Goal: Task Accomplishment & Management: Manage account settings

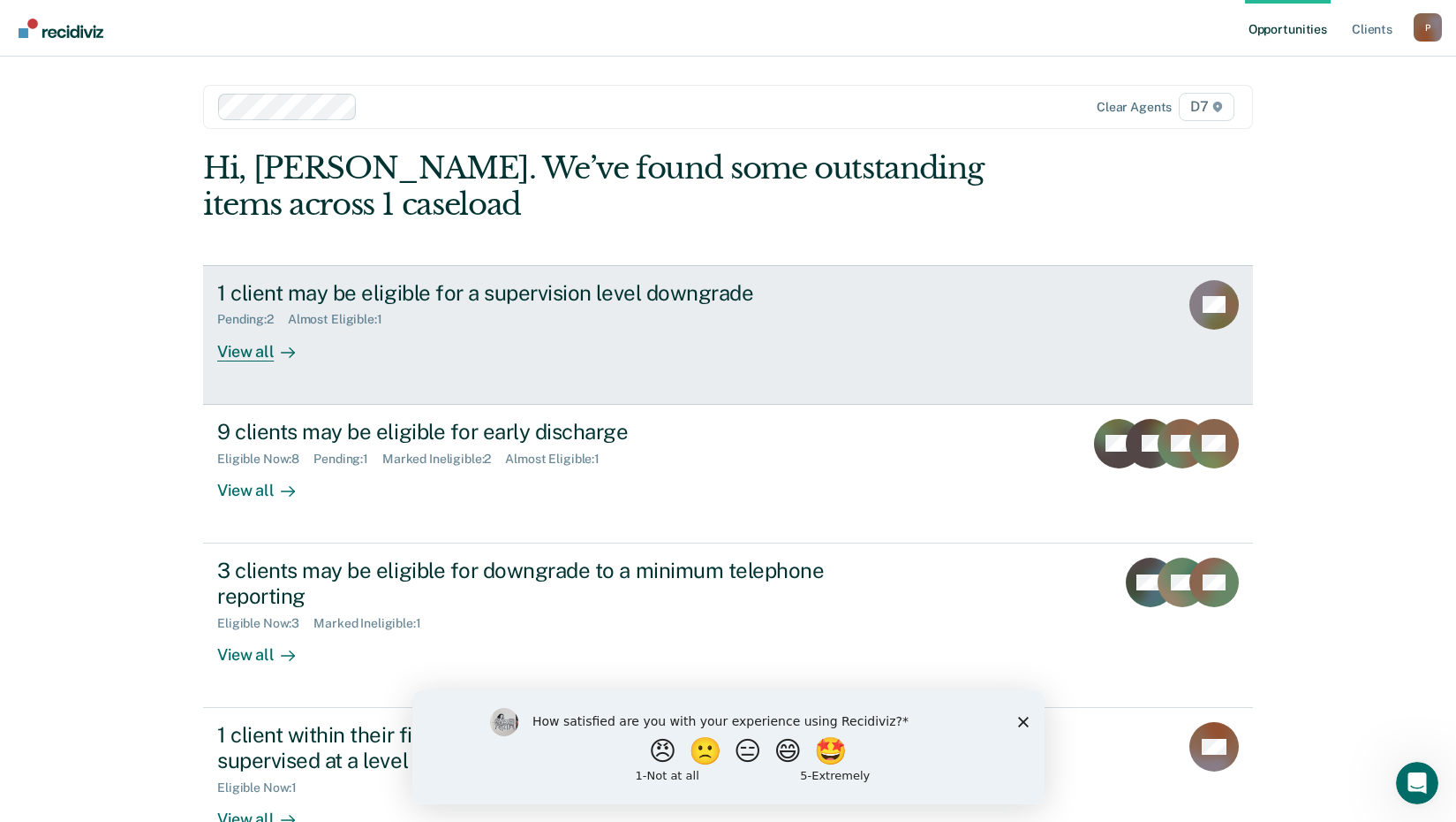
click at [377, 286] on div "1 client may be eligible for a supervision level downgrade" at bounding box center [527, 292] width 620 height 25
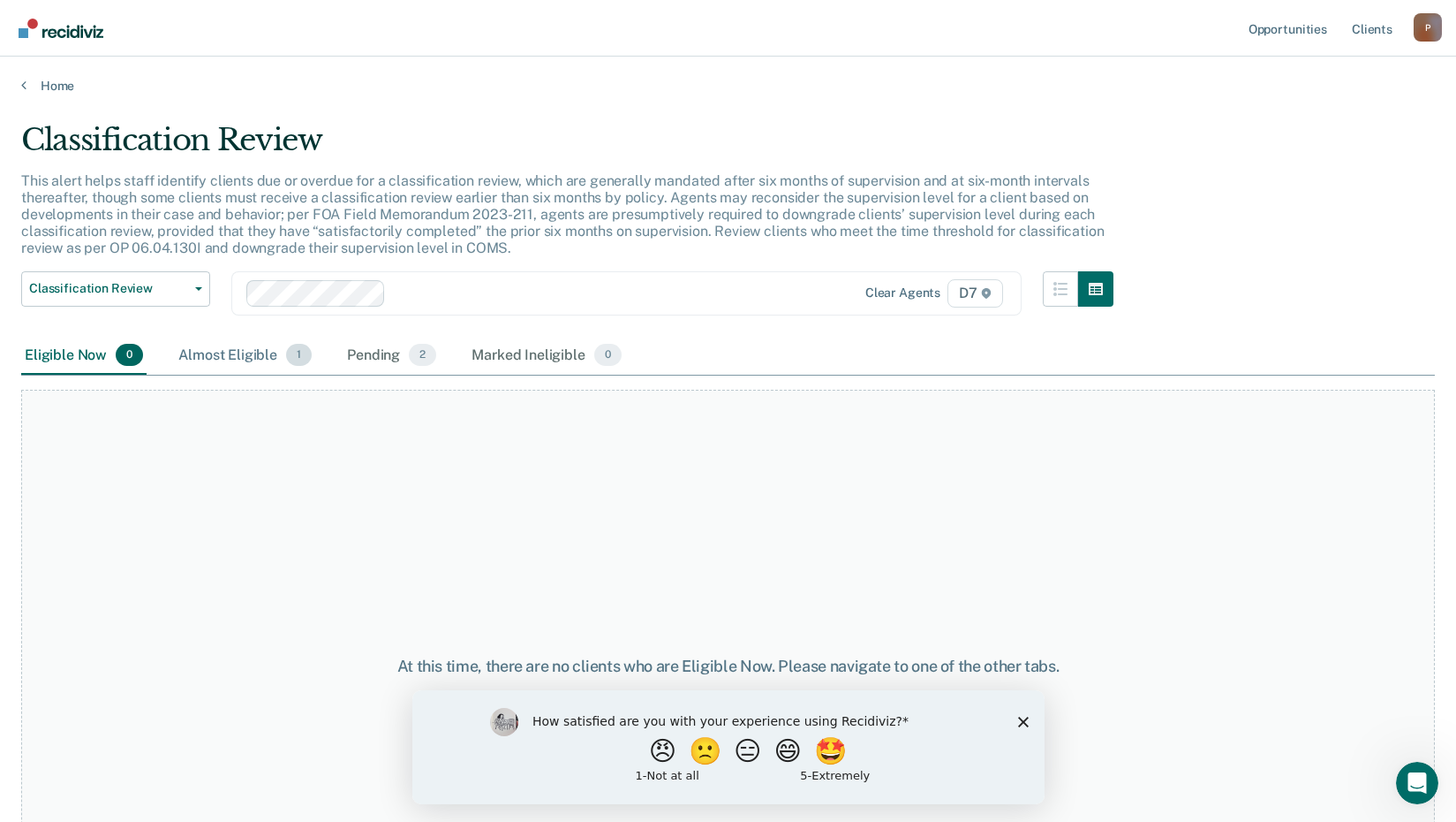
click at [236, 354] on div "Almost Eligible 1" at bounding box center [245, 355] width 141 height 38
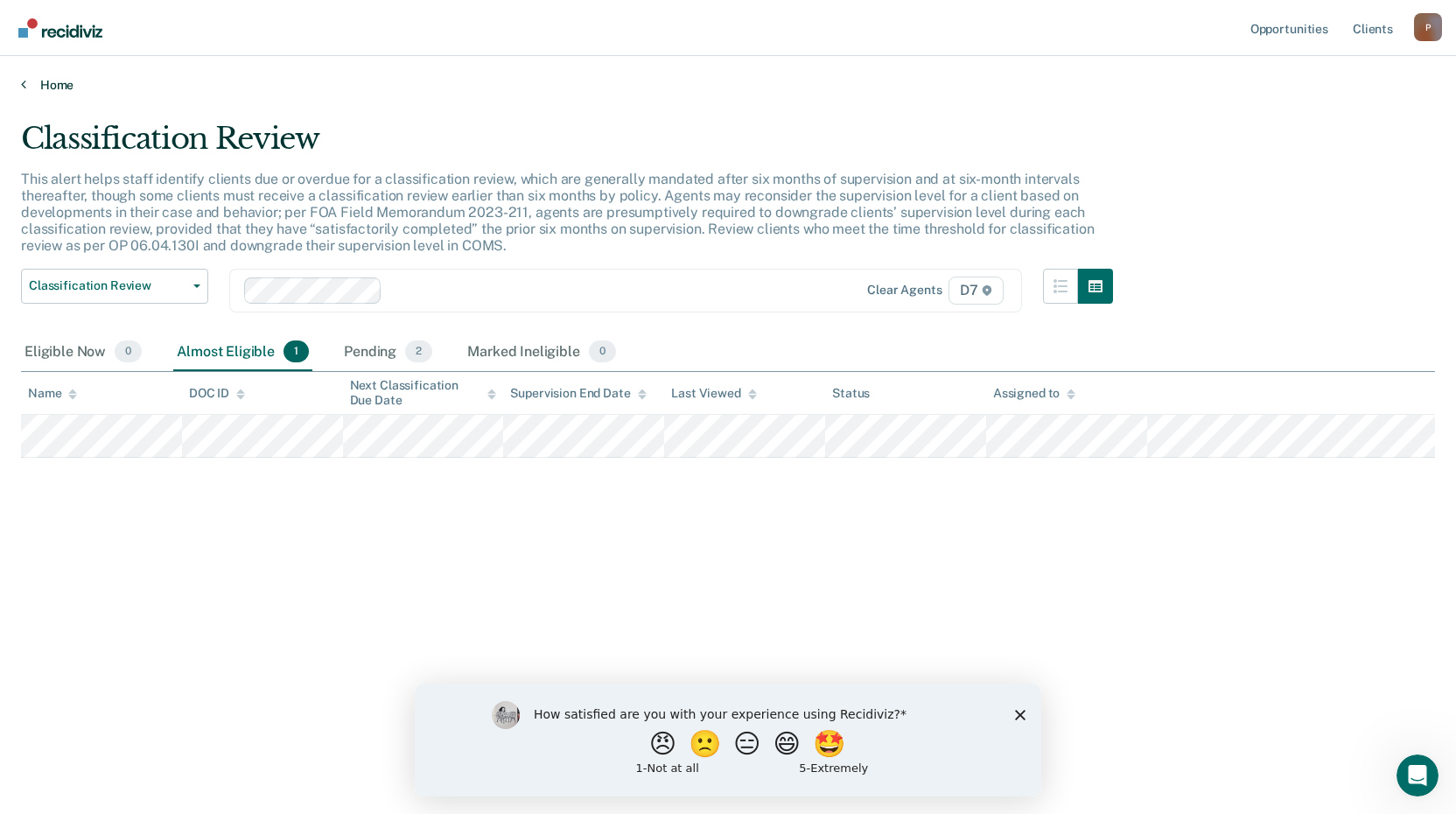
click at [50, 84] on link "Home" at bounding box center [728, 84] width 1413 height 16
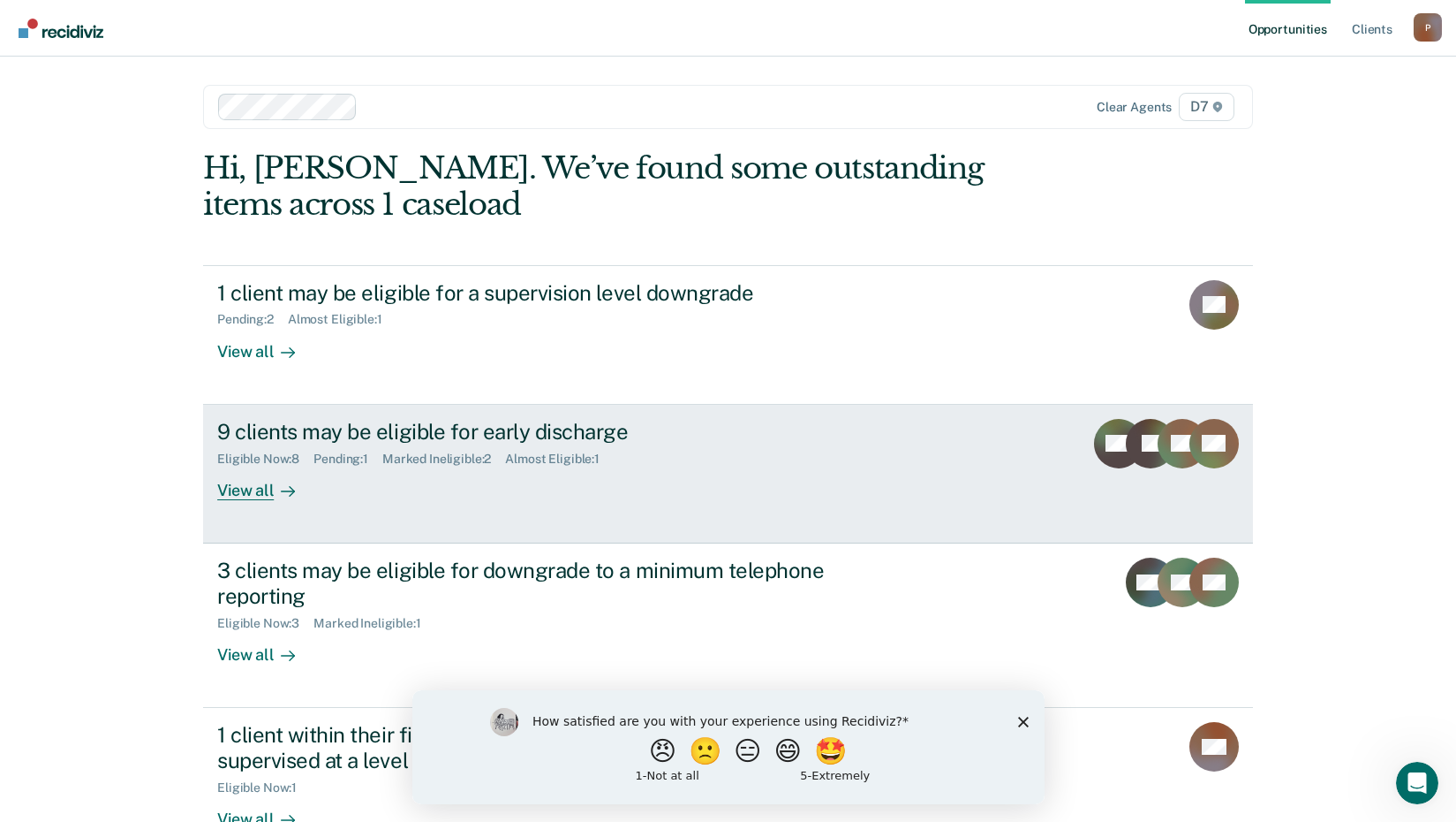
click at [310, 490] on div "View all" at bounding box center [267, 483] width 99 height 35
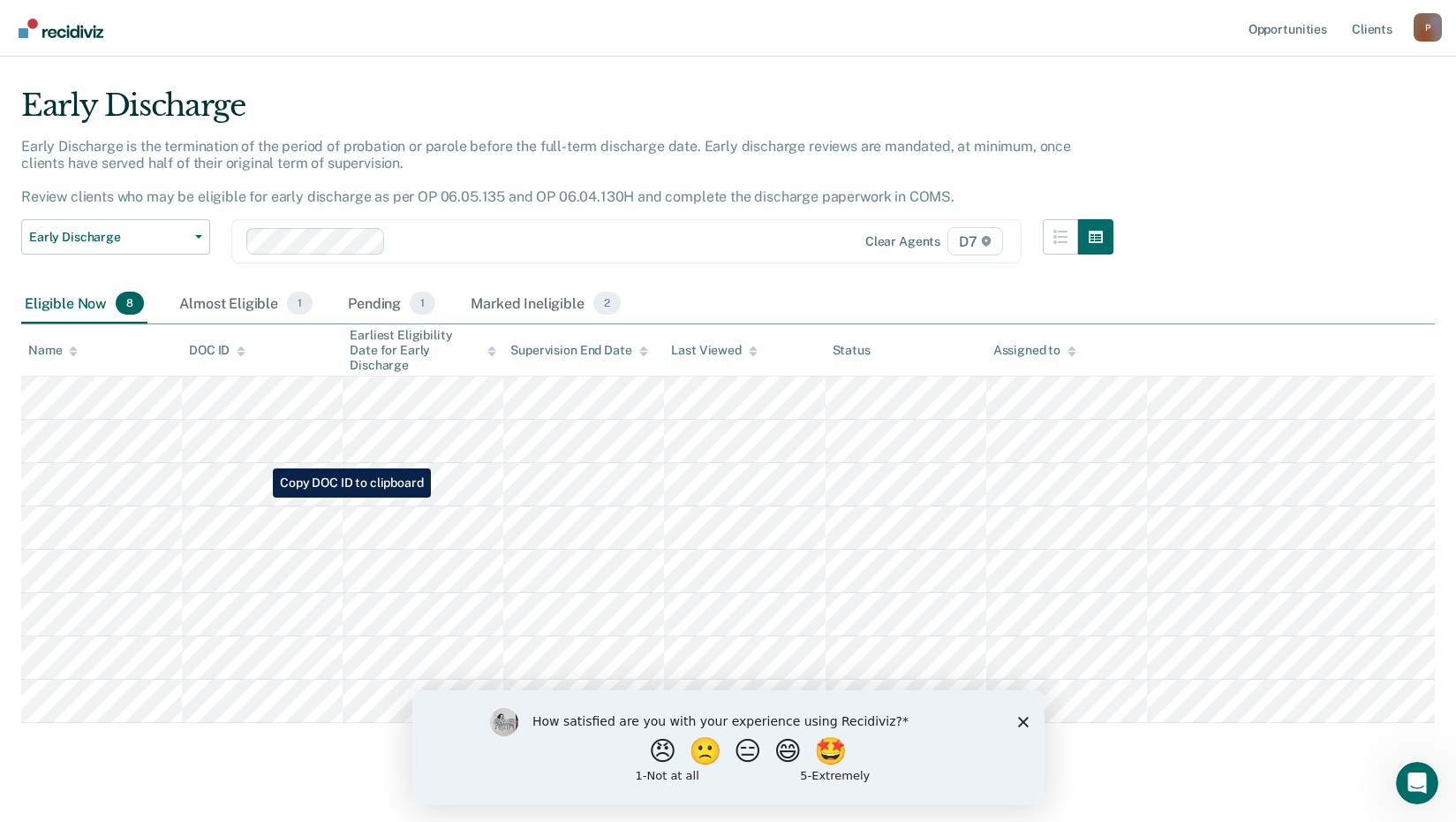
scroll to position [54, 0]
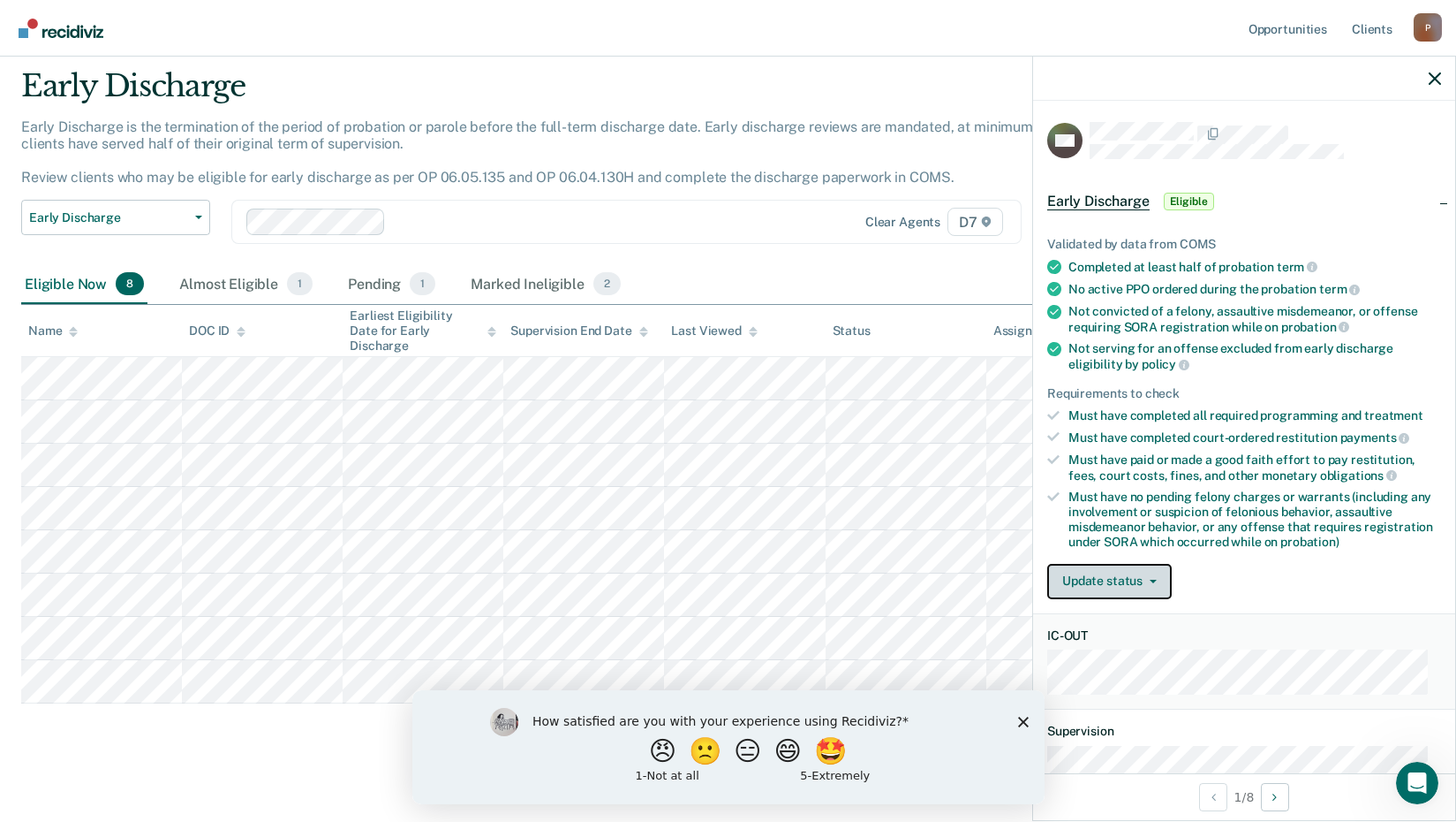
click at [1132, 581] on button "Update status" at bounding box center [1109, 581] width 125 height 36
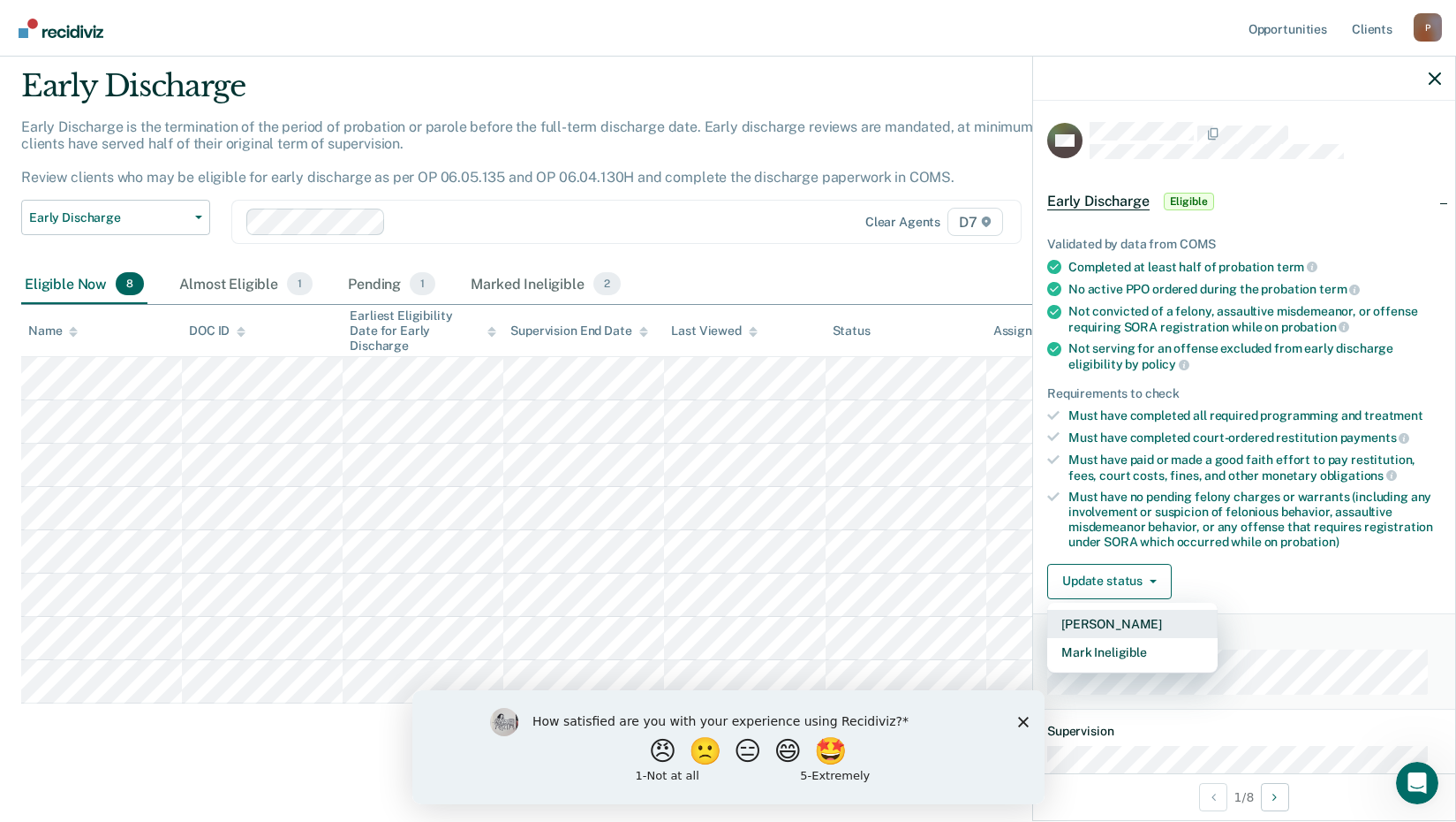
click at [1128, 612] on button "[PERSON_NAME]" at bounding box center [1133, 623] width 171 height 28
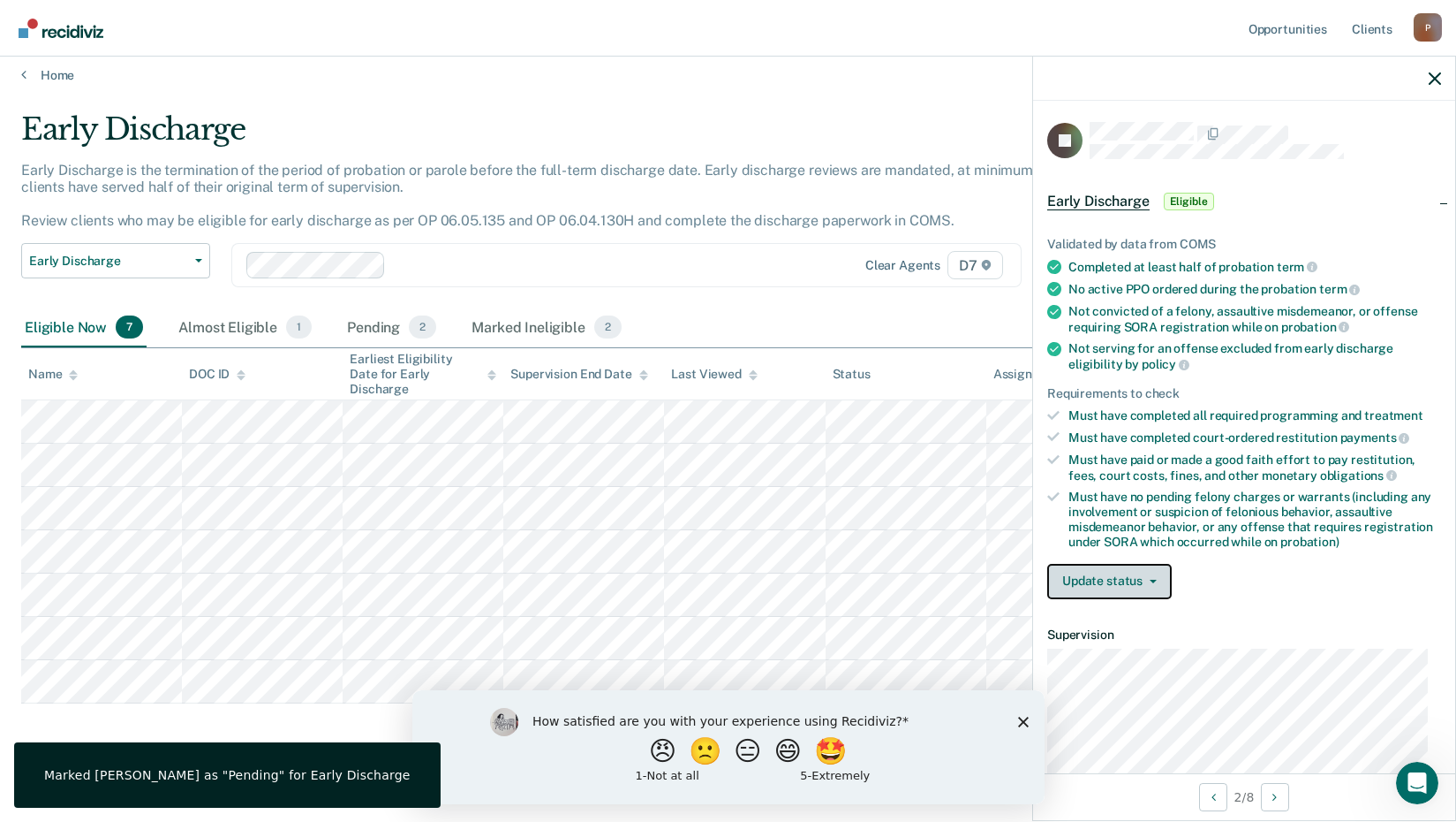
click at [1092, 580] on button "Update status" at bounding box center [1109, 581] width 125 height 36
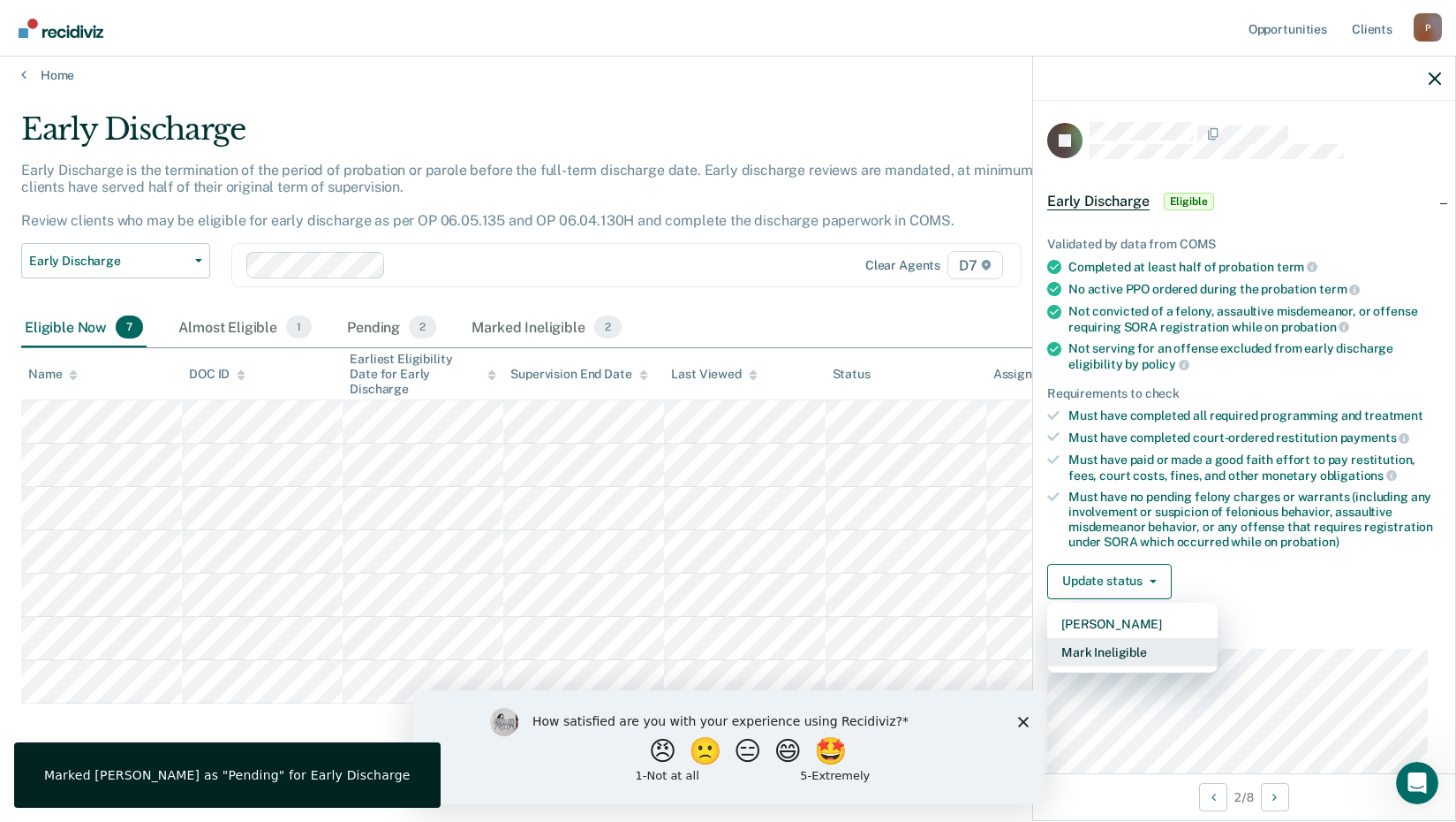
click at [1104, 645] on button "Mark Ineligible" at bounding box center [1133, 652] width 171 height 28
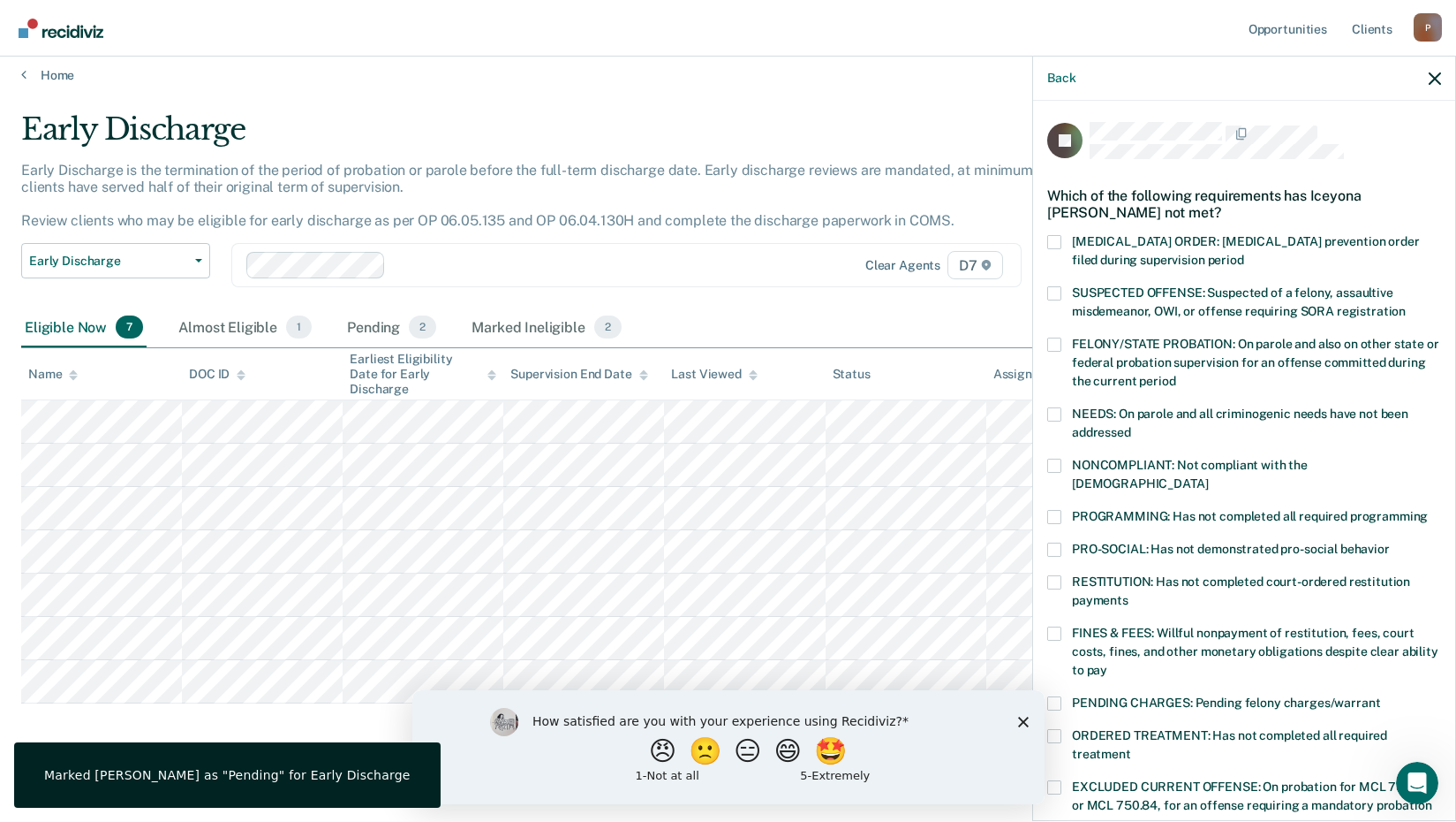
click at [1059, 510] on span at bounding box center [1054, 516] width 14 height 14
click at [1428, 510] on input "PROGRAMMING: Has not completed all required programming" at bounding box center [1428, 510] width 0 height 0
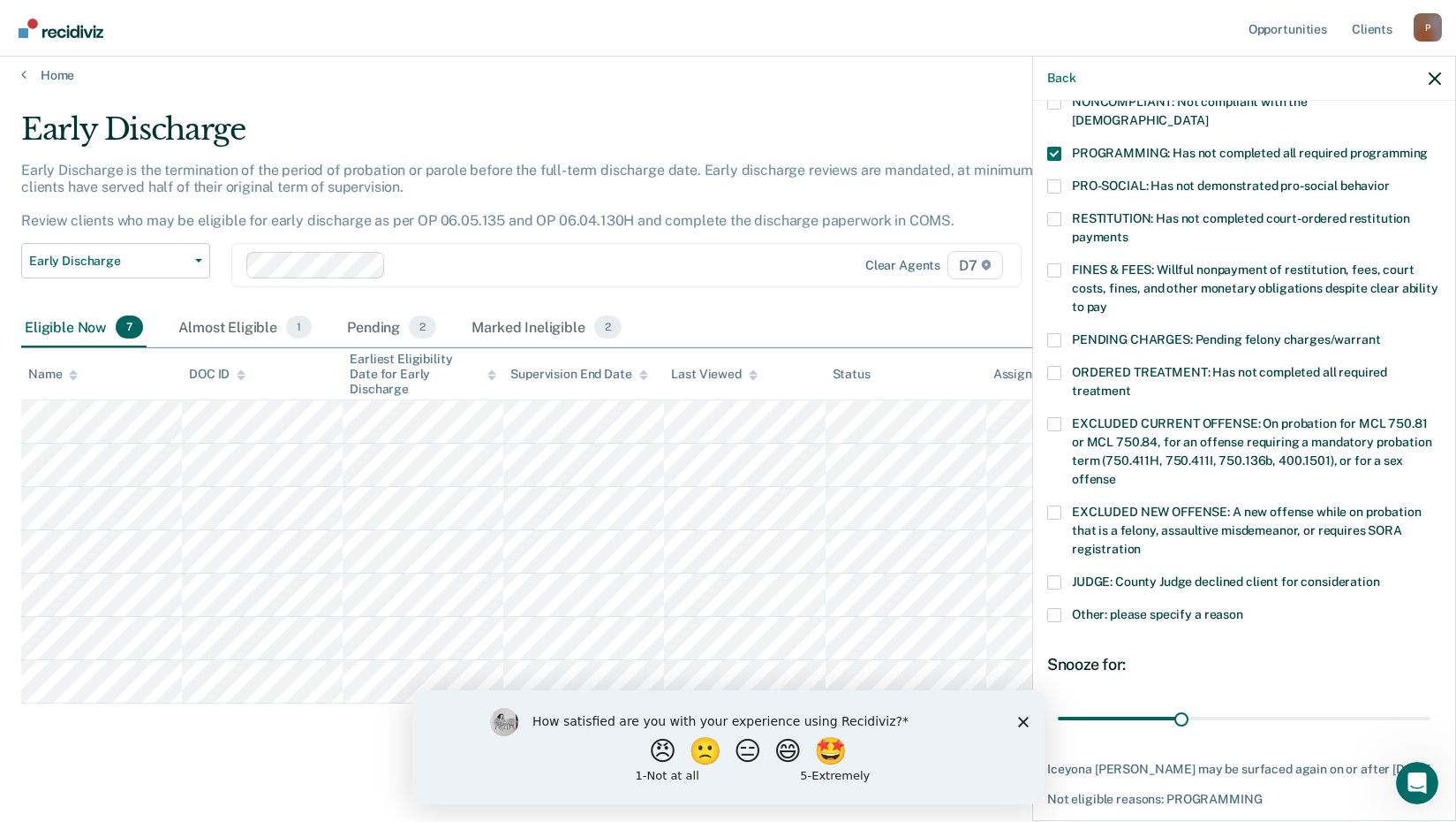
scroll to position [428, 0]
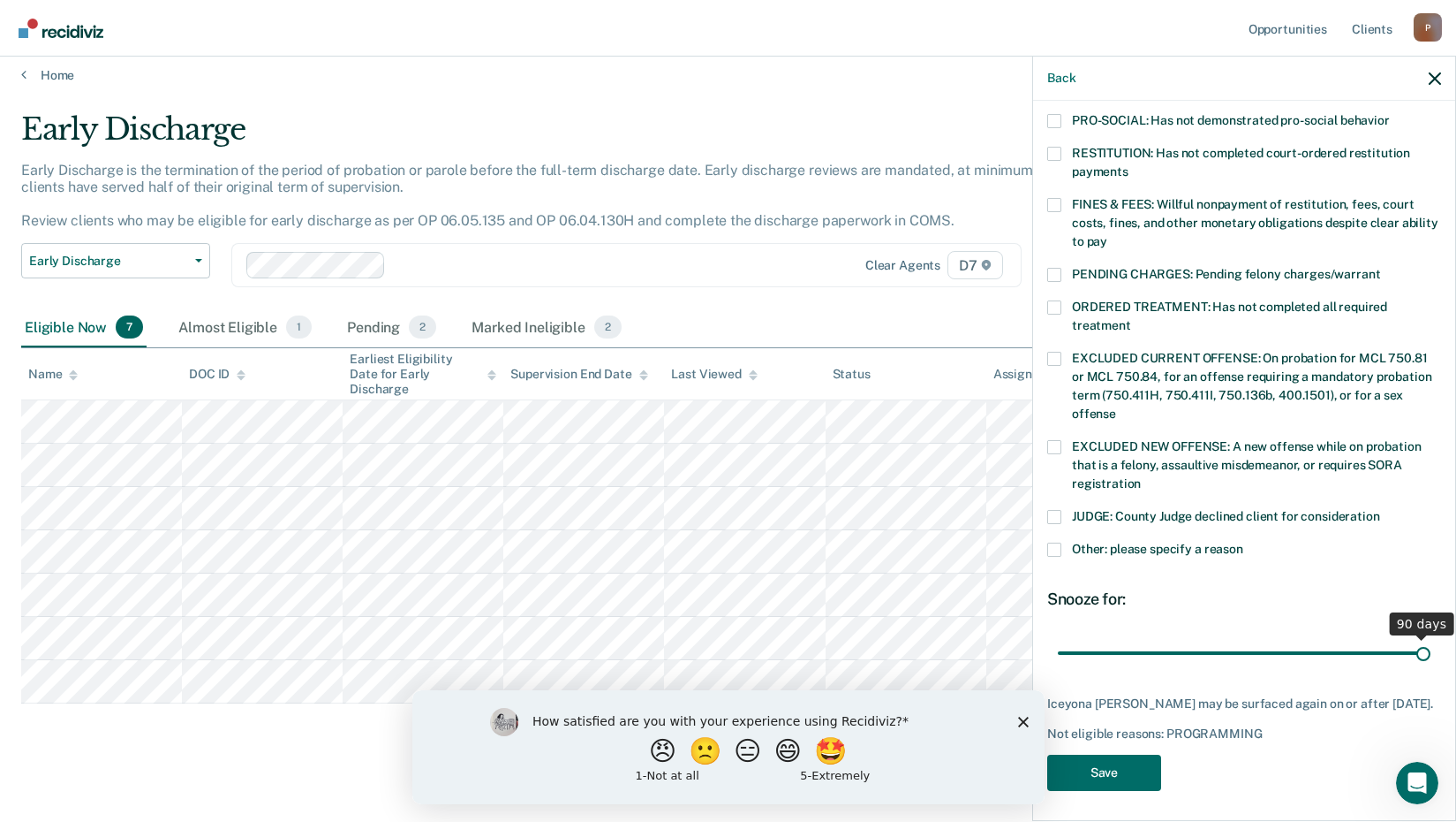
drag, startPoint x: 1181, startPoint y: 634, endPoint x: 1442, endPoint y: 610, distance: 262.1
type input "90"
click at [1431, 637] on input "range" at bounding box center [1244, 652] width 373 height 31
click at [1098, 768] on button "Save" at bounding box center [1105, 772] width 114 height 37
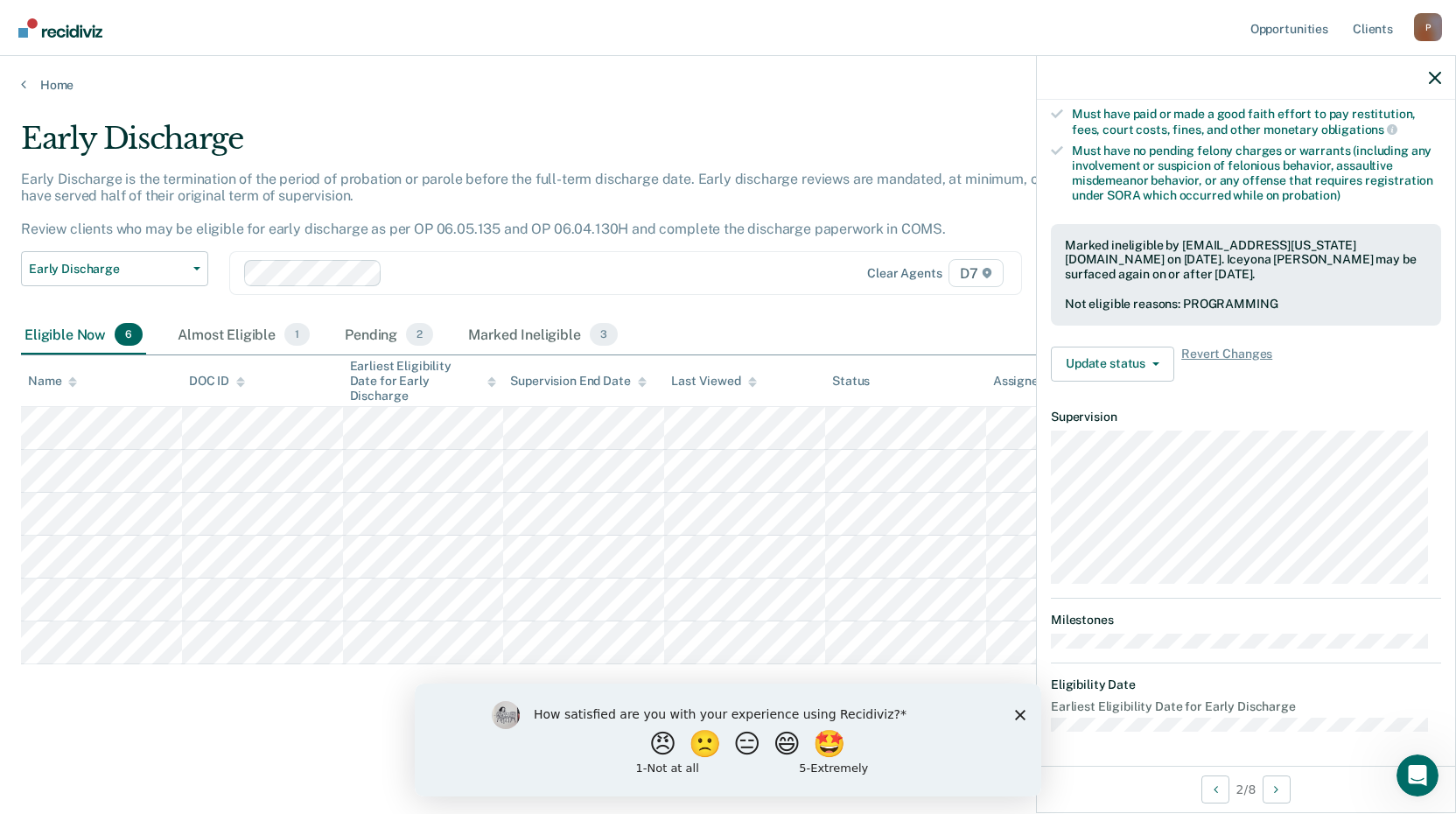
scroll to position [307, 0]
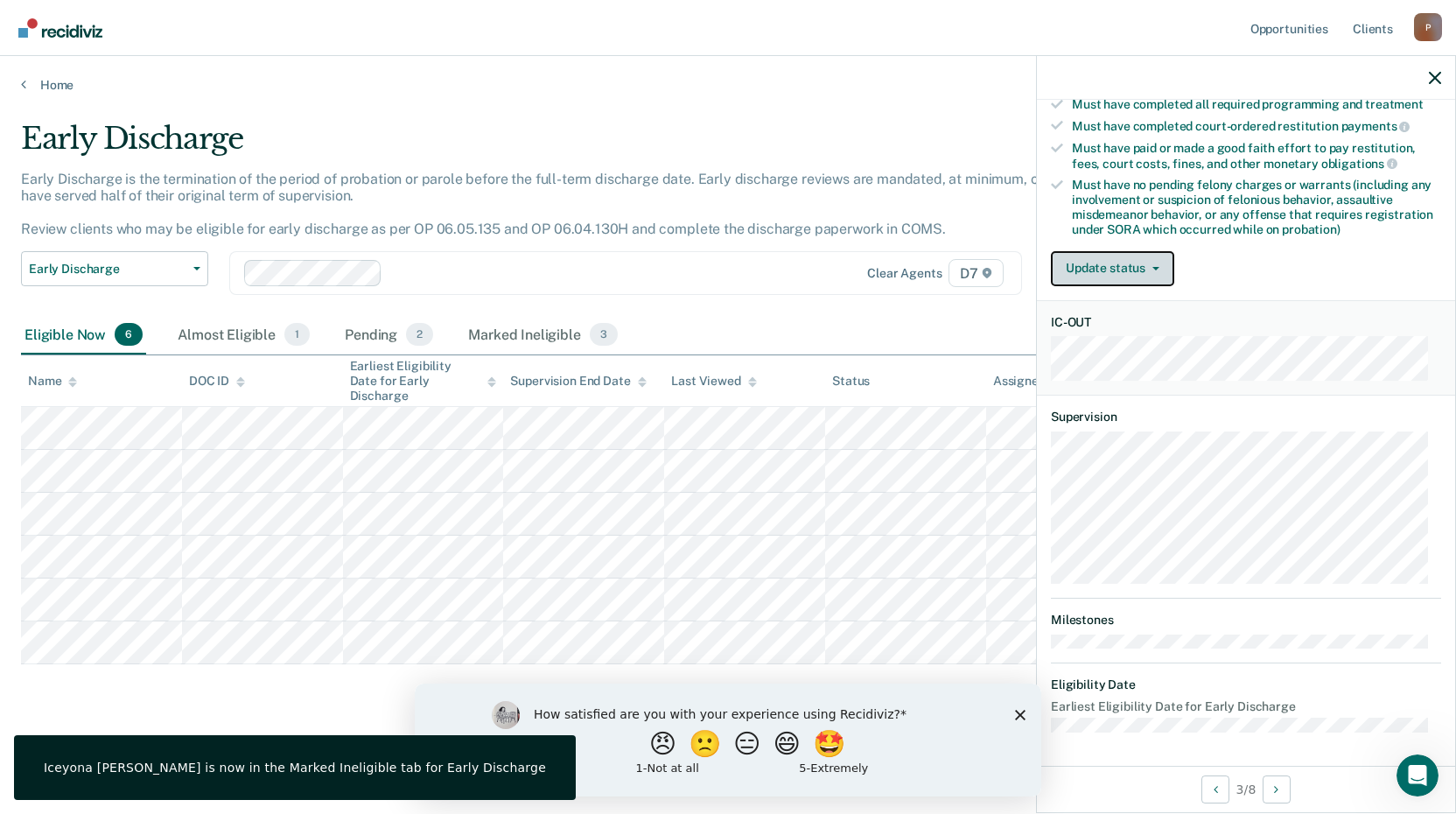
click at [1107, 255] on button "Update status" at bounding box center [1112, 269] width 123 height 35
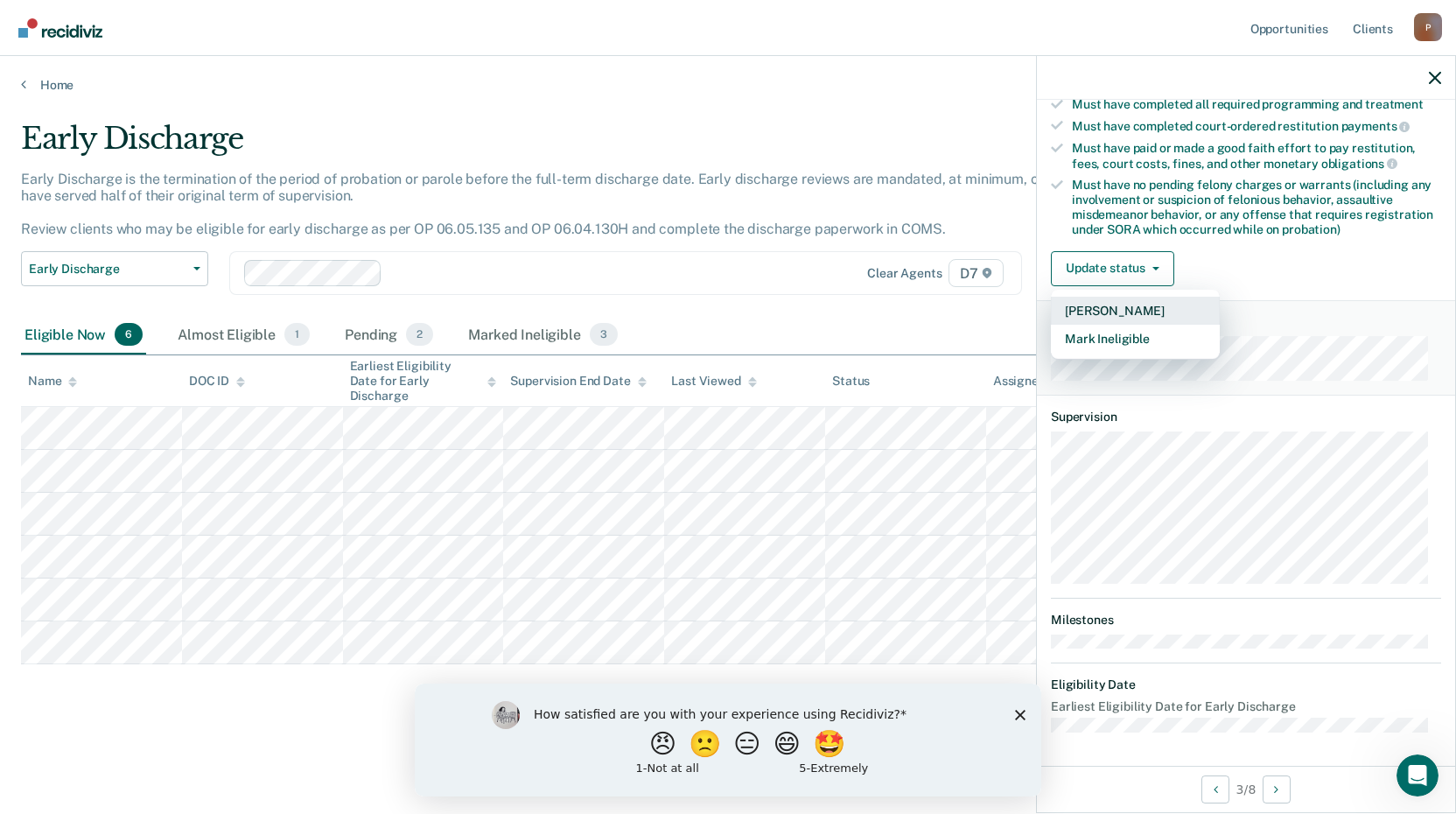
click at [1107, 303] on button "[PERSON_NAME]" at bounding box center [1135, 311] width 169 height 28
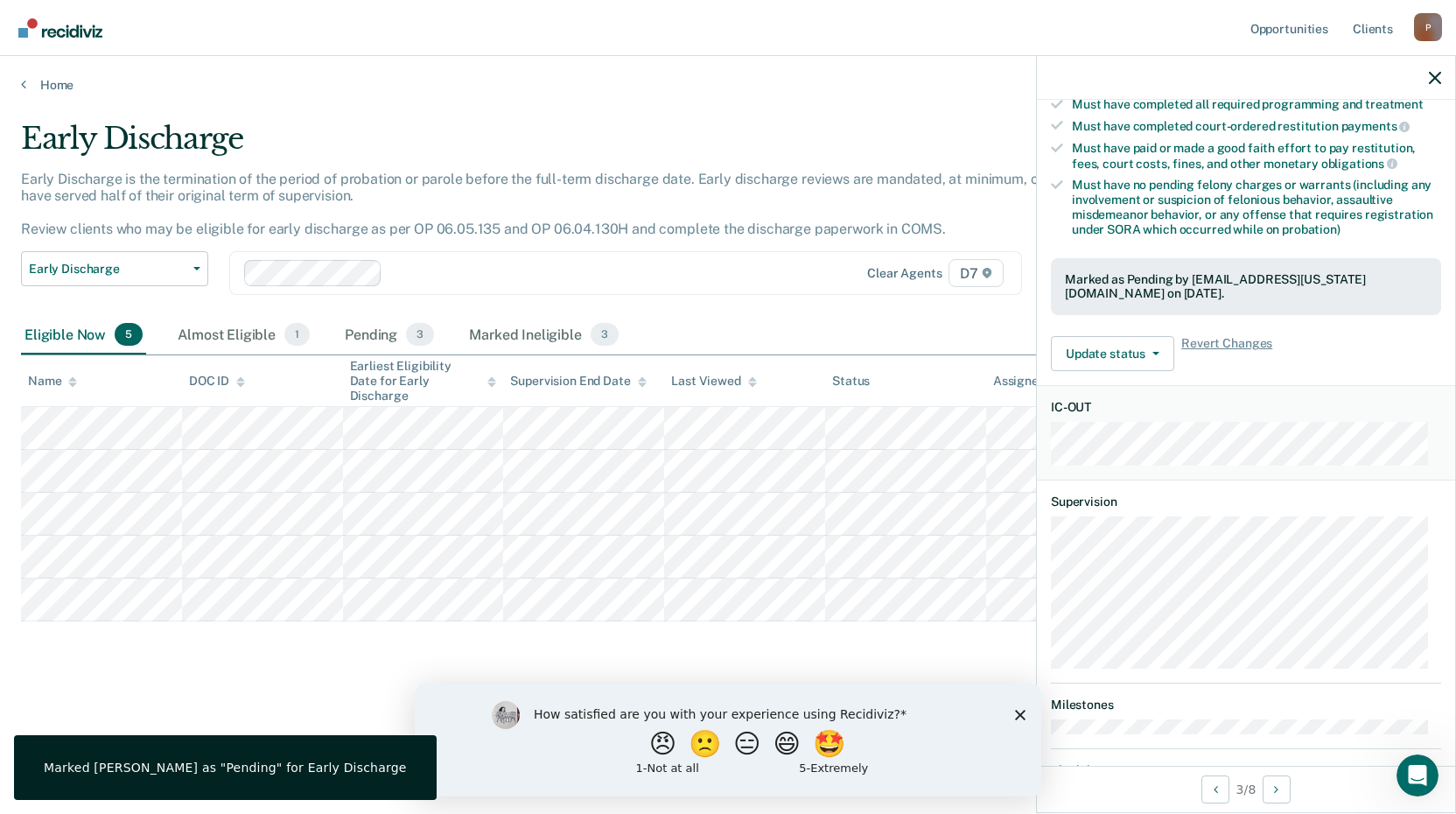
scroll to position [229, 0]
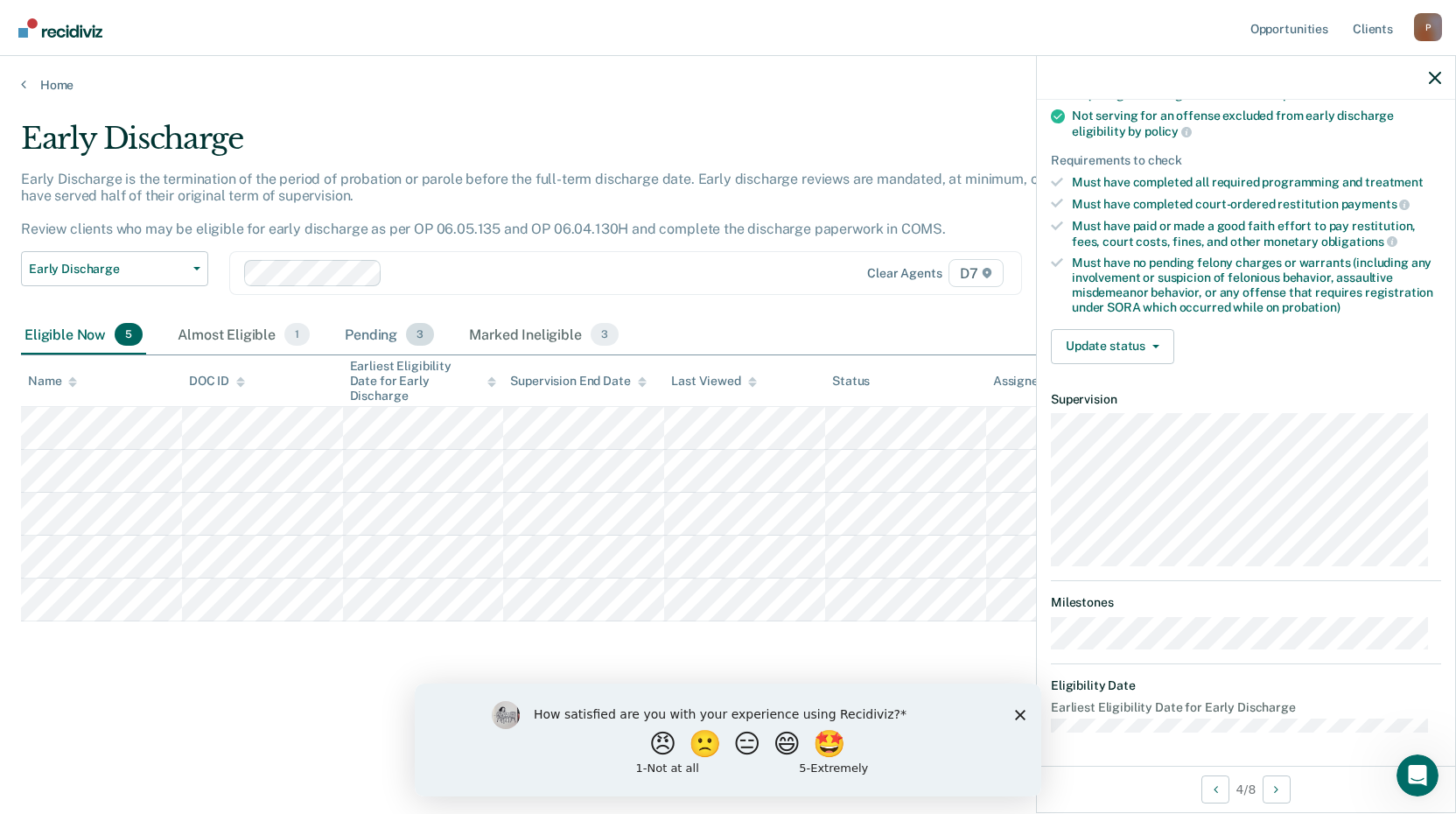
click at [371, 336] on div "Pending 3" at bounding box center [390, 334] width 97 height 38
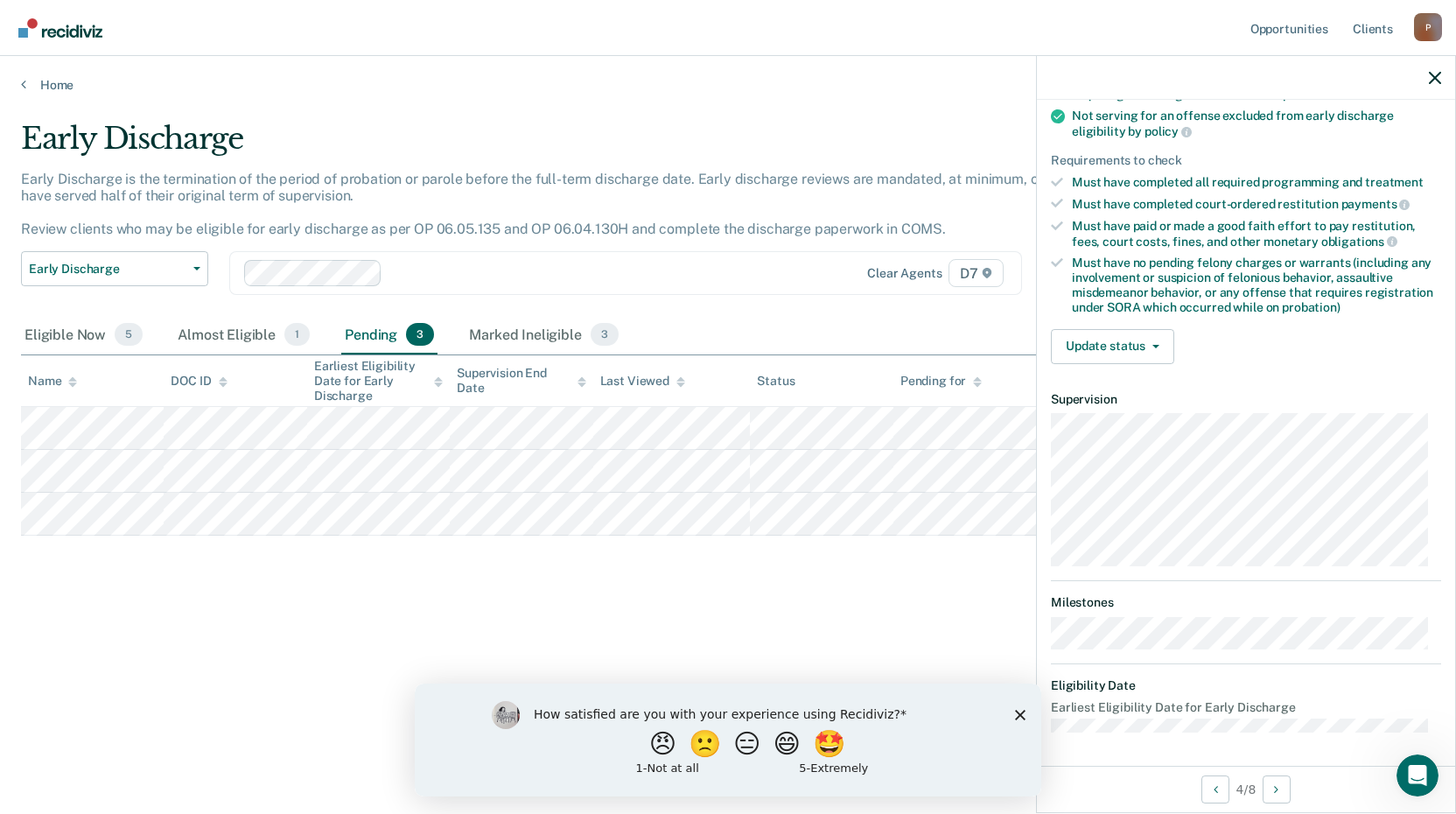
scroll to position [307, 0]
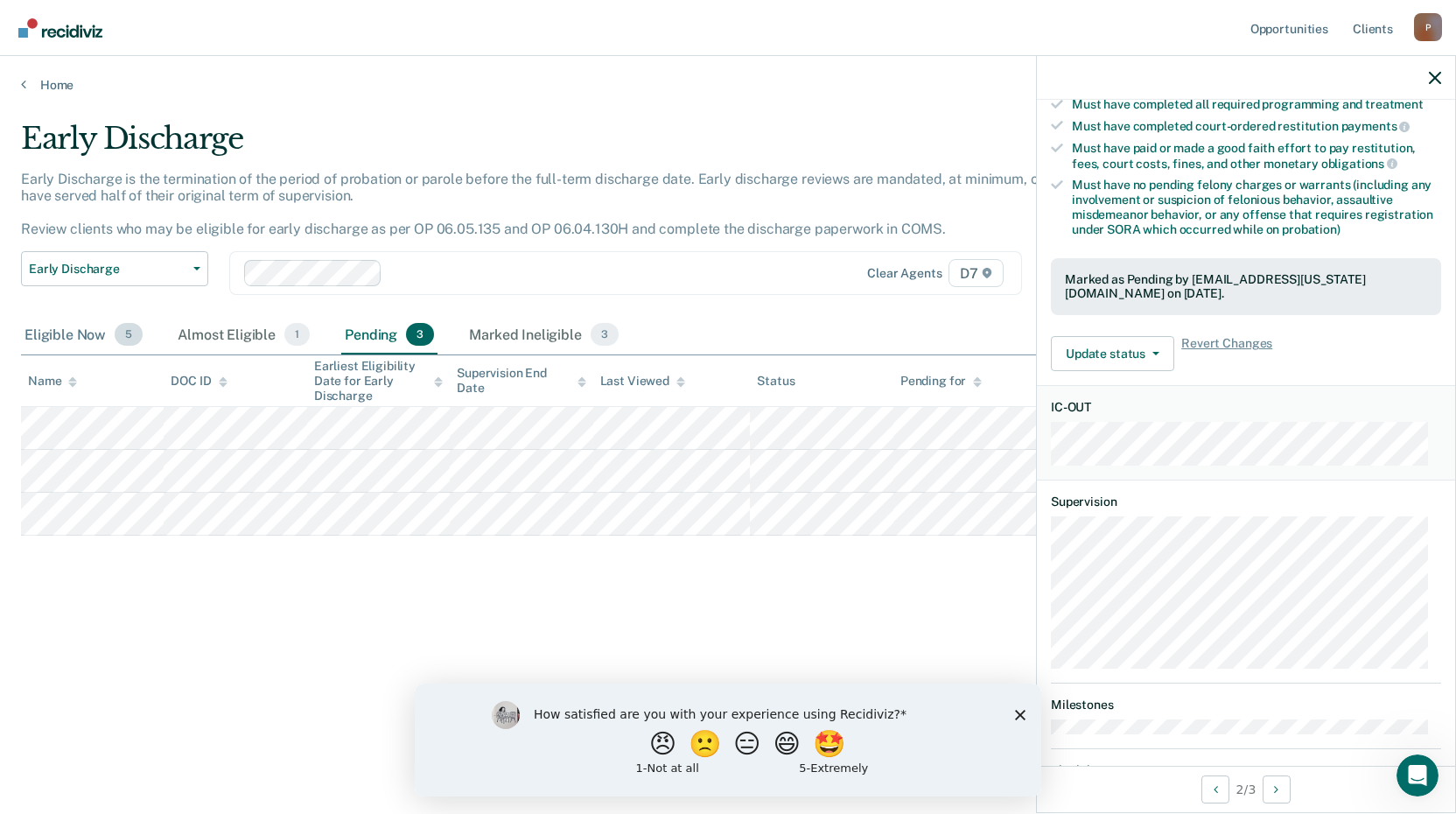
click at [92, 334] on div "Eligible Now 5" at bounding box center [84, 334] width 125 height 38
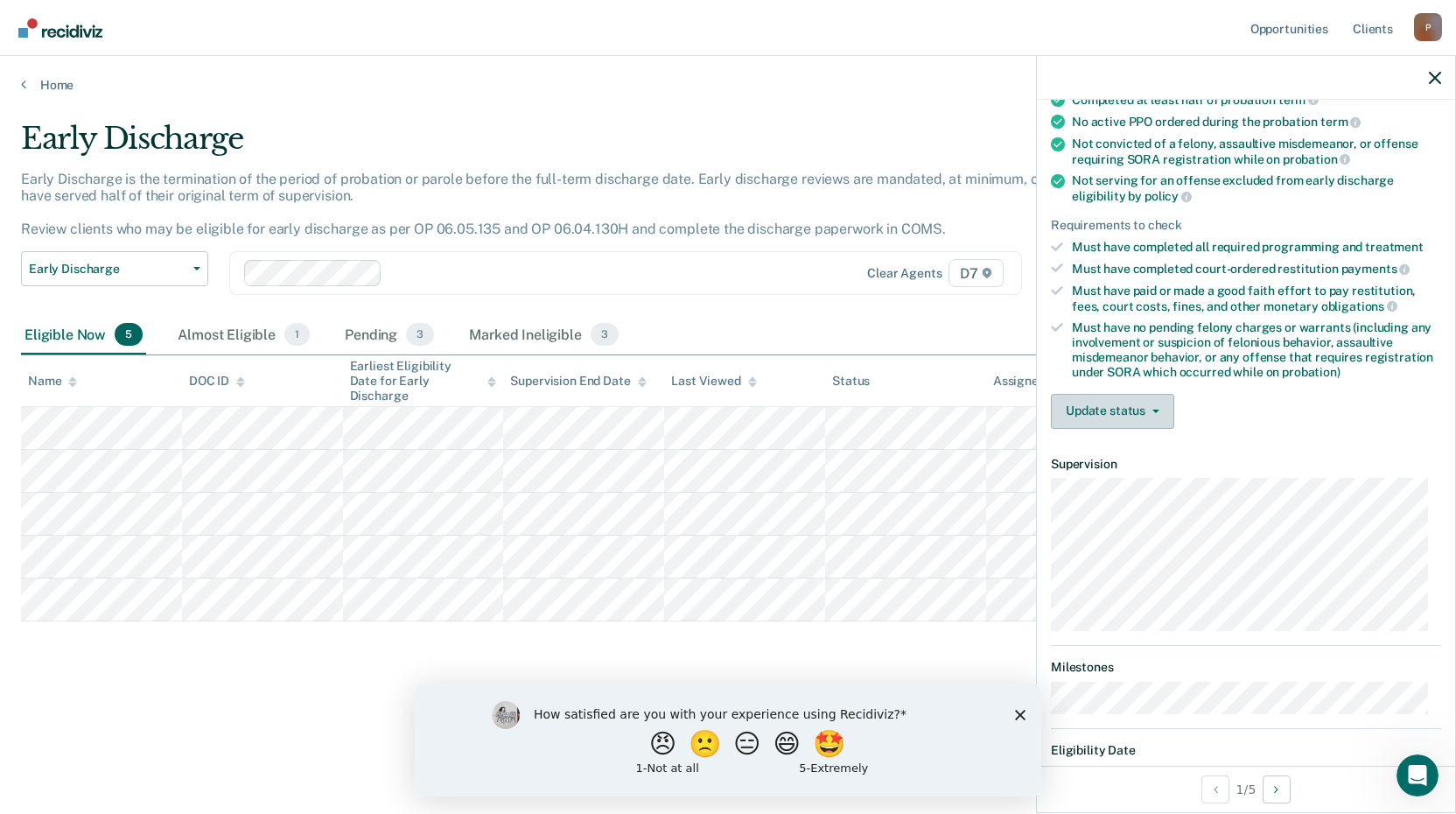
scroll to position [175, 0]
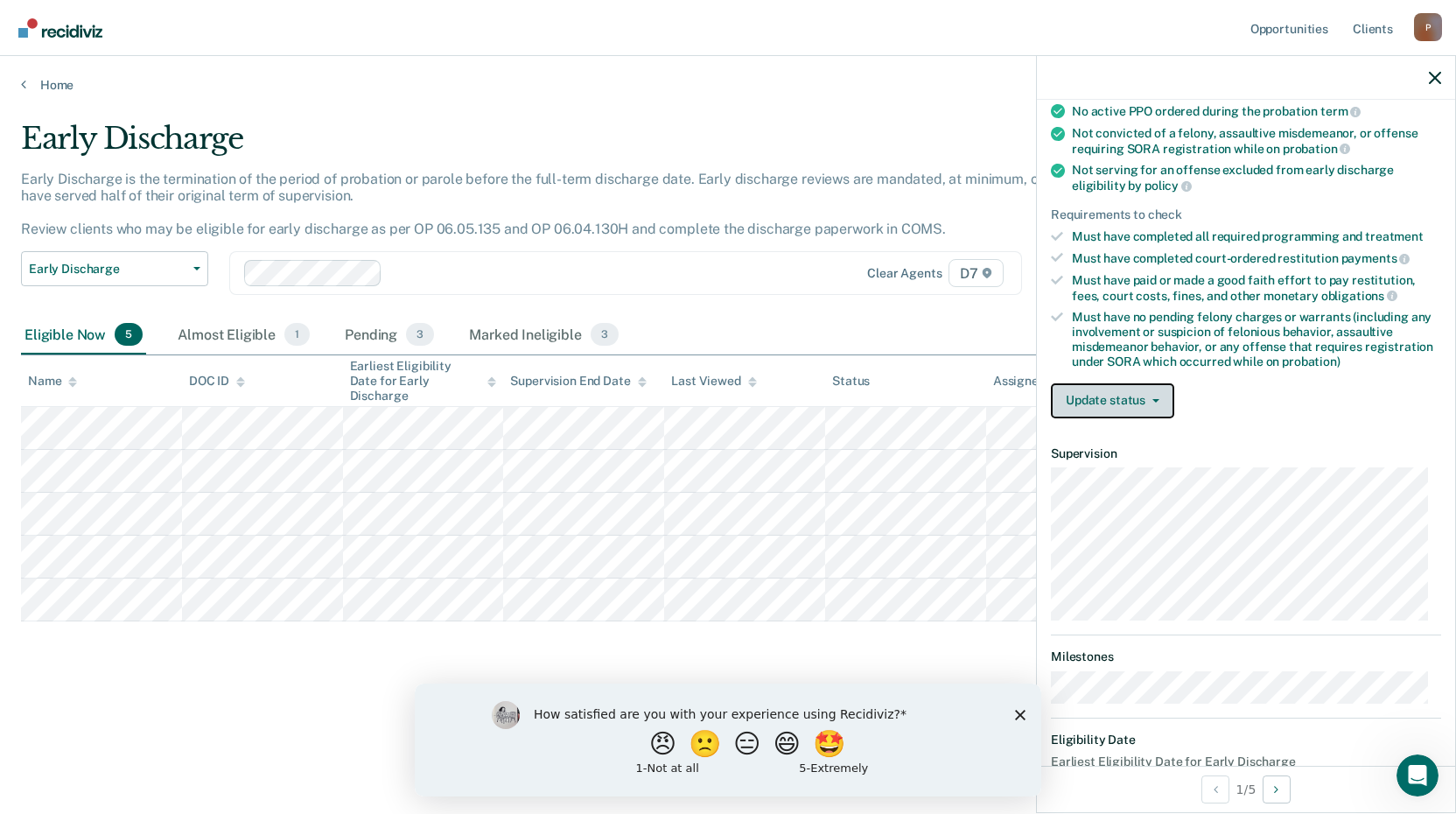
click at [1145, 394] on button "Update status" at bounding box center [1112, 401] width 123 height 35
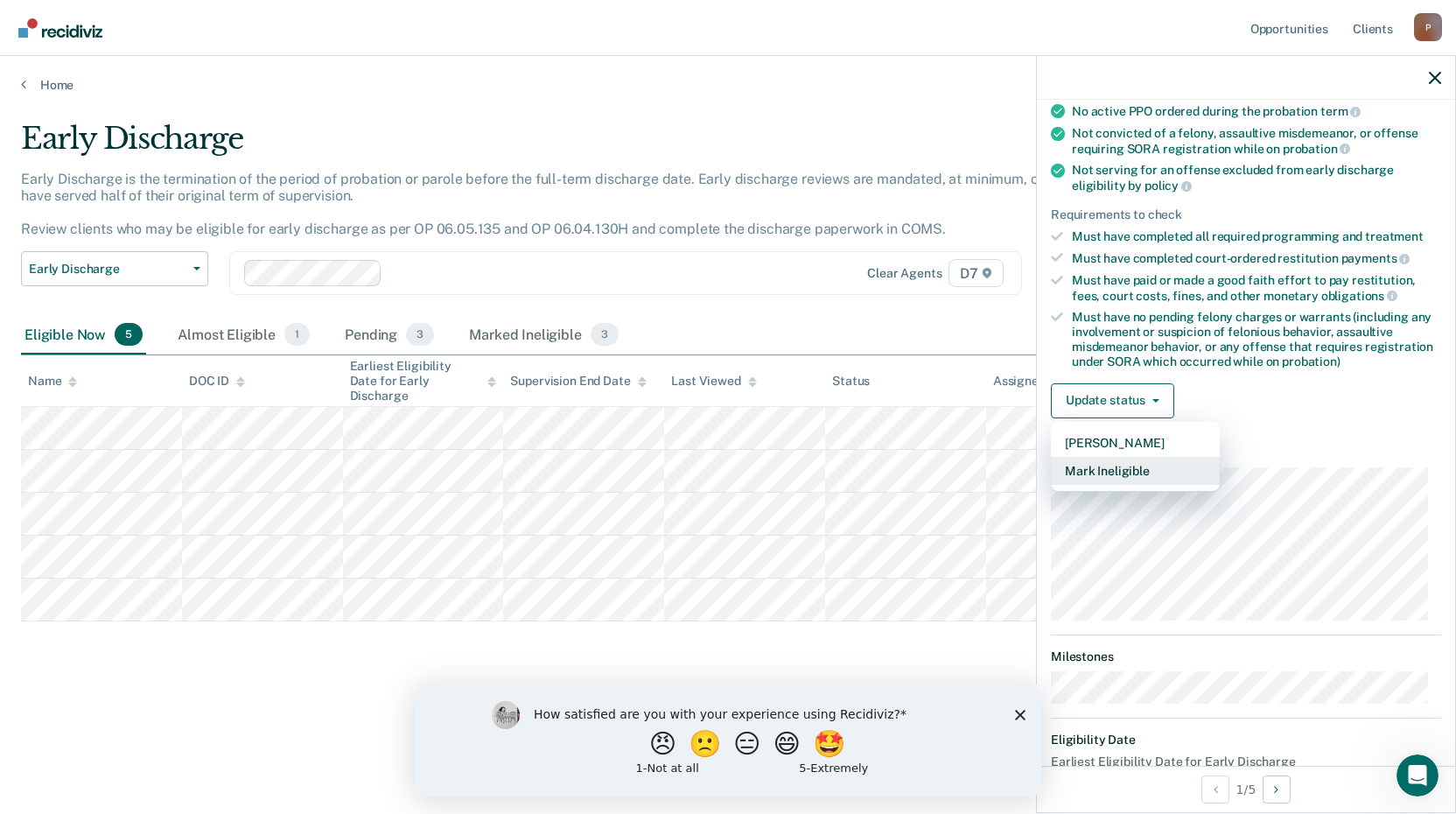
click at [1113, 466] on button "Mark Ineligible" at bounding box center [1135, 471] width 169 height 28
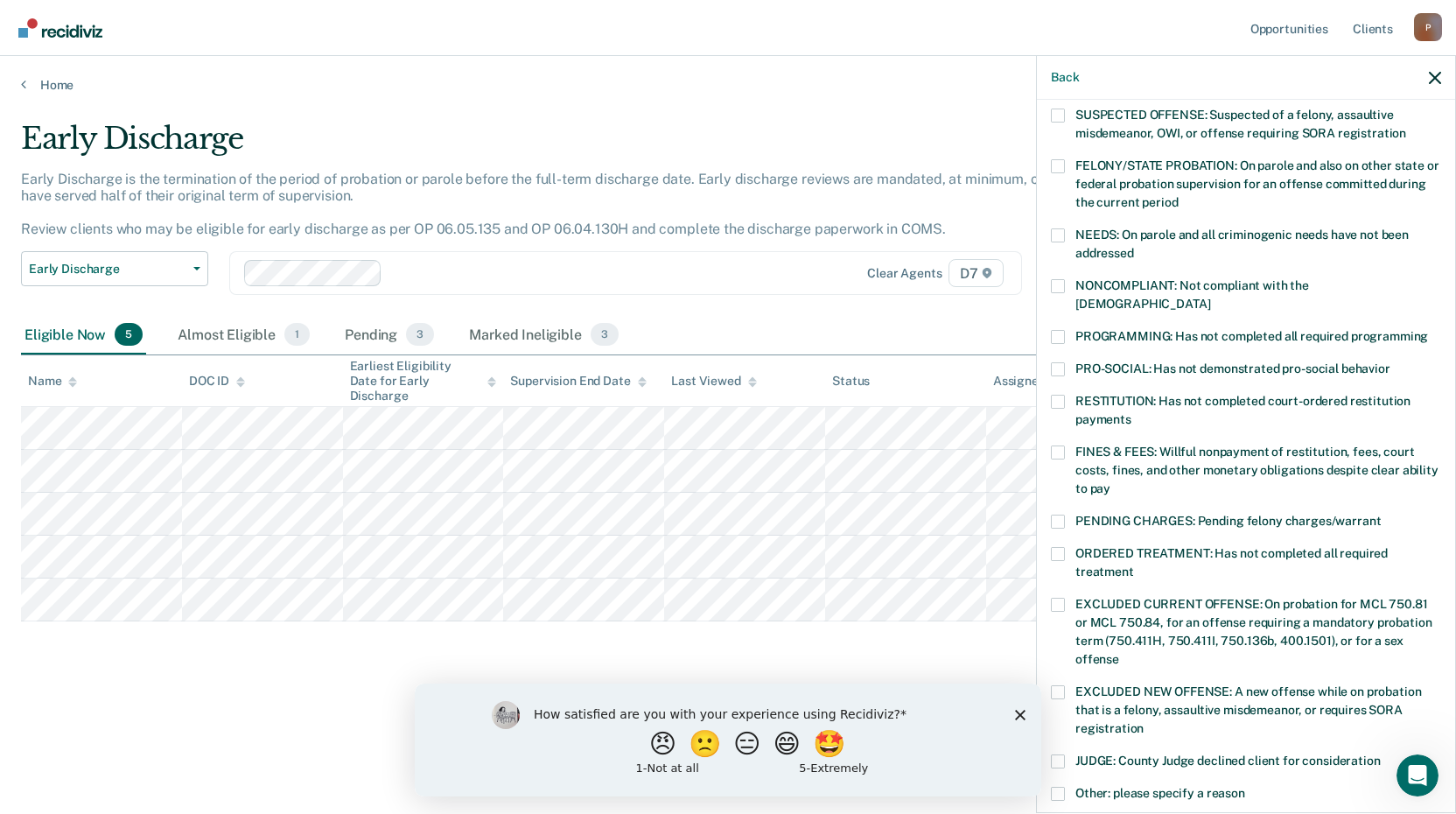
click at [1055, 329] on span at bounding box center [1057, 336] width 14 height 14
click at [1427, 329] on input "PROGRAMMING: Has not completed all required programming" at bounding box center [1427, 329] width 0 height 0
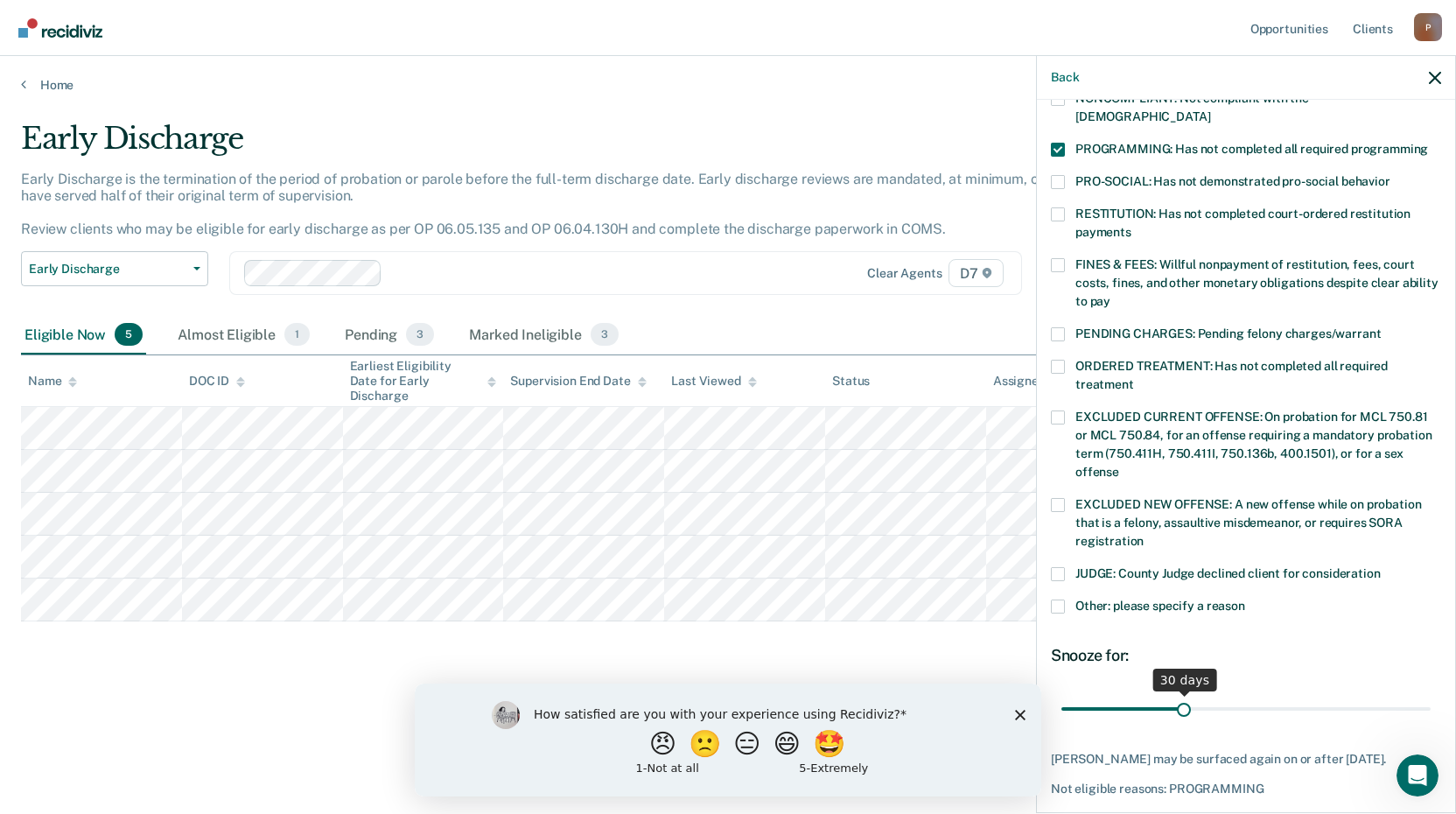
scroll to position [424, 0]
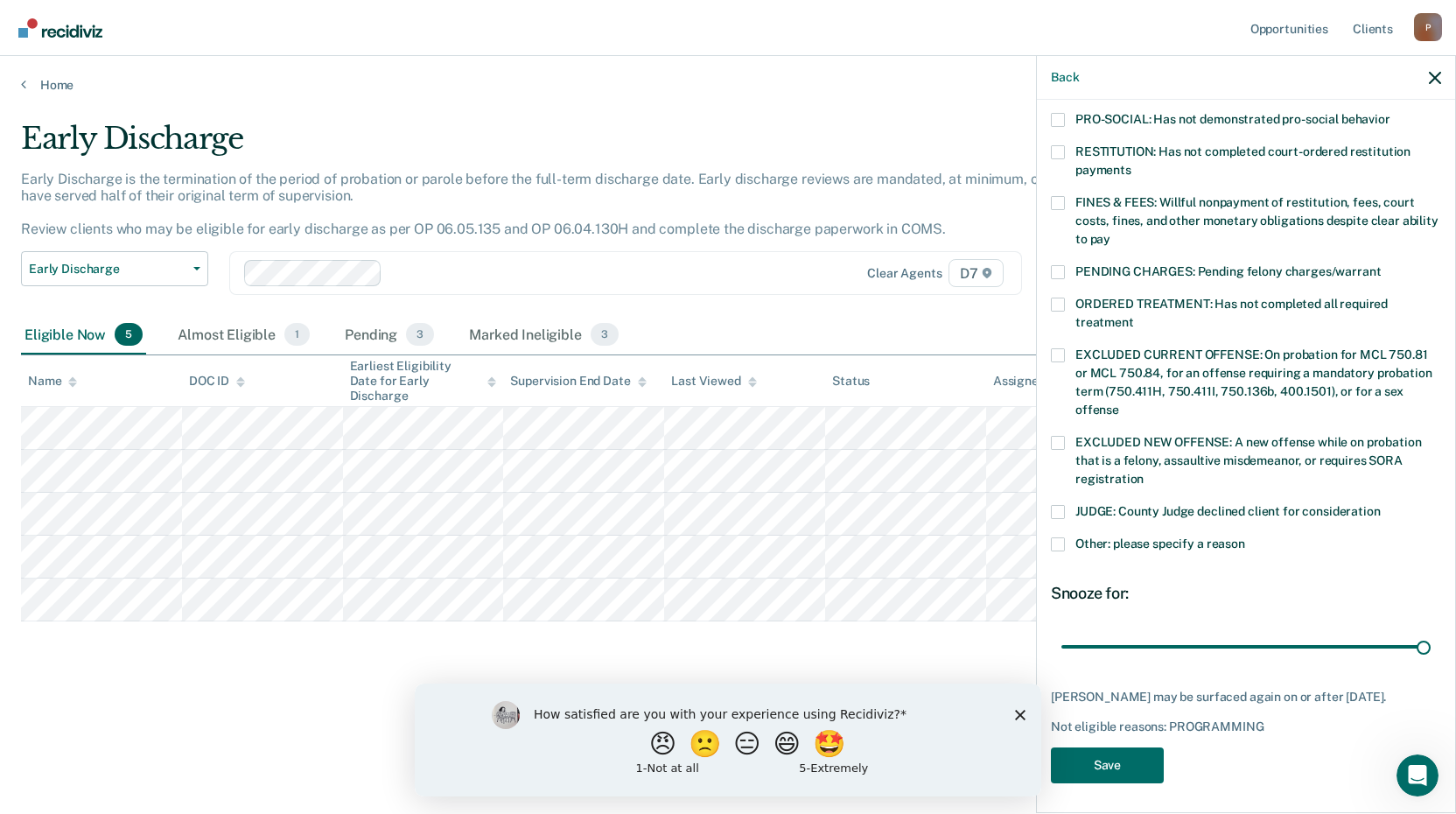
drag, startPoint x: 1183, startPoint y: 627, endPoint x: 1420, endPoint y: 633, distance: 237.1
type input "90"
click at [1430, 631] on input "range" at bounding box center [1245, 646] width 369 height 31
click at [1138, 756] on button "Save" at bounding box center [1107, 765] width 113 height 36
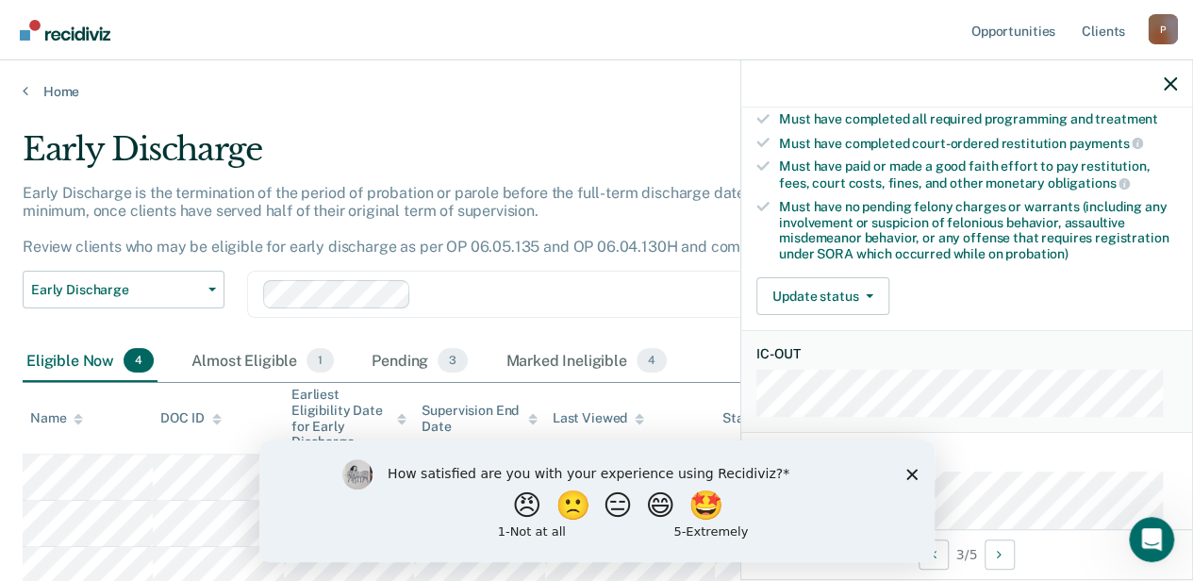
scroll to position [192, 0]
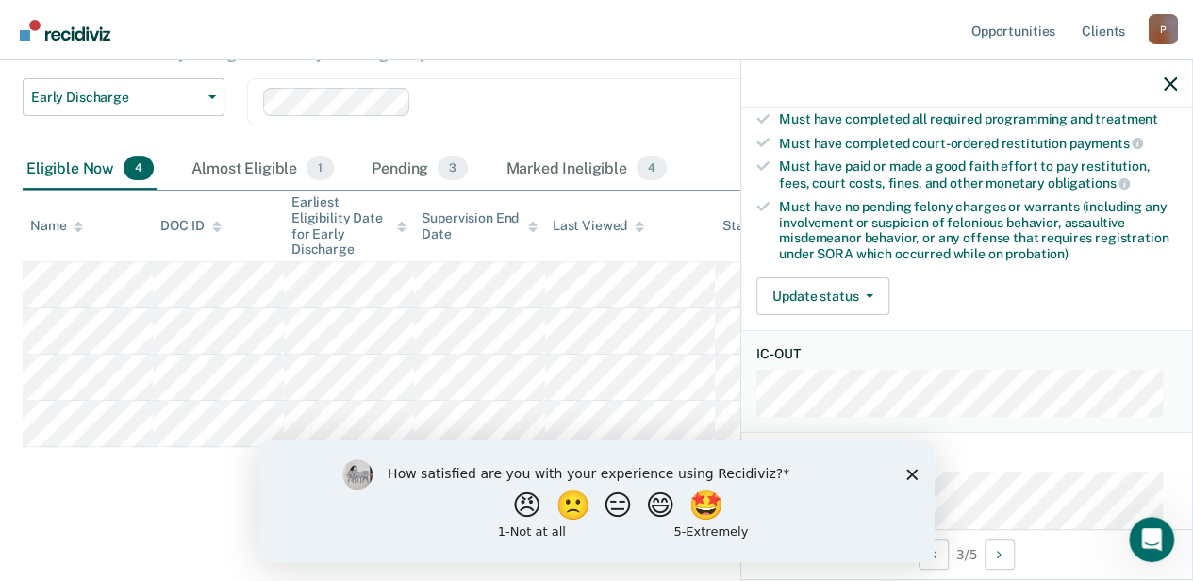
click at [912, 476] on icon "Close survey" at bounding box center [910, 473] width 11 height 11
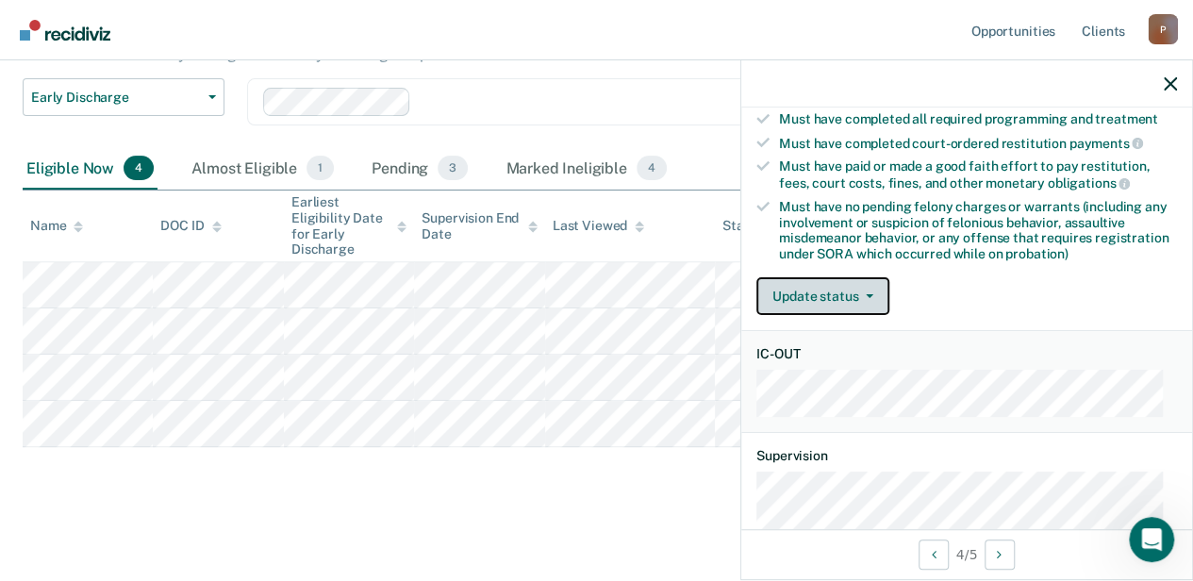
click at [858, 294] on span "button" at bounding box center [865, 296] width 15 height 4
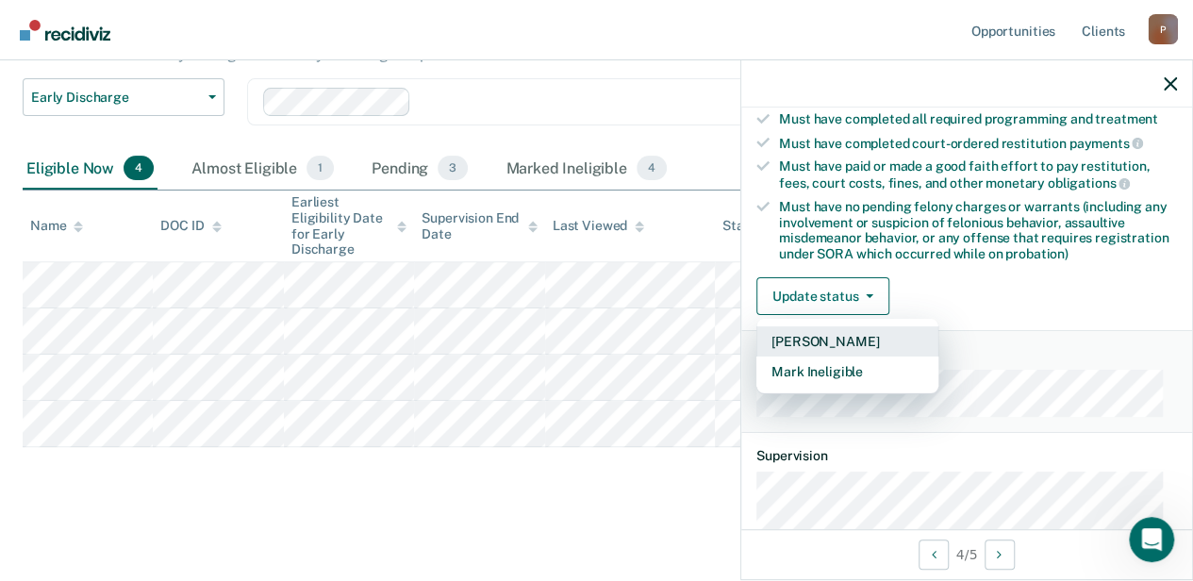
click at [845, 332] on button "[PERSON_NAME]" at bounding box center [847, 341] width 182 height 30
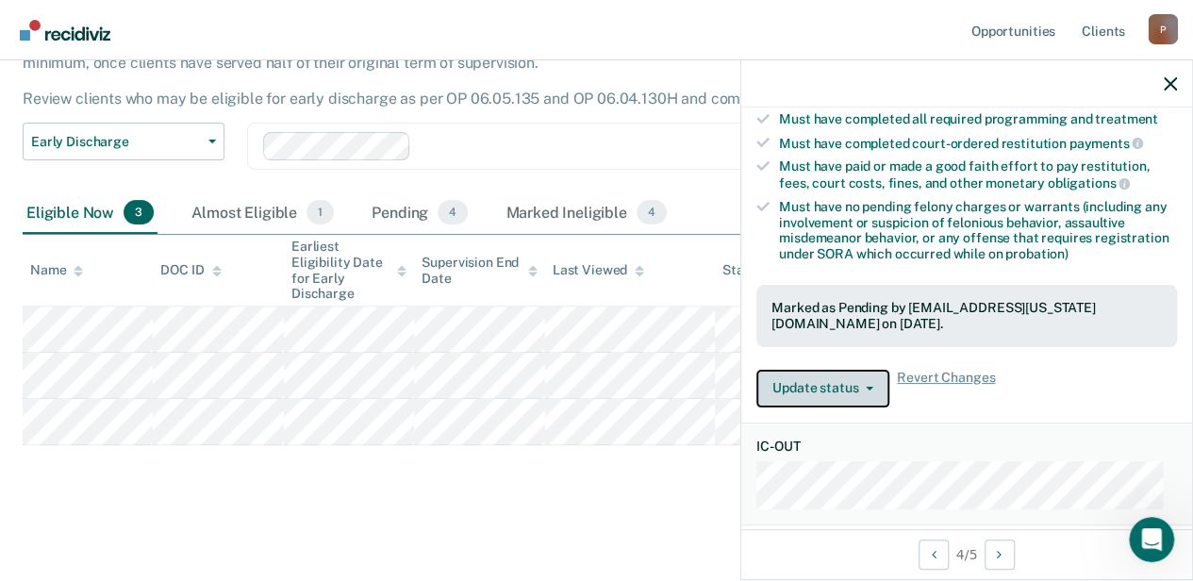
scroll to position [146, 0]
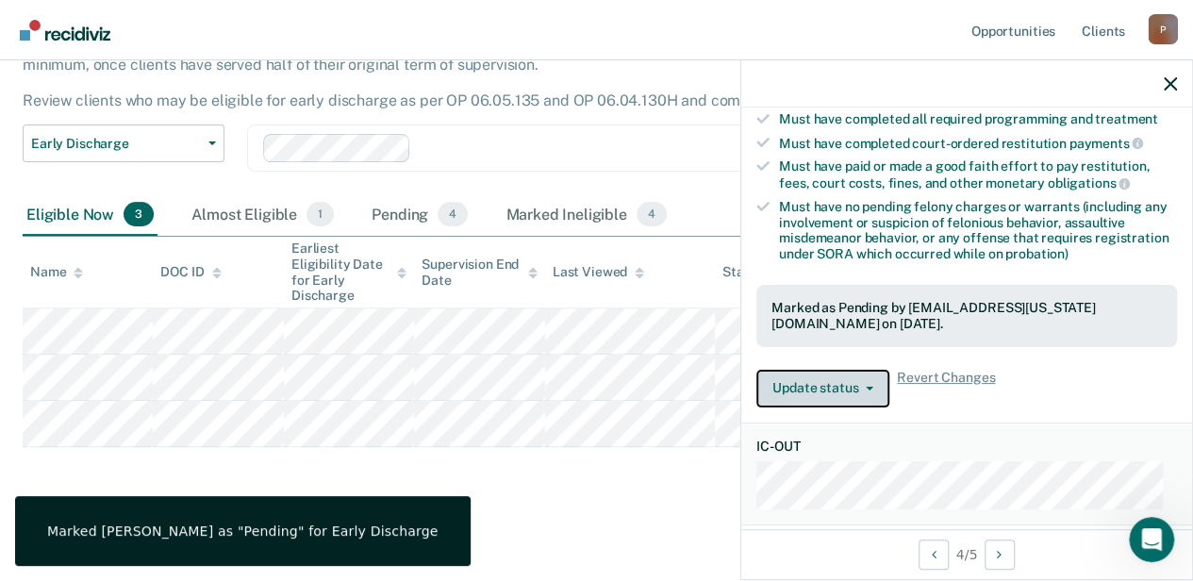
click at [823, 374] on button "Update status" at bounding box center [822, 389] width 133 height 38
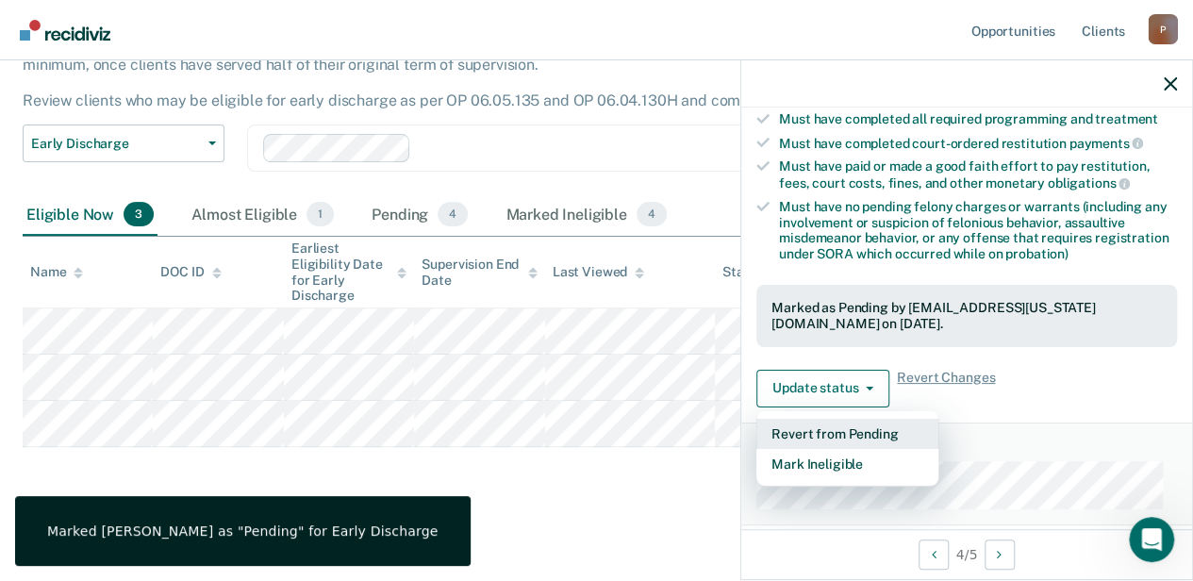
click at [826, 424] on button "Revert from Pending" at bounding box center [847, 434] width 182 height 30
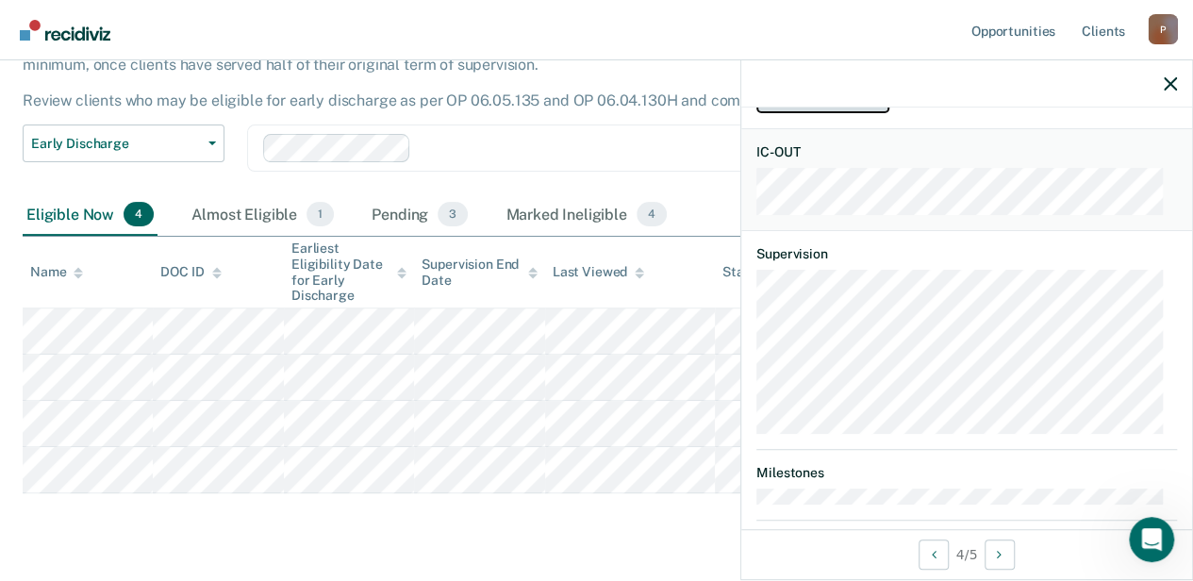
scroll to position [432, 0]
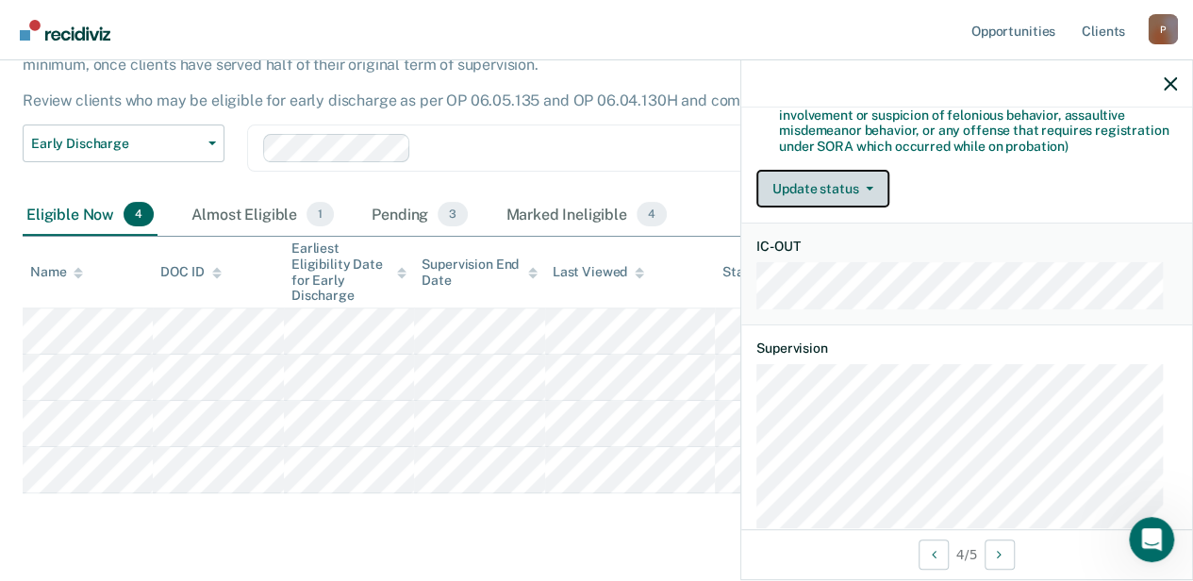
click at [875, 187] on button "Update status" at bounding box center [822, 189] width 133 height 38
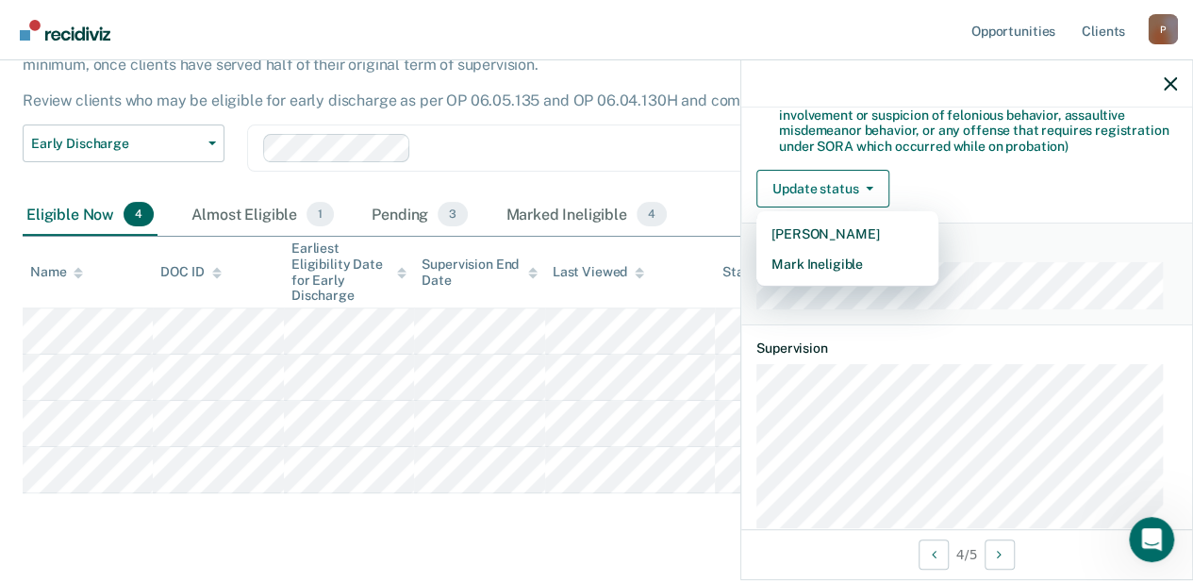
click at [529, 143] on div at bounding box center [592, 149] width 346 height 22
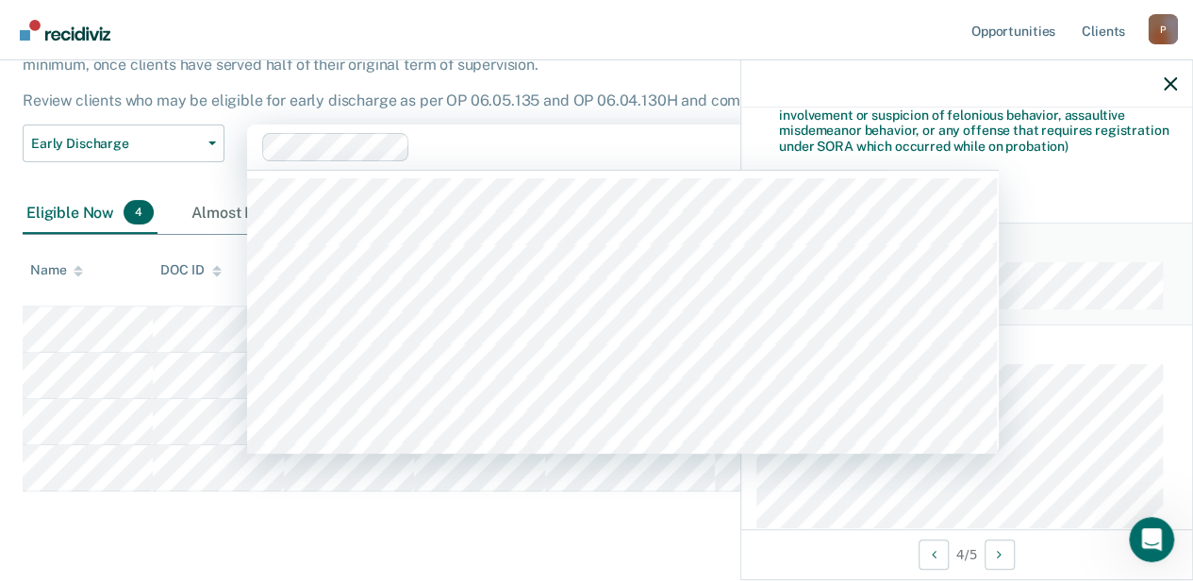
click at [393, 50] on nav "Opportunities Client s [EMAIL_ADDRESS][US_STATE][DOMAIN_NAME] P Profile How it …" at bounding box center [596, 29] width 1162 height 59
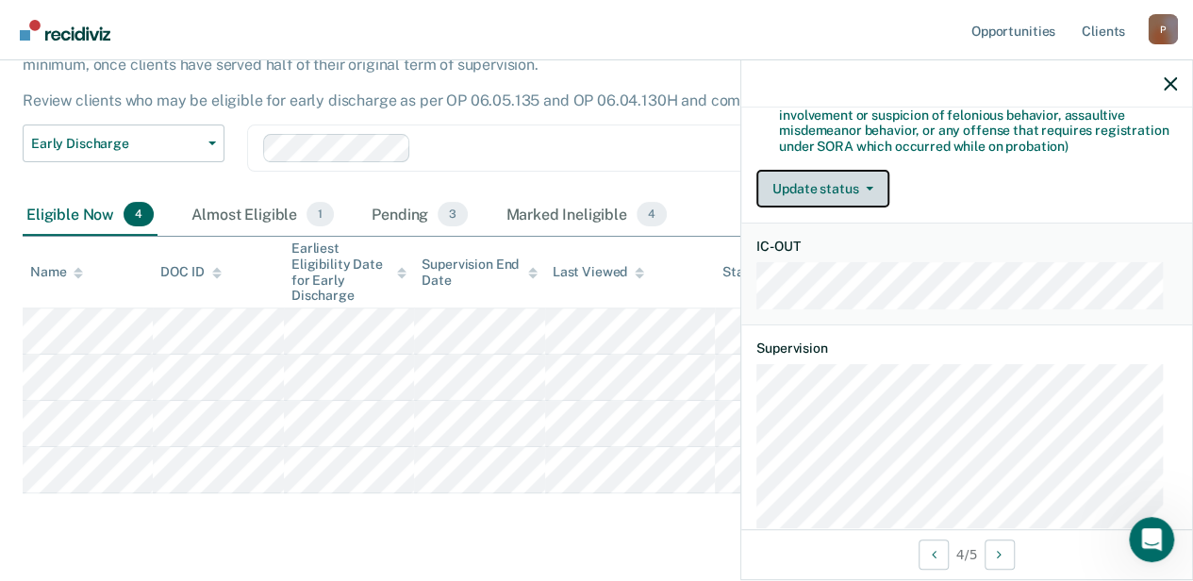
click at [800, 185] on button "Update status" at bounding box center [822, 189] width 133 height 38
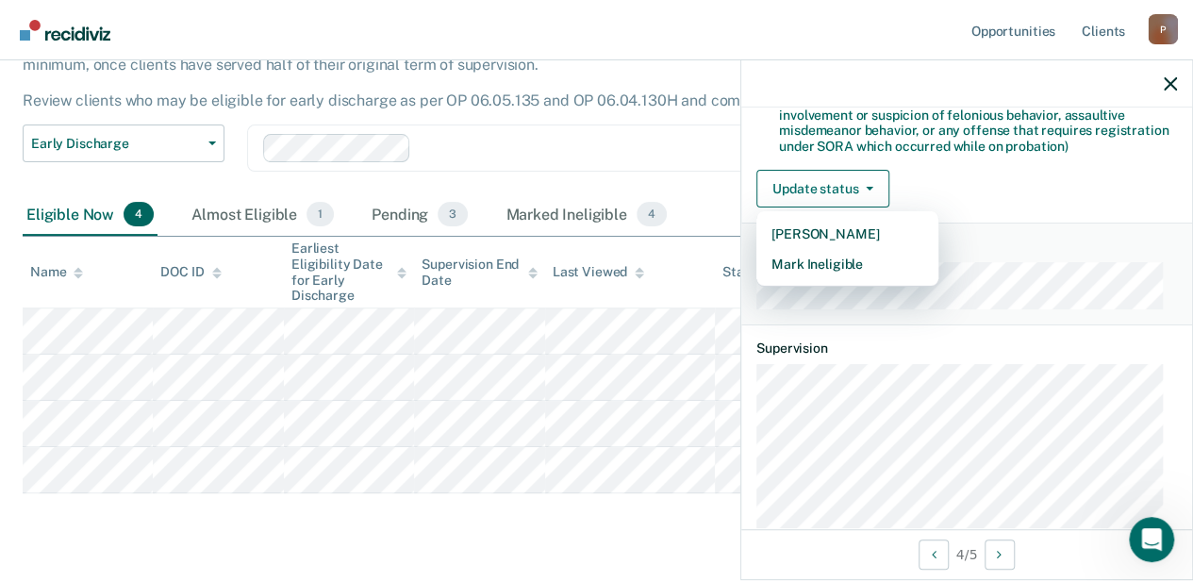
click at [624, 72] on div "Early Discharge is the termination of the period of probation or parole before …" at bounding box center [560, 82] width 1074 height 88
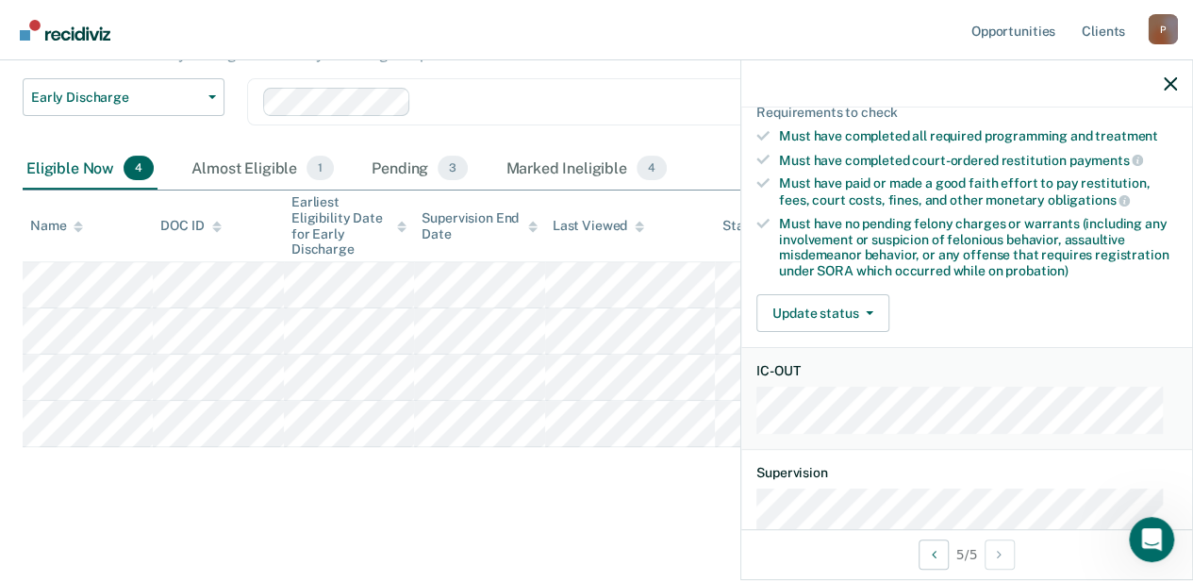
scroll to position [337, 0]
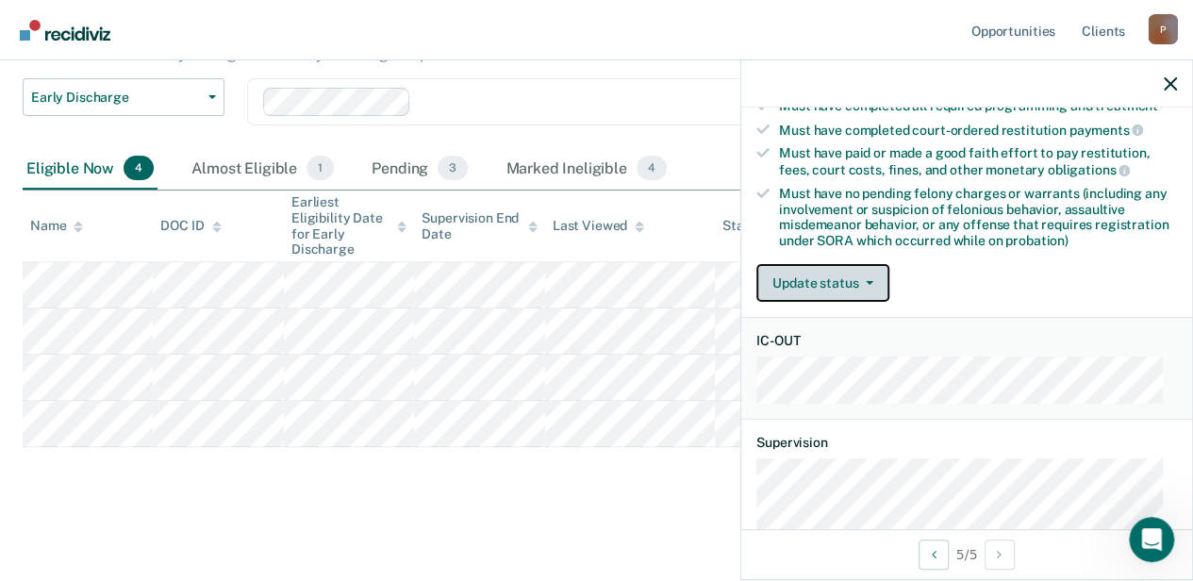
click at [814, 283] on button "Update status" at bounding box center [822, 283] width 133 height 38
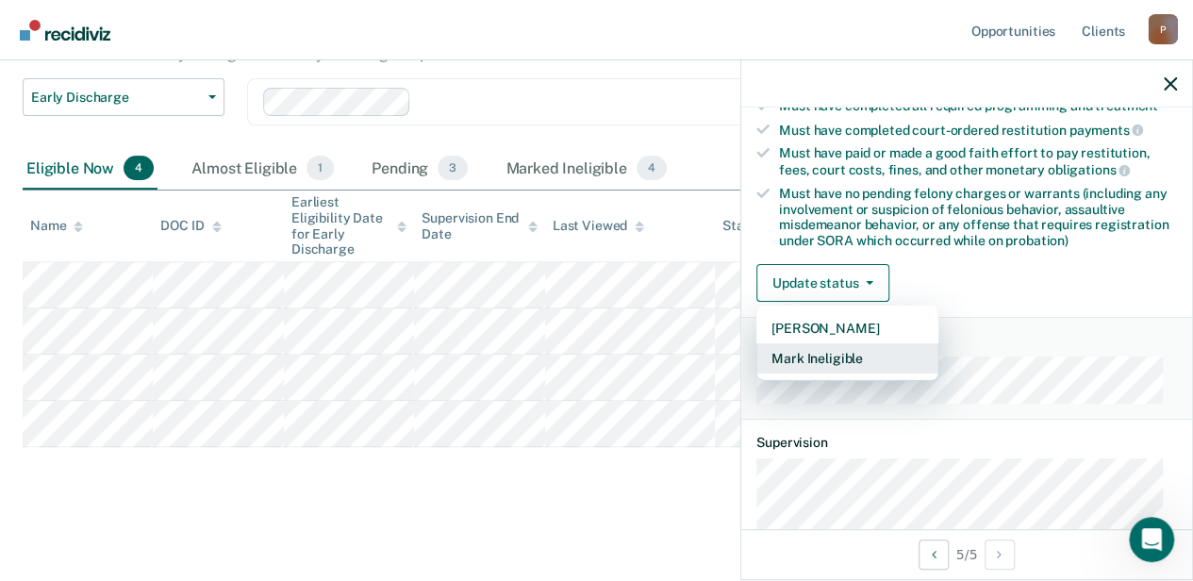
click at [833, 350] on button "Mark Ineligible" at bounding box center [847, 358] width 182 height 30
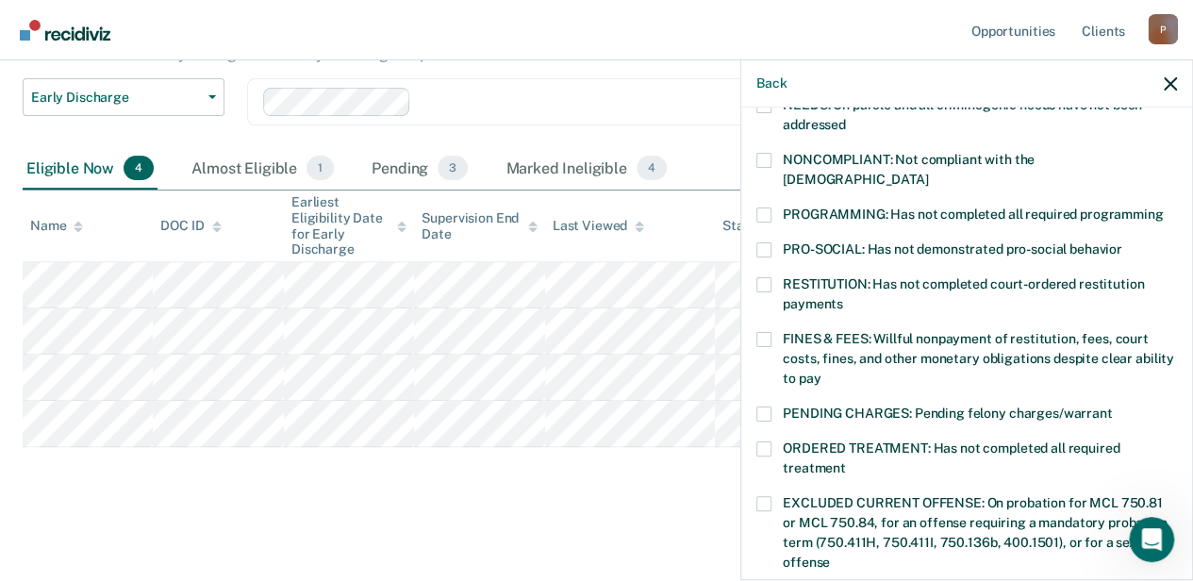
click at [771, 277] on label "RESTITUTION: Has not completed court-ordered restitution payments" at bounding box center [966, 297] width 420 height 40
click at [843, 297] on input "RESTITUTION: Has not completed court-ordered restitution payments" at bounding box center [843, 297] width 0 height 0
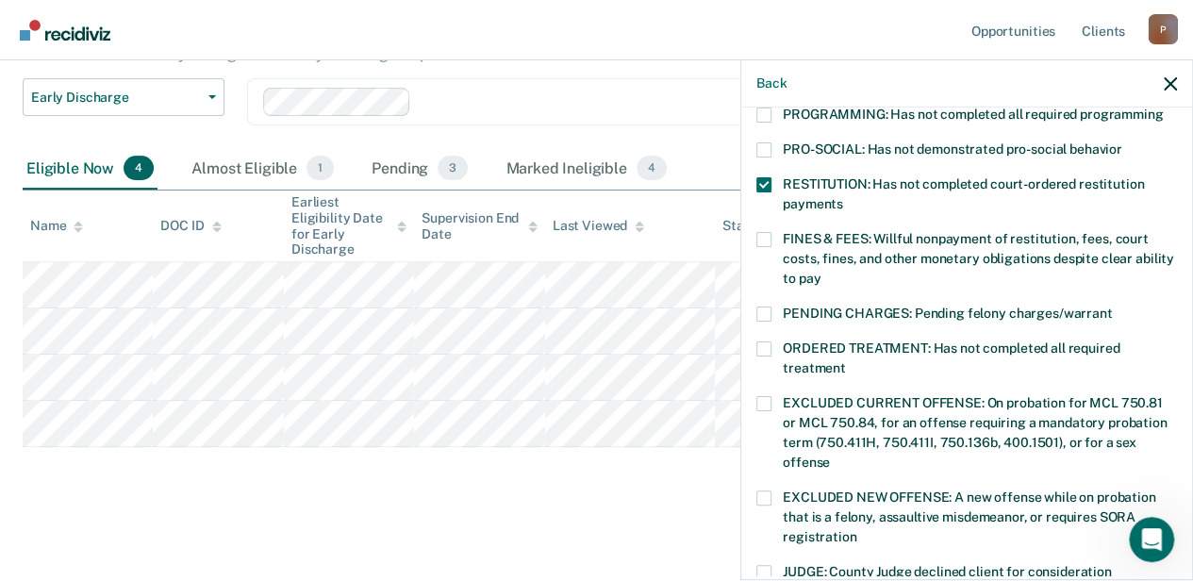
scroll to position [620, 0]
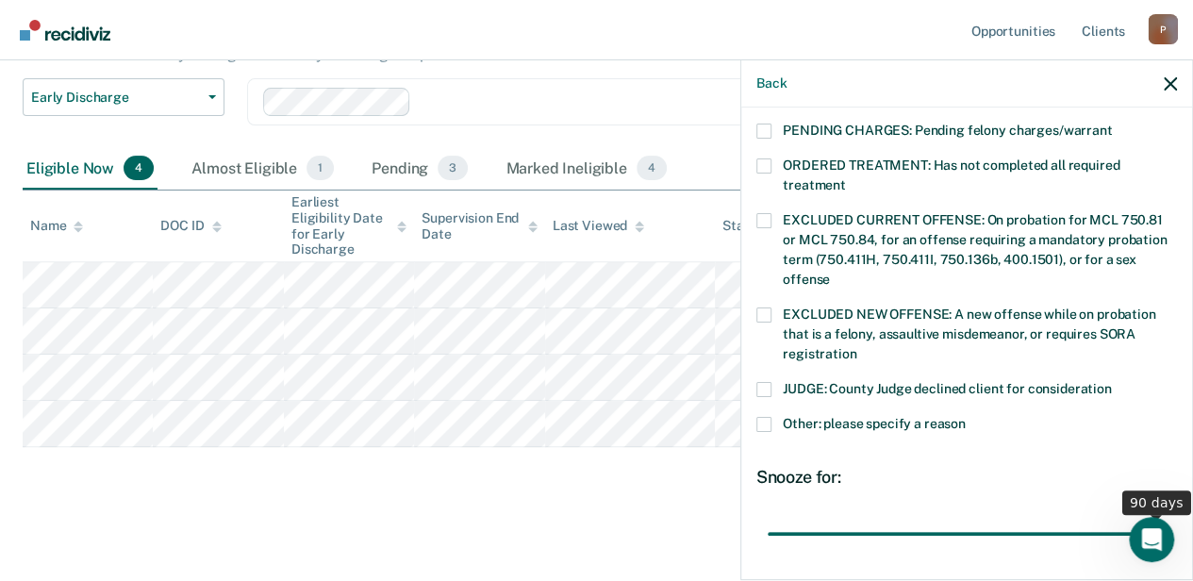
drag, startPoint x: 890, startPoint y: 509, endPoint x: 1170, endPoint y: 509, distance: 280.0
type input "90"
click at [1165, 517] on input "range" at bounding box center [966, 533] width 398 height 33
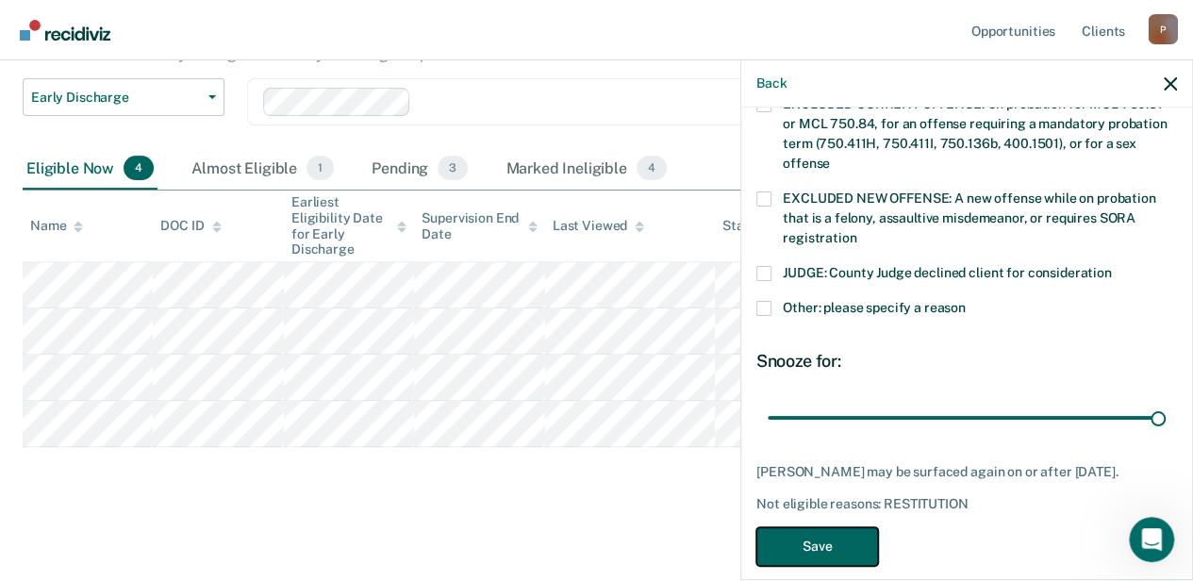
click at [846, 527] on button "Save" at bounding box center [817, 546] width 122 height 39
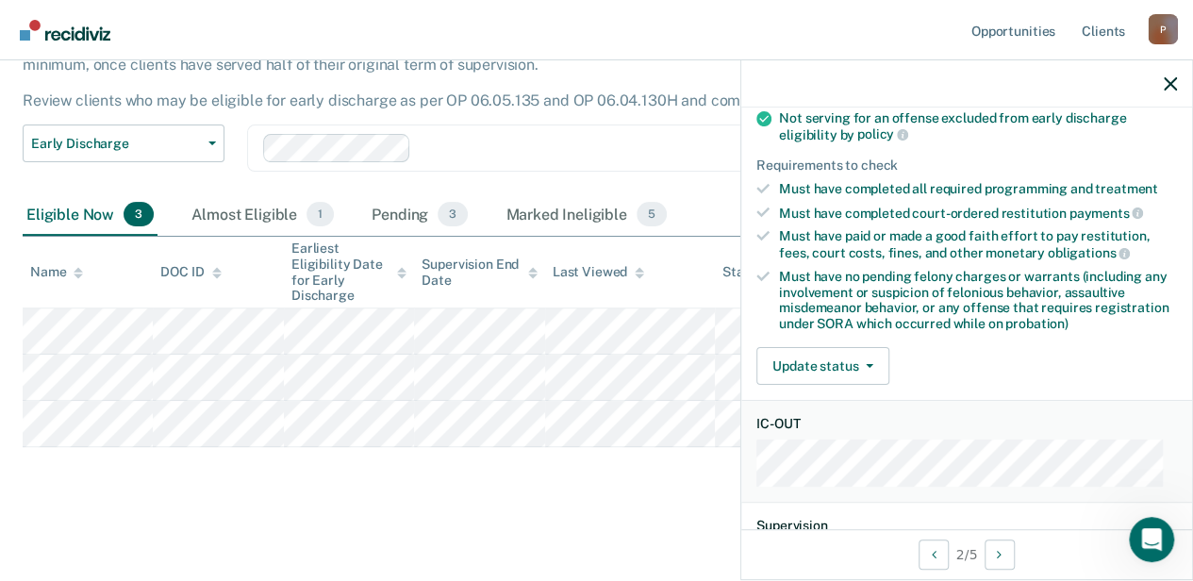
scroll to position [220, 0]
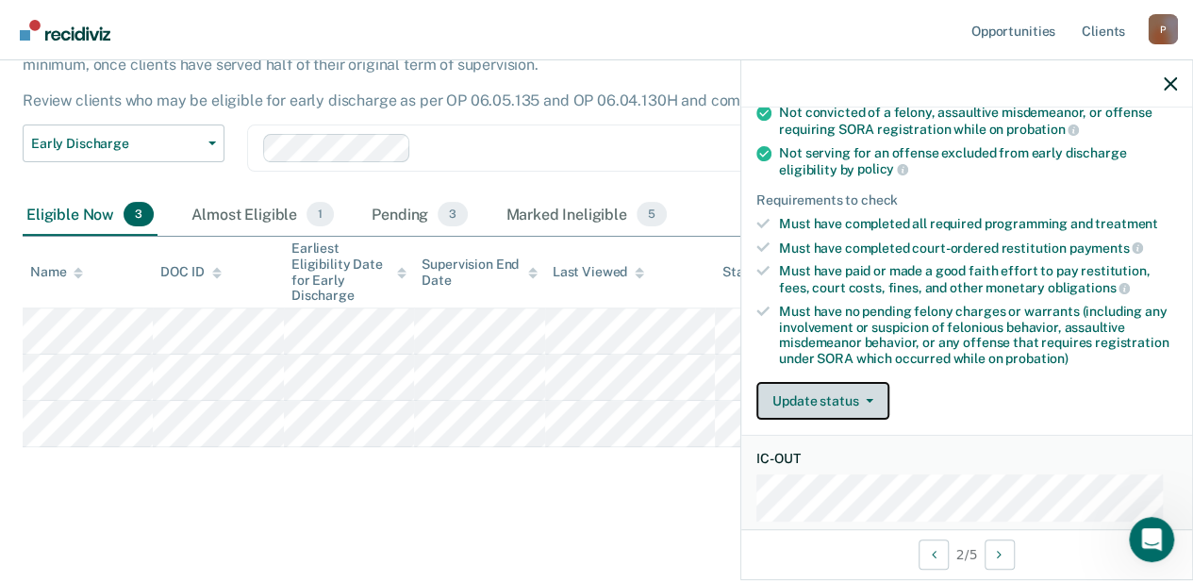
click at [842, 392] on button "Update status" at bounding box center [822, 401] width 133 height 38
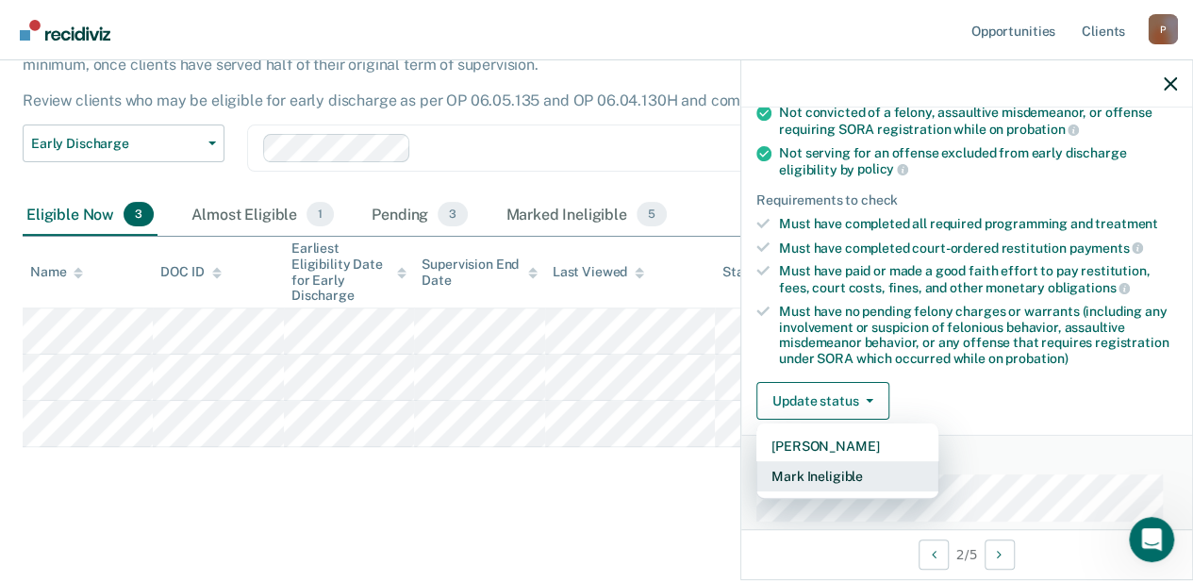
click at [833, 461] on button "Mark Ineligible" at bounding box center [847, 476] width 182 height 30
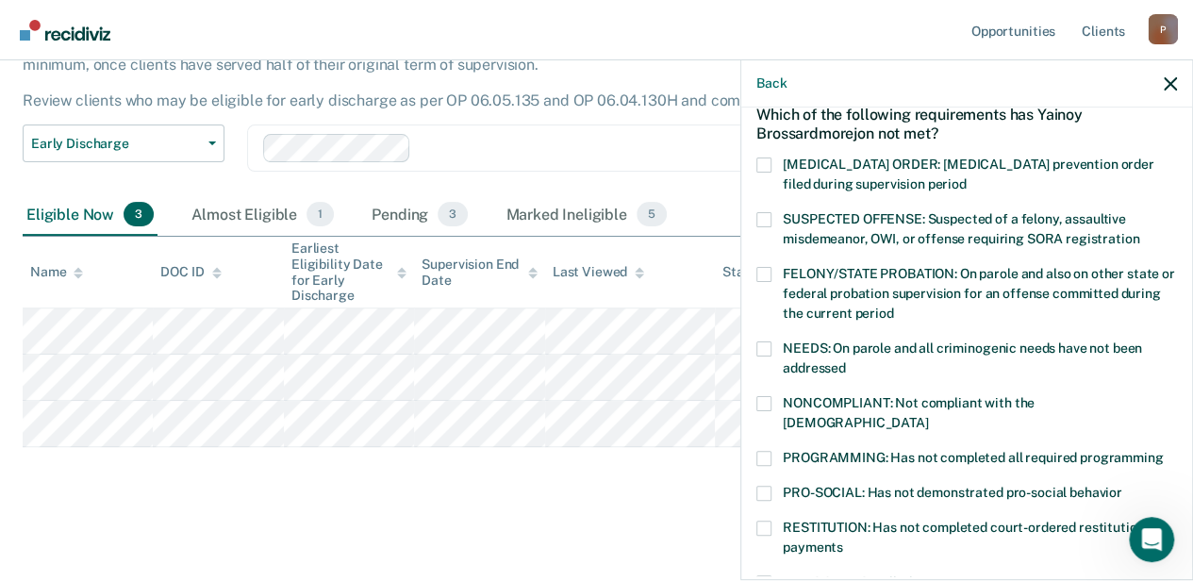
scroll to position [189, 0]
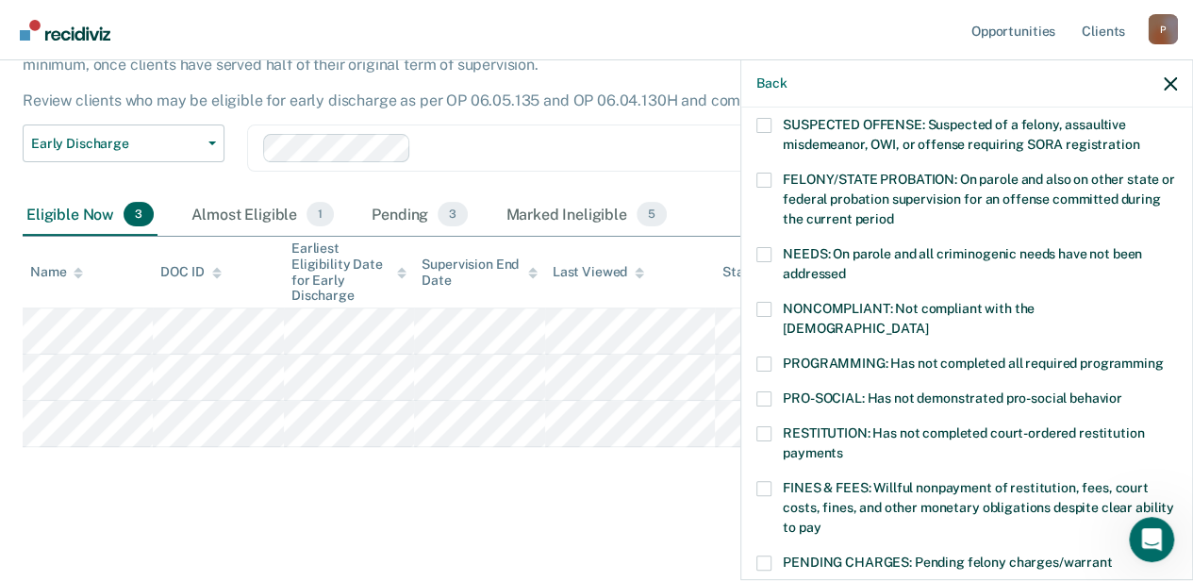
click at [769, 304] on span at bounding box center [763, 309] width 15 height 15
click at [928, 321] on input "NONCOMPLIANT: Not compliant with the [DEMOGRAPHIC_DATA]" at bounding box center [928, 321] width 0 height 0
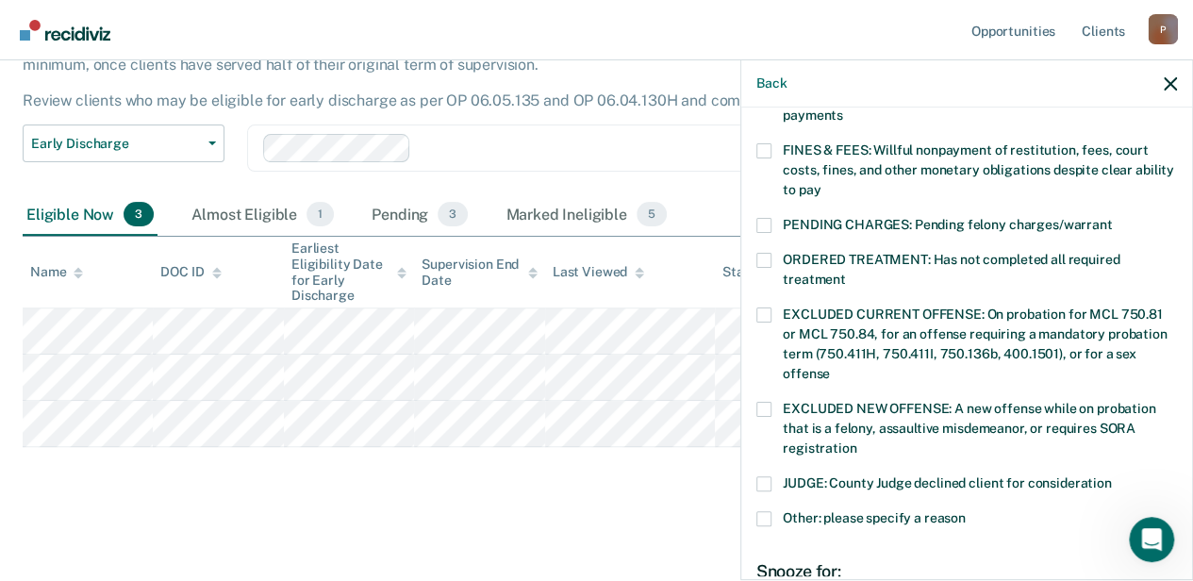
scroll to position [752, 0]
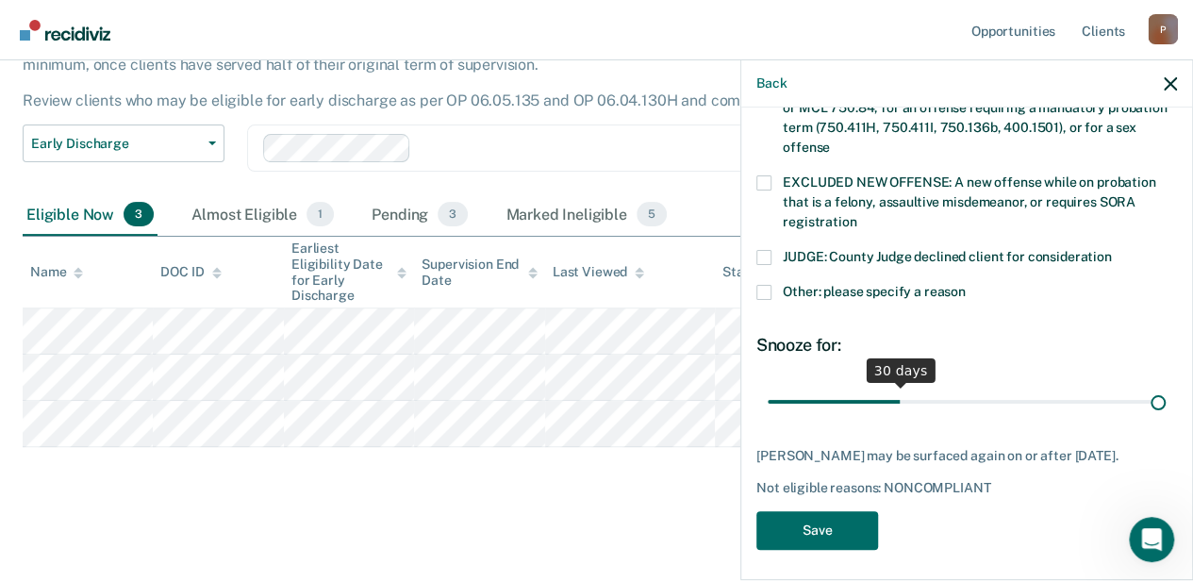
drag, startPoint x: 888, startPoint y: 381, endPoint x: 1206, endPoint y: 398, distance: 318.1
type input "90"
click at [1165, 398] on input "range" at bounding box center [966, 401] width 398 height 33
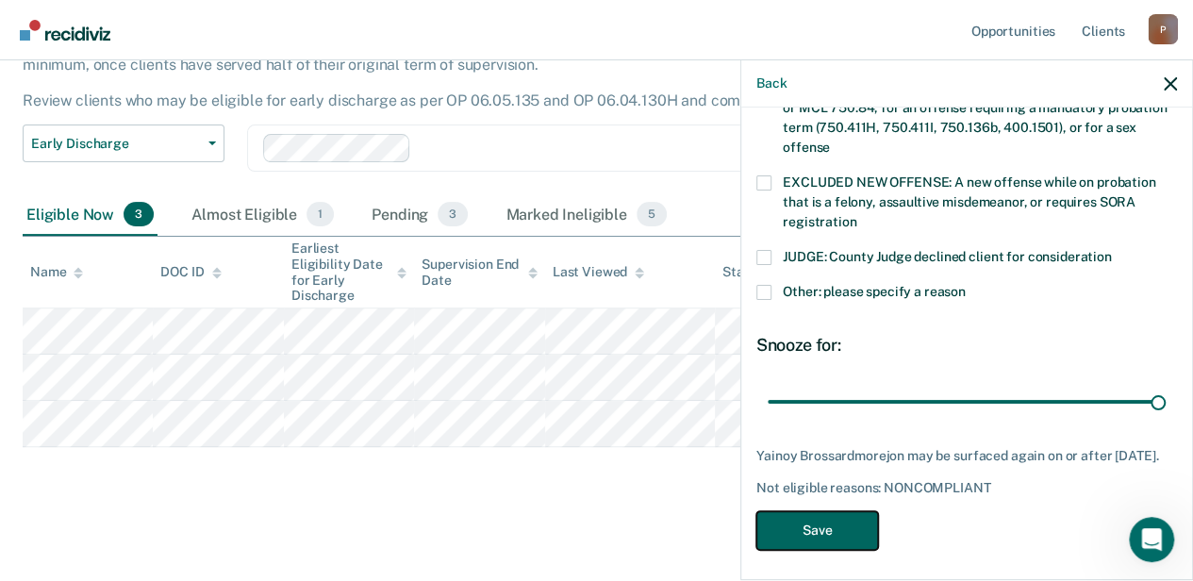
click at [808, 515] on button "Save" at bounding box center [817, 530] width 122 height 39
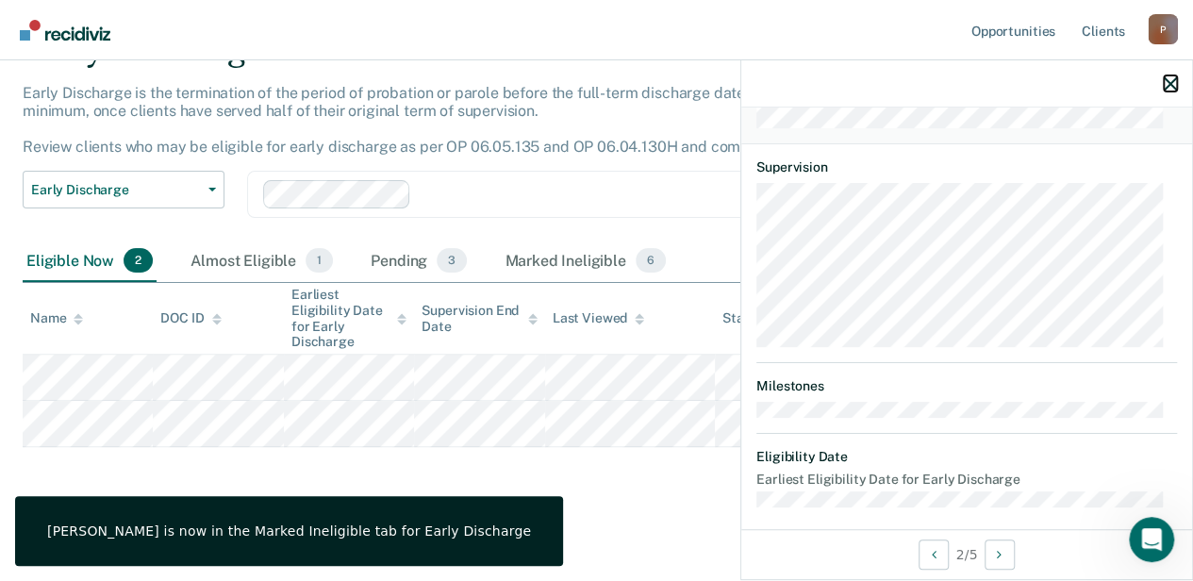
click at [1174, 85] on icon "button" at bounding box center [1169, 83] width 13 height 13
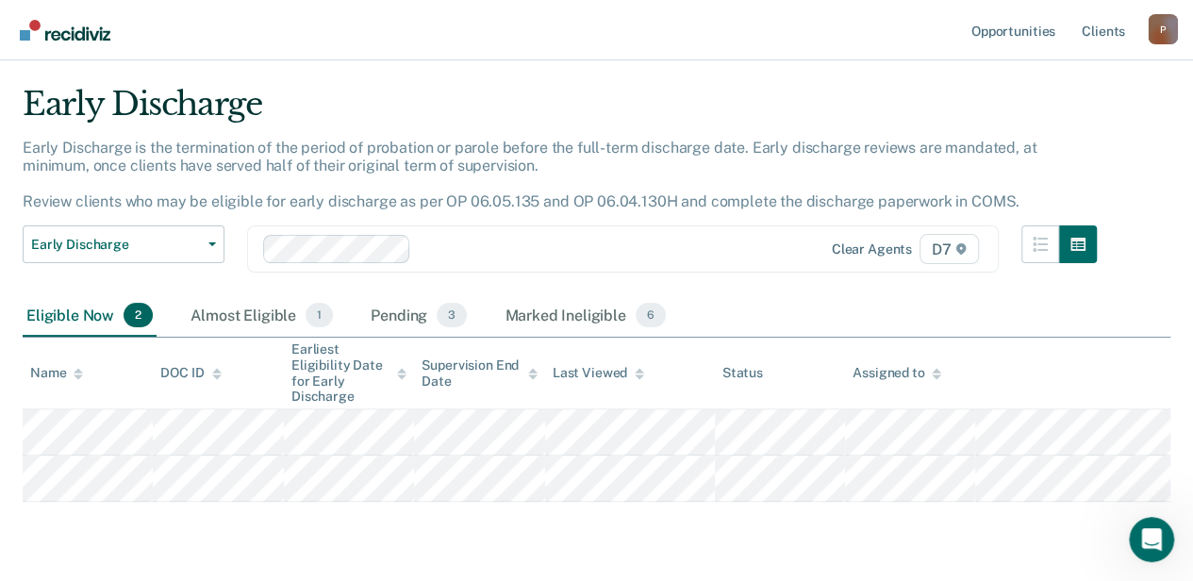
scroll to position [0, 0]
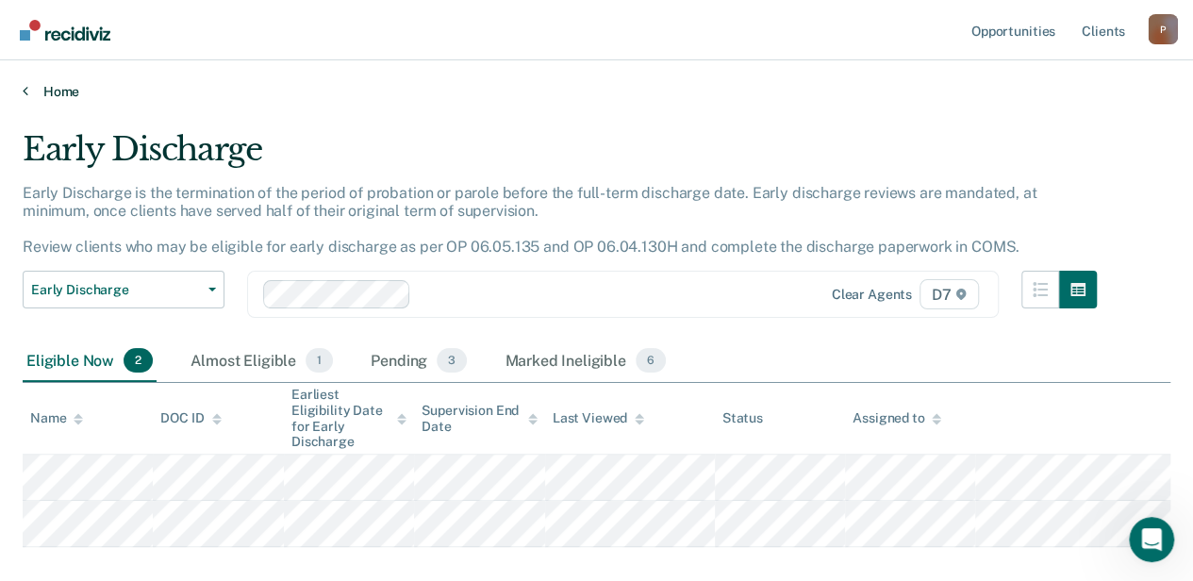
click at [53, 96] on link "Home" at bounding box center [596, 91] width 1147 height 17
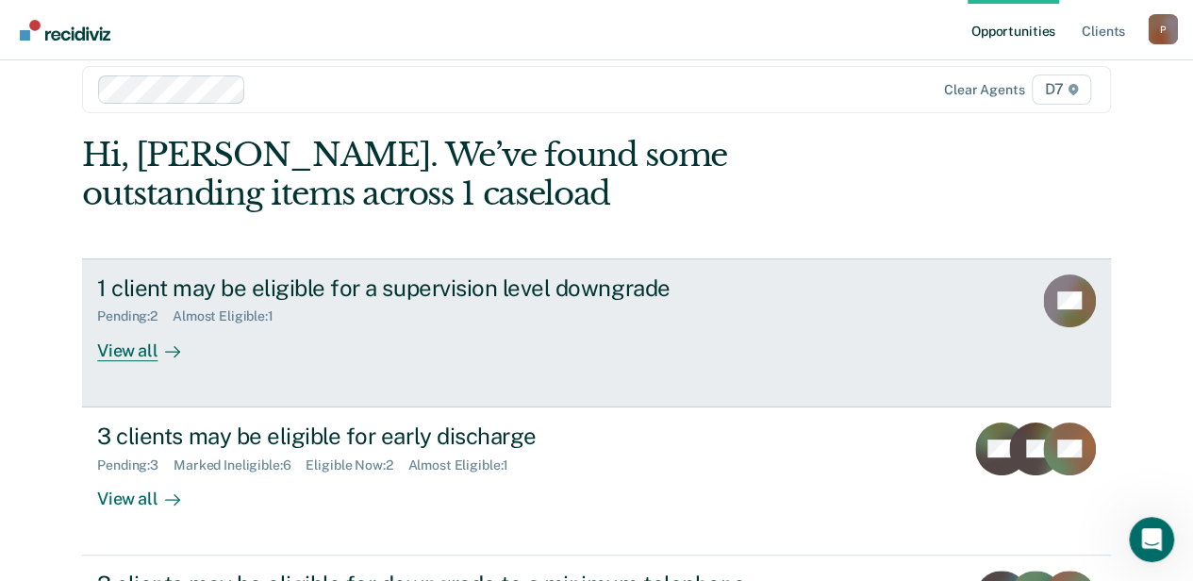
scroll to position [94, 0]
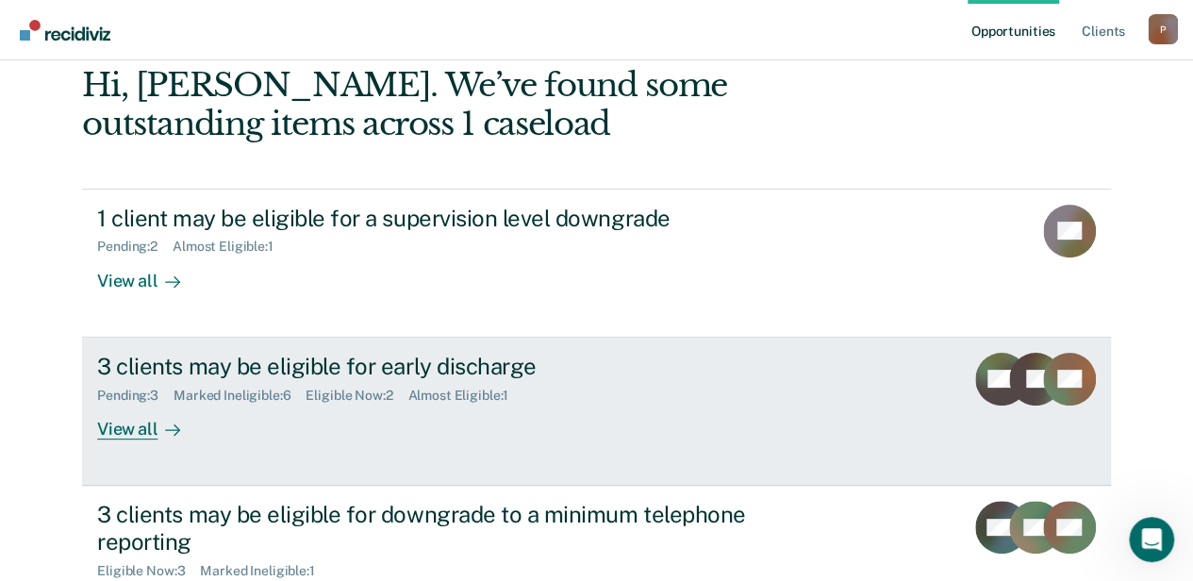
click at [353, 387] on div "Eligible Now : 2" at bounding box center [356, 395] width 102 height 16
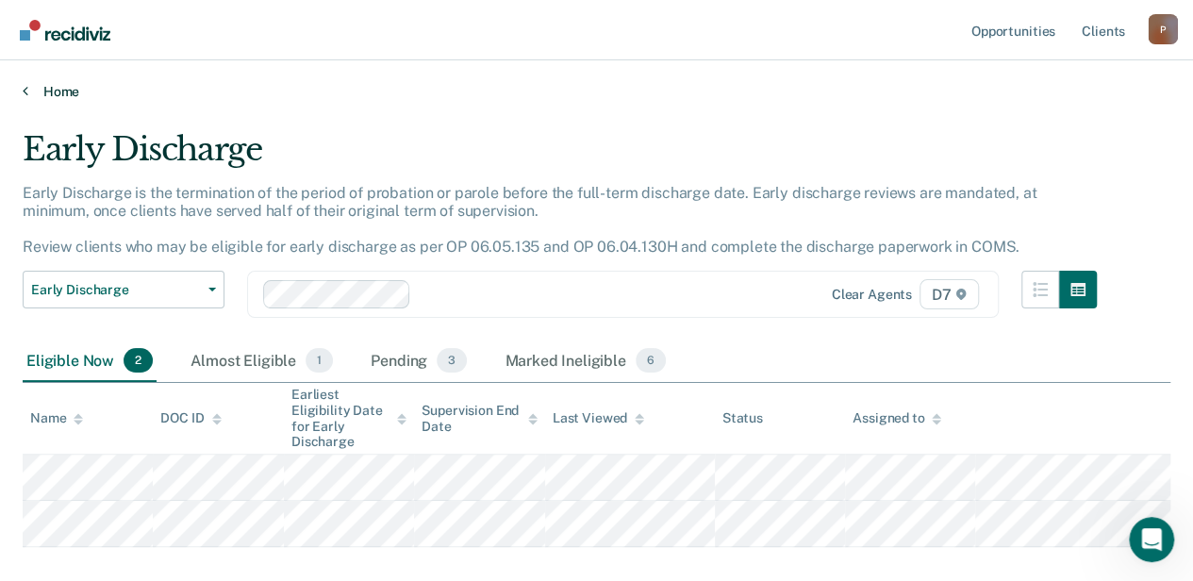
click at [74, 85] on link "Home" at bounding box center [596, 91] width 1147 height 17
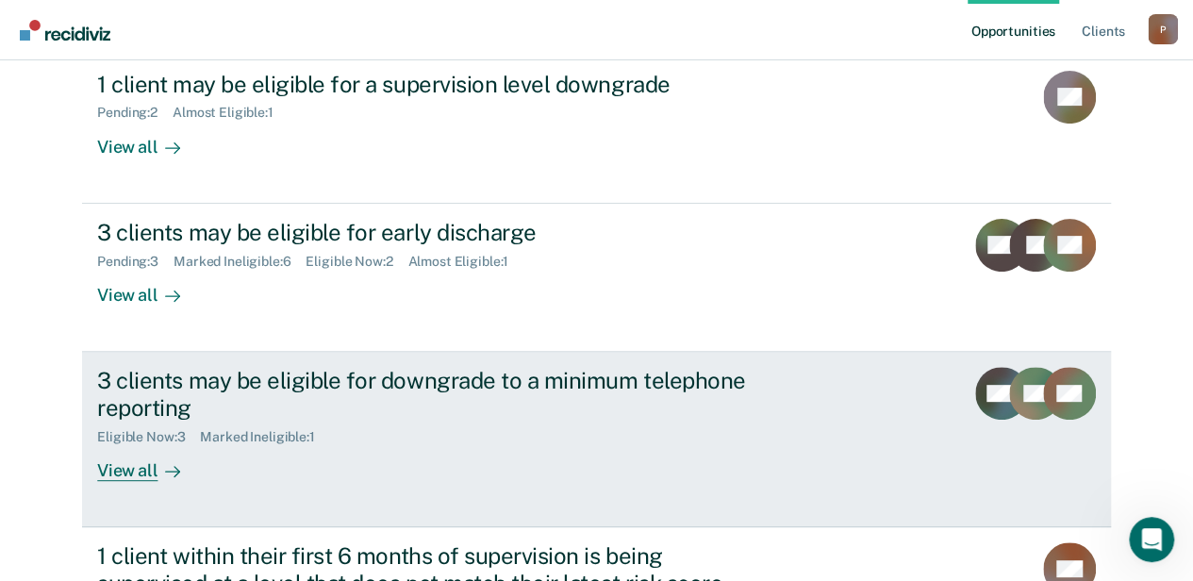
scroll to position [189, 0]
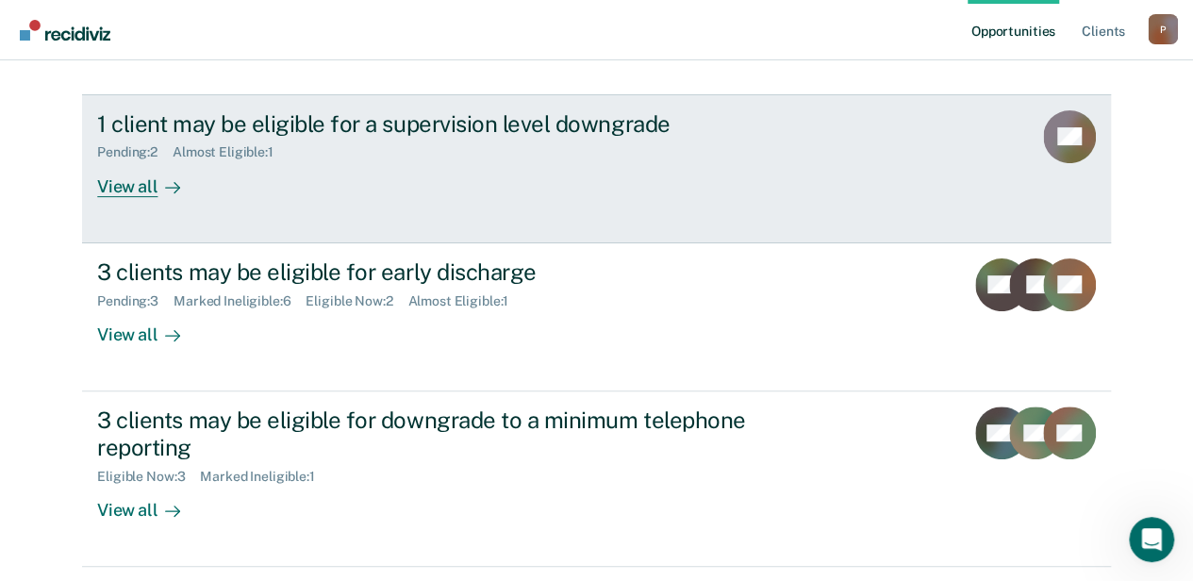
click at [330, 148] on div "Pending : 2 Almost Eligible : 1" at bounding box center [428, 149] width 662 height 24
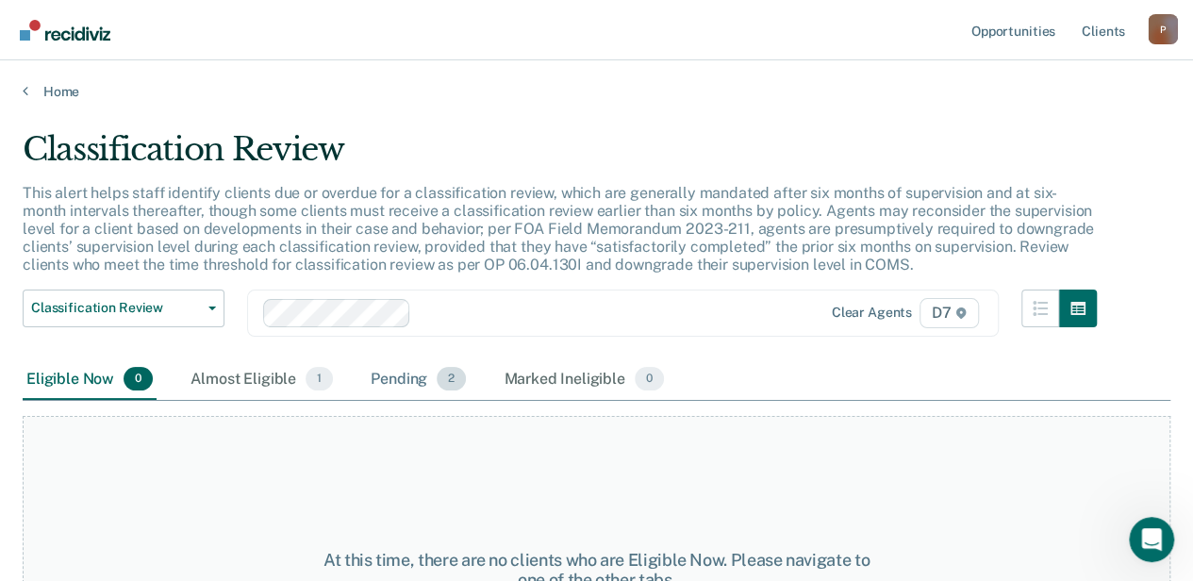
click at [408, 370] on div "Pending 2" at bounding box center [418, 379] width 103 height 41
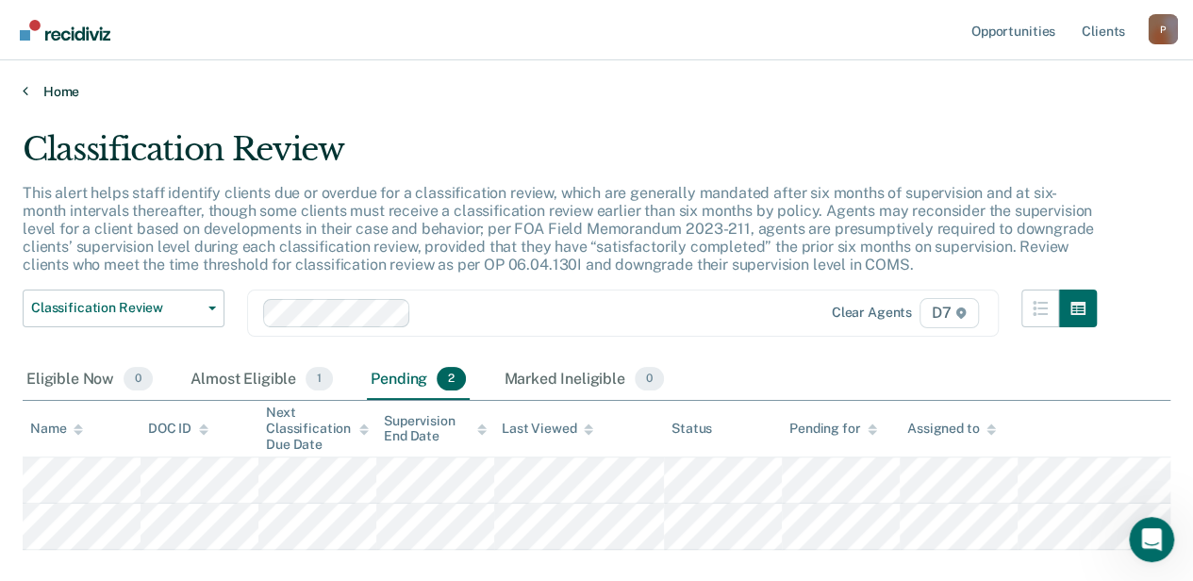
click at [70, 90] on link "Home" at bounding box center [596, 91] width 1147 height 17
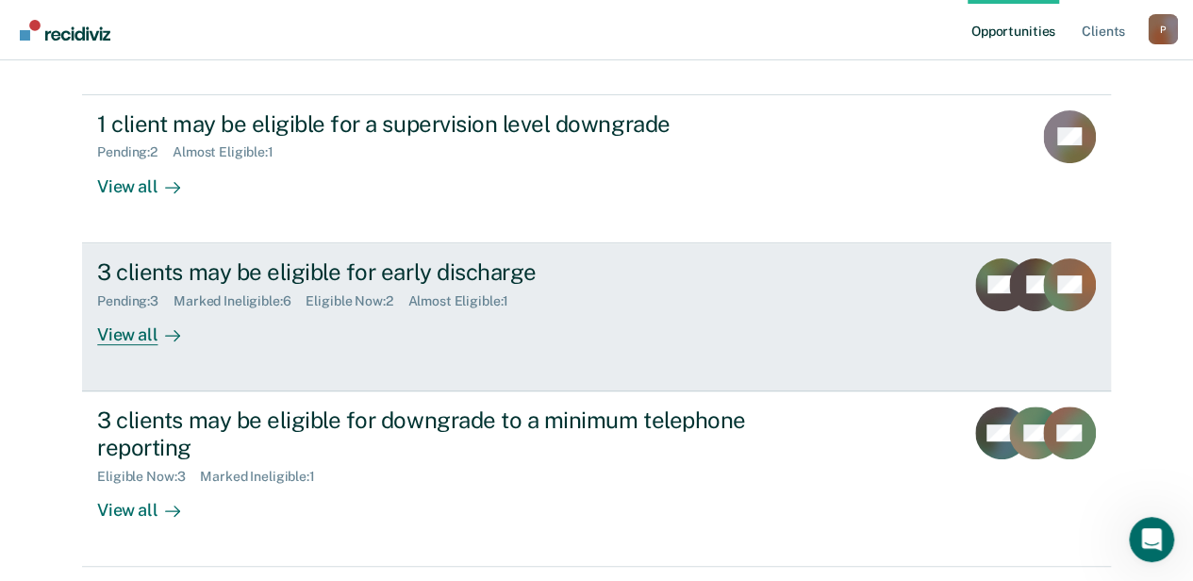
scroll to position [283, 0]
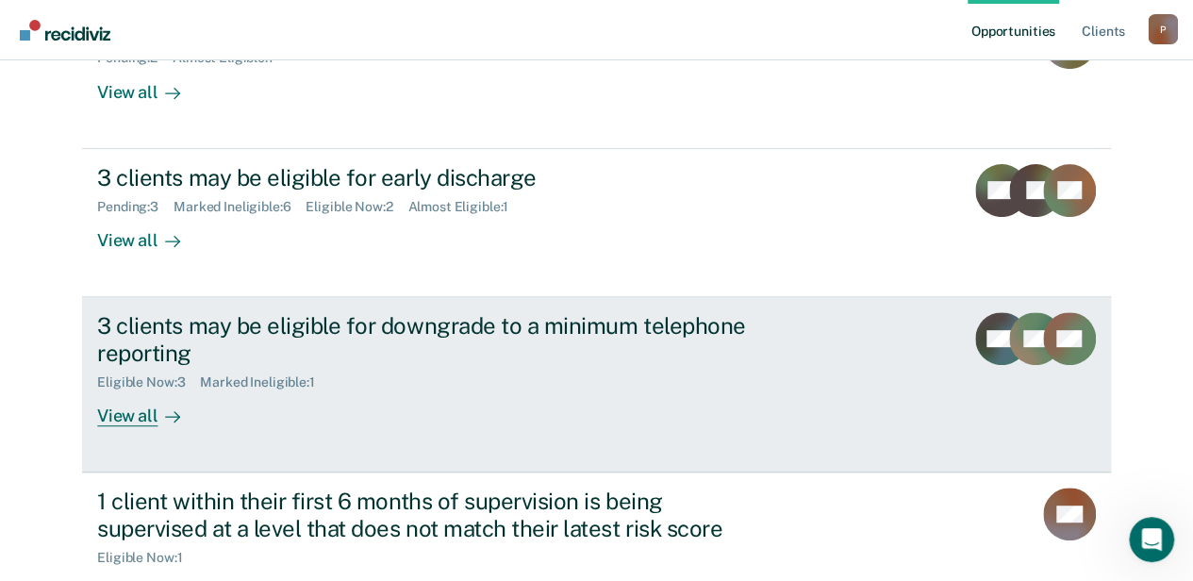
click at [300, 362] on div "3 clients may be eligible for downgrade to a minimum telephone reporting" at bounding box center [428, 339] width 662 height 55
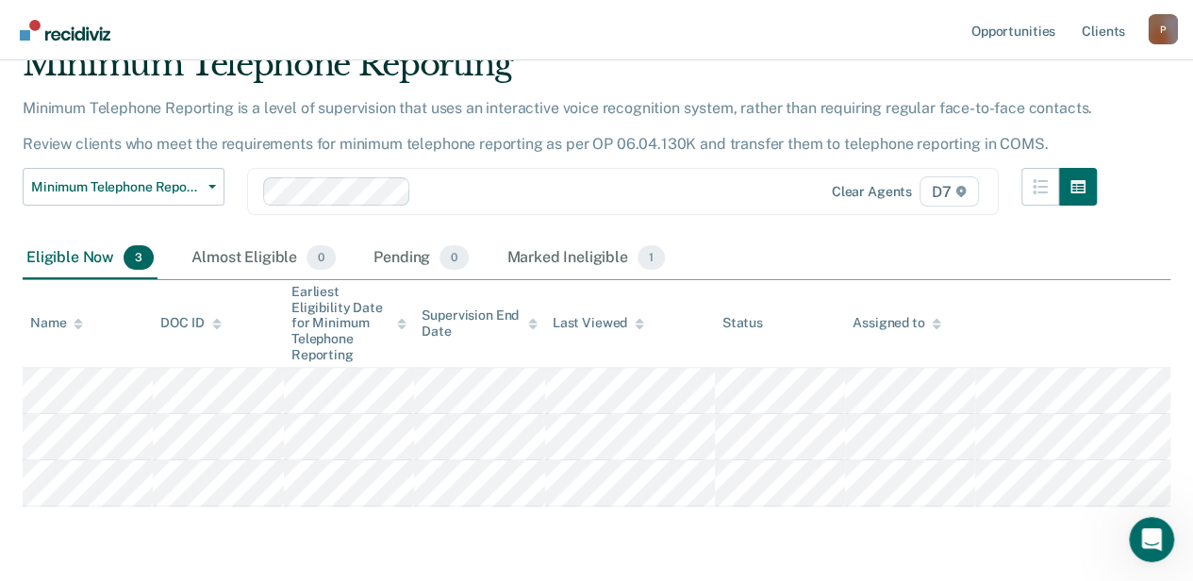
scroll to position [144, 0]
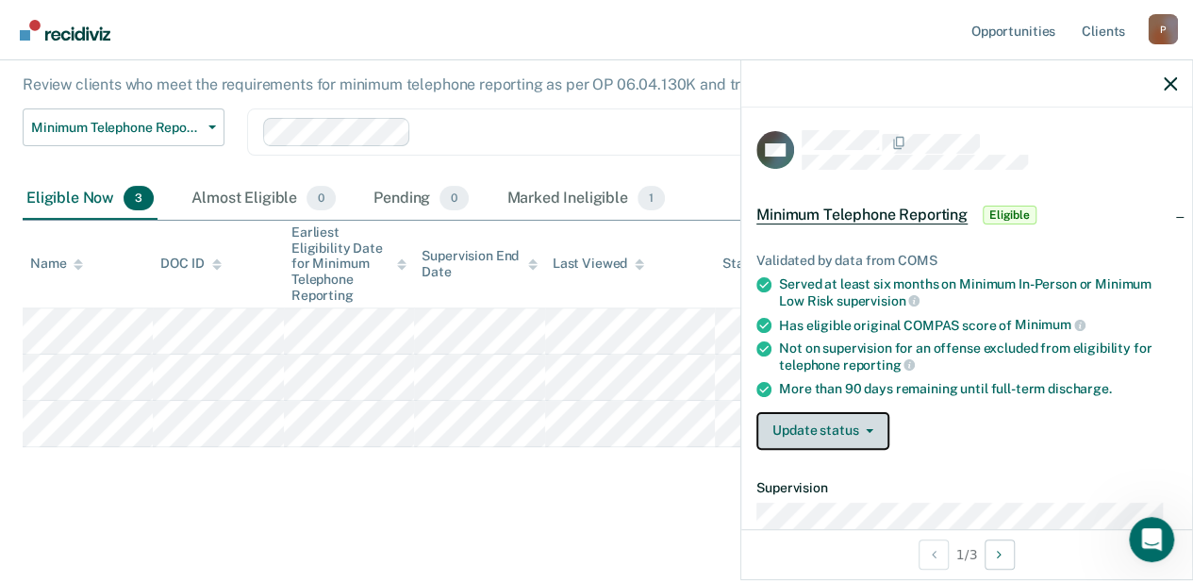
click at [828, 412] on button "Update status" at bounding box center [822, 431] width 133 height 38
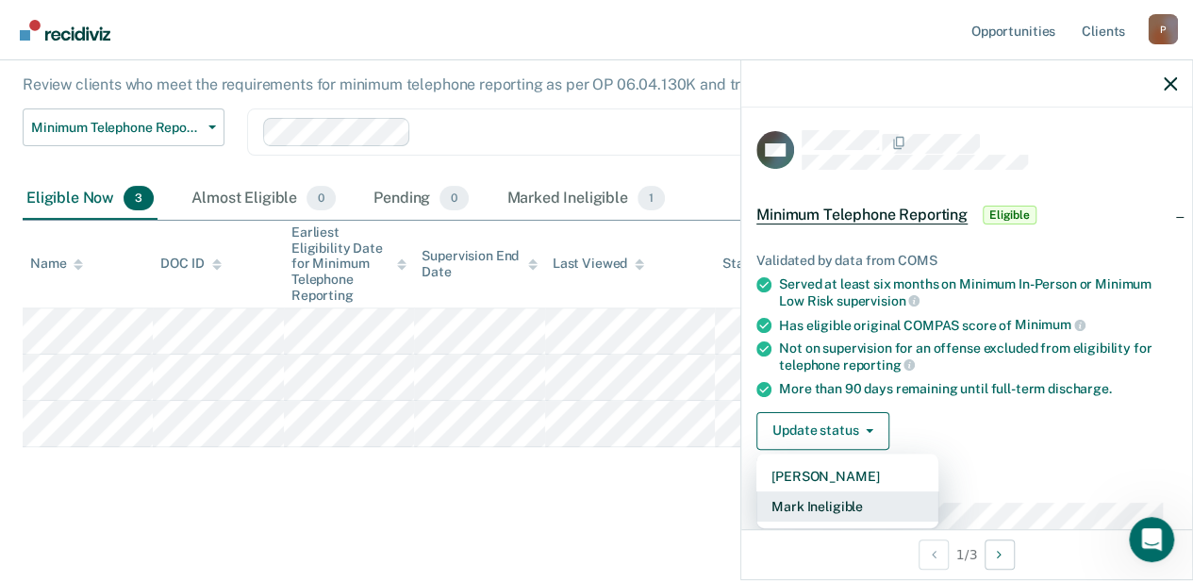
click at [838, 502] on button "Mark Ineligible" at bounding box center [847, 506] width 182 height 30
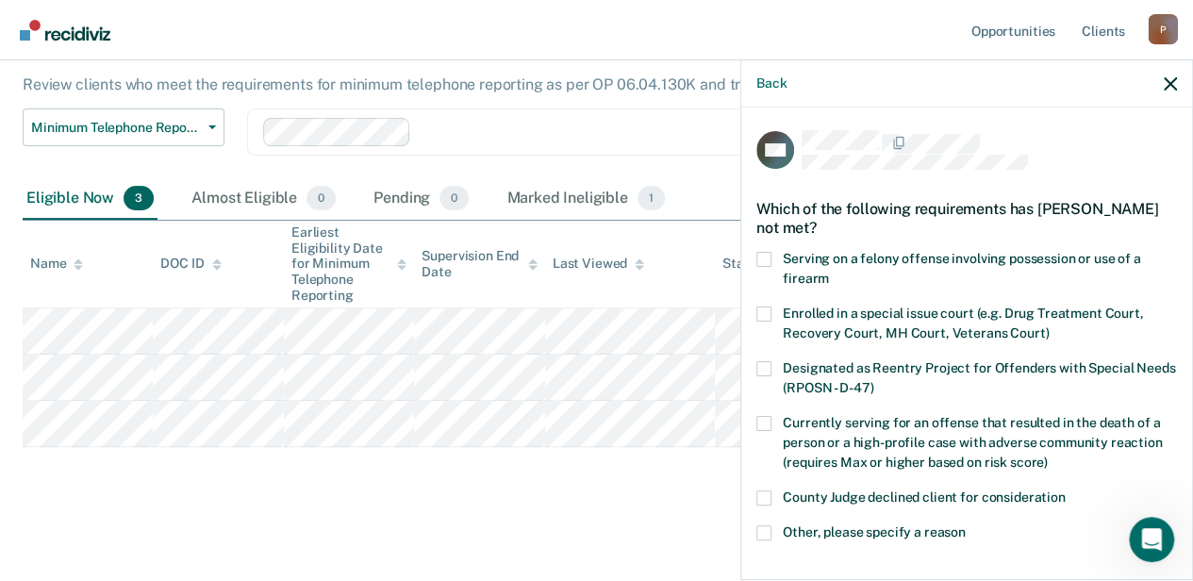
scroll to position [244, 0]
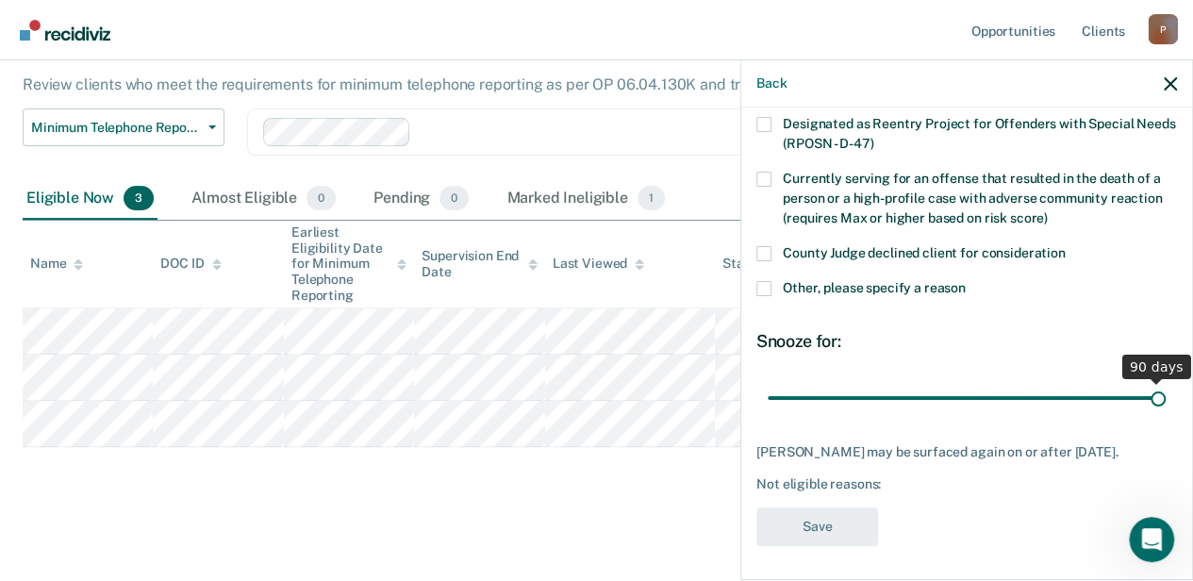
drag, startPoint x: 900, startPoint y: 398, endPoint x: 1206, endPoint y: 398, distance: 305.4
type input "90"
click at [1165, 398] on input "range" at bounding box center [966, 397] width 398 height 33
click at [772, 288] on label "Other, please specify a reason" at bounding box center [966, 291] width 420 height 20
click at [965, 281] on input "Other, please specify a reason" at bounding box center [965, 281] width 0 height 0
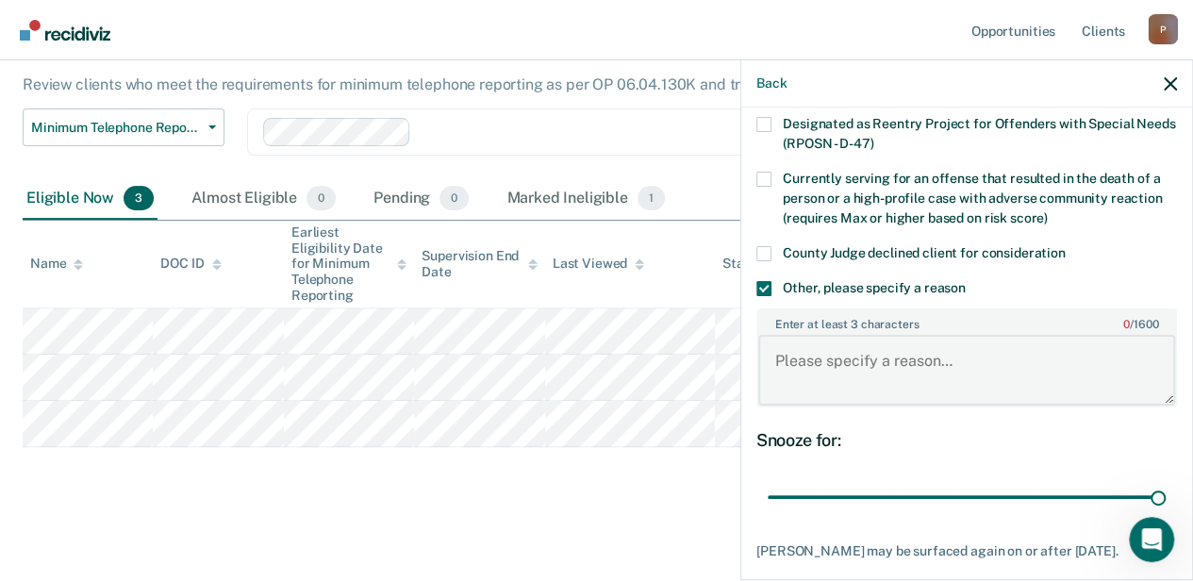
click at [893, 391] on textarea "Enter at least 3 characters 0 / 1600" at bounding box center [966, 370] width 417 height 70
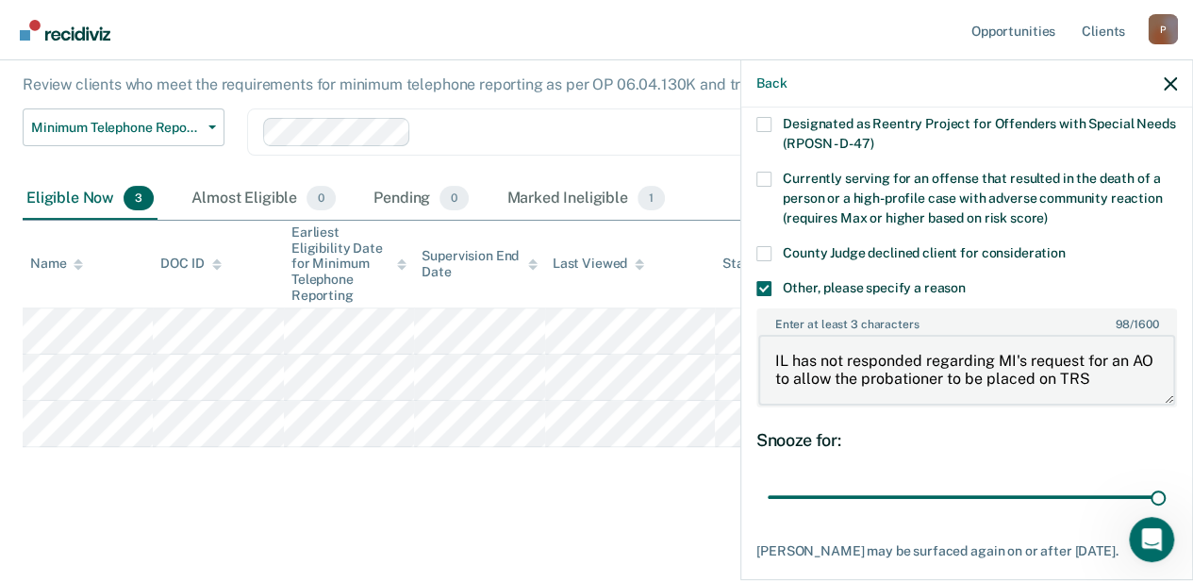
type textarea "IL has not responded regarding MI's request for an AO to allow the probationer …"
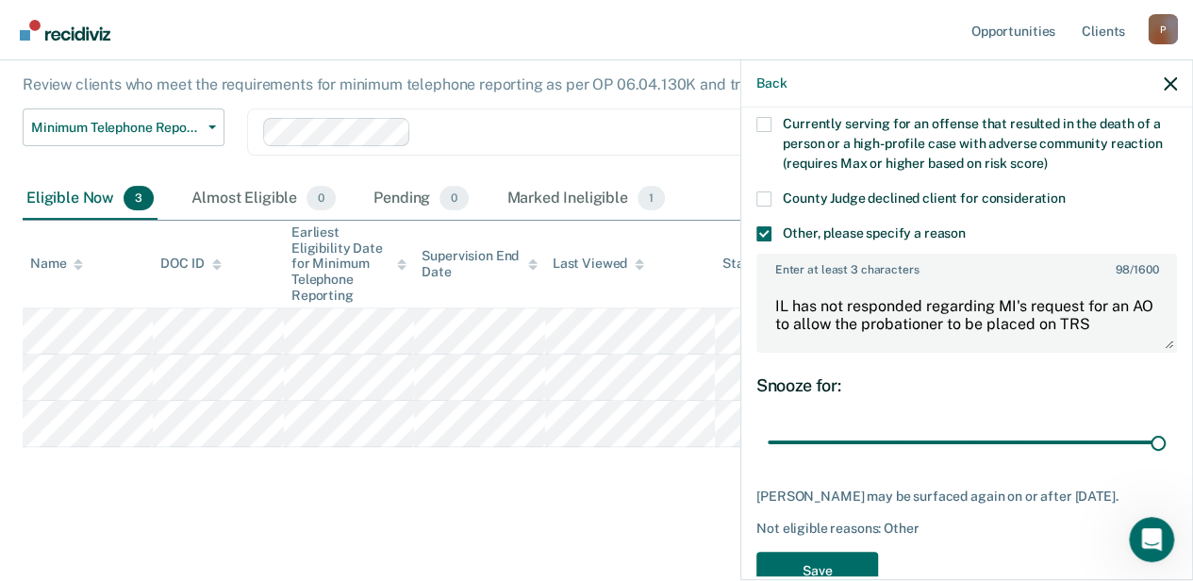
scroll to position [343, 0]
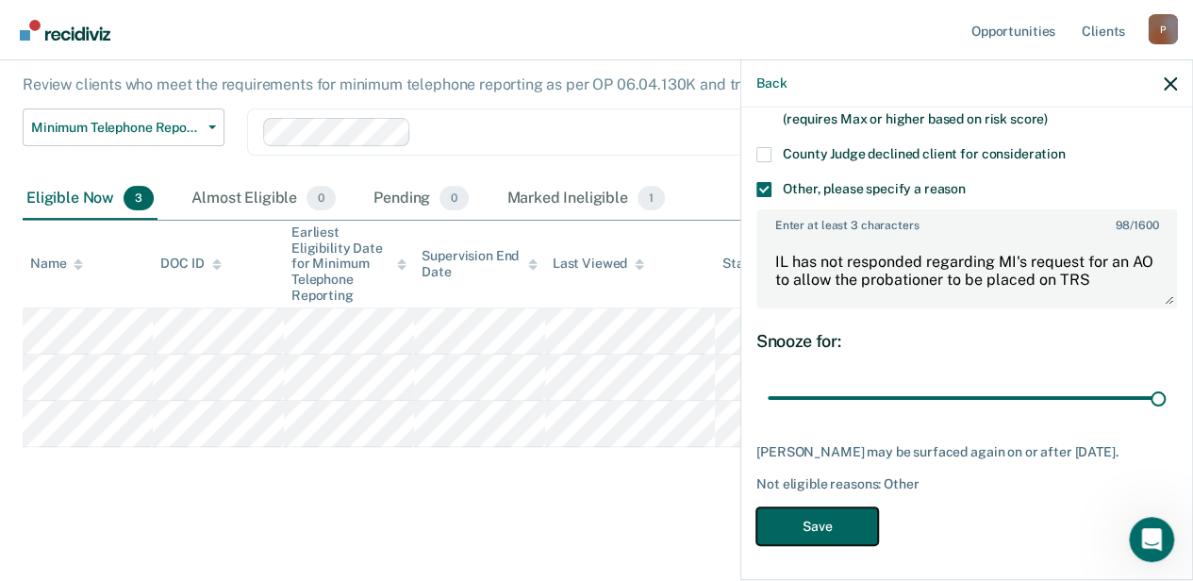
click at [854, 520] on button "Save" at bounding box center [817, 526] width 122 height 39
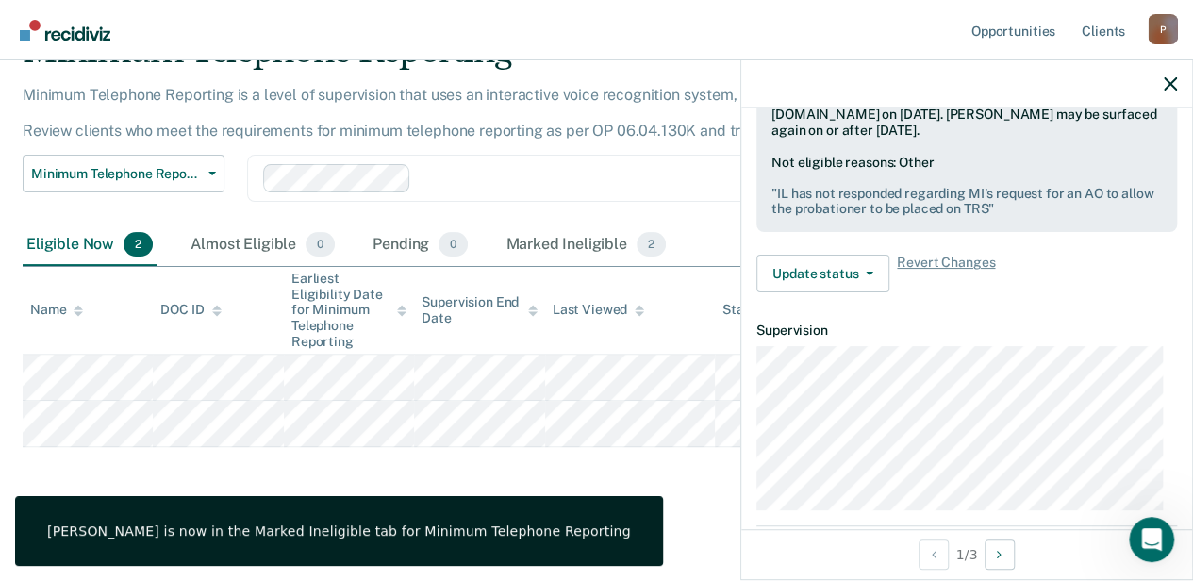
scroll to position [156, 0]
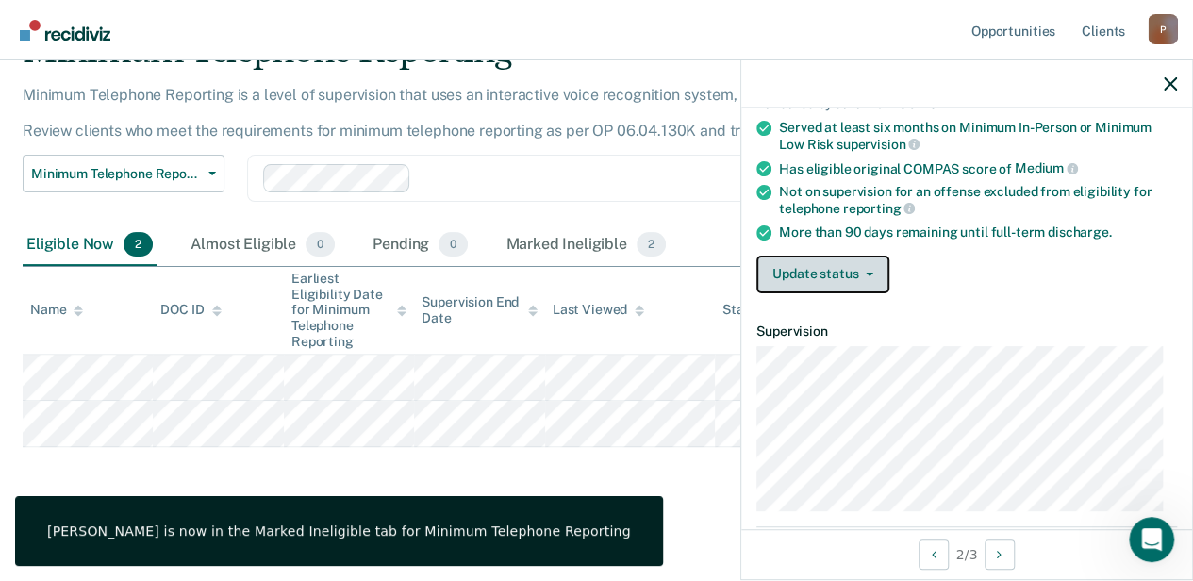
click at [878, 282] on button "Update status" at bounding box center [822, 274] width 133 height 38
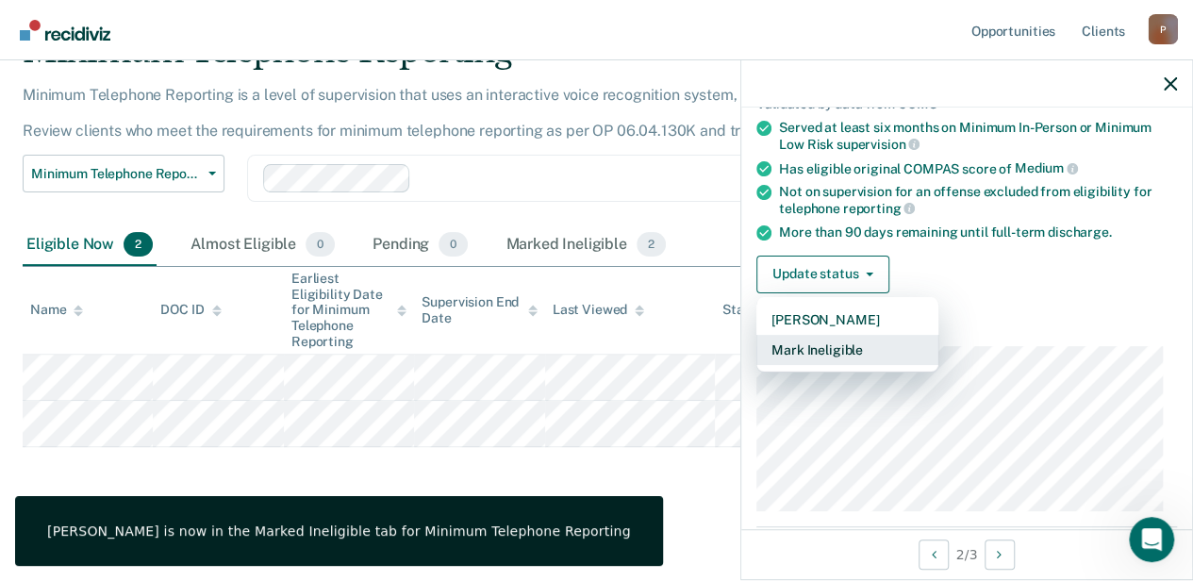
click at [869, 353] on button "Mark Ineligible" at bounding box center [847, 350] width 182 height 30
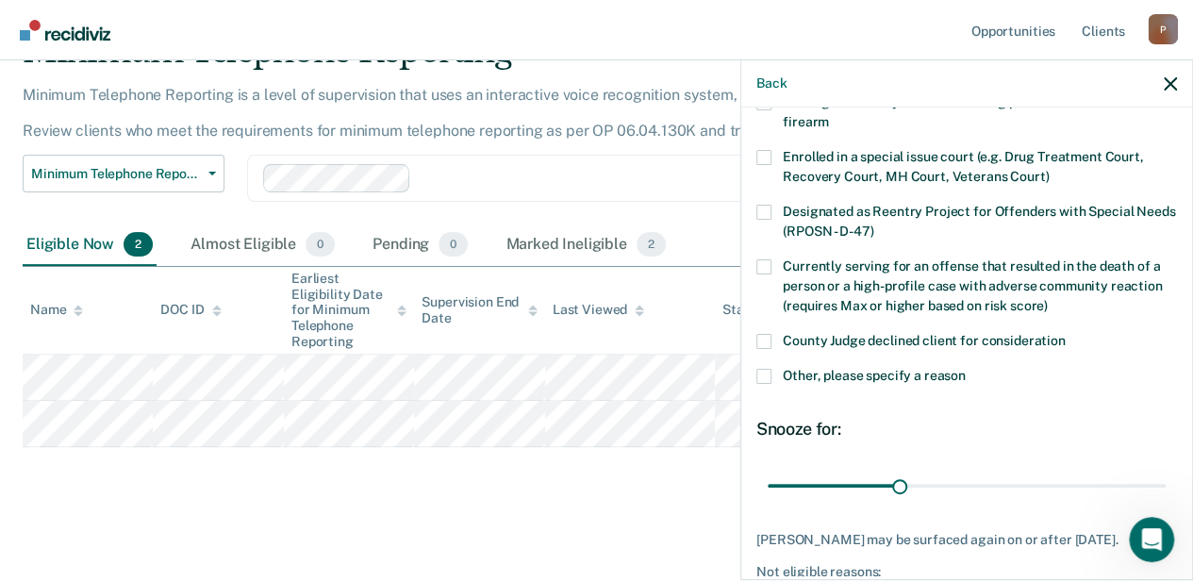
click at [775, 369] on label "Other, please specify a reason" at bounding box center [966, 379] width 420 height 20
click at [965, 369] on input "Other, please specify a reason" at bounding box center [965, 369] width 0 height 0
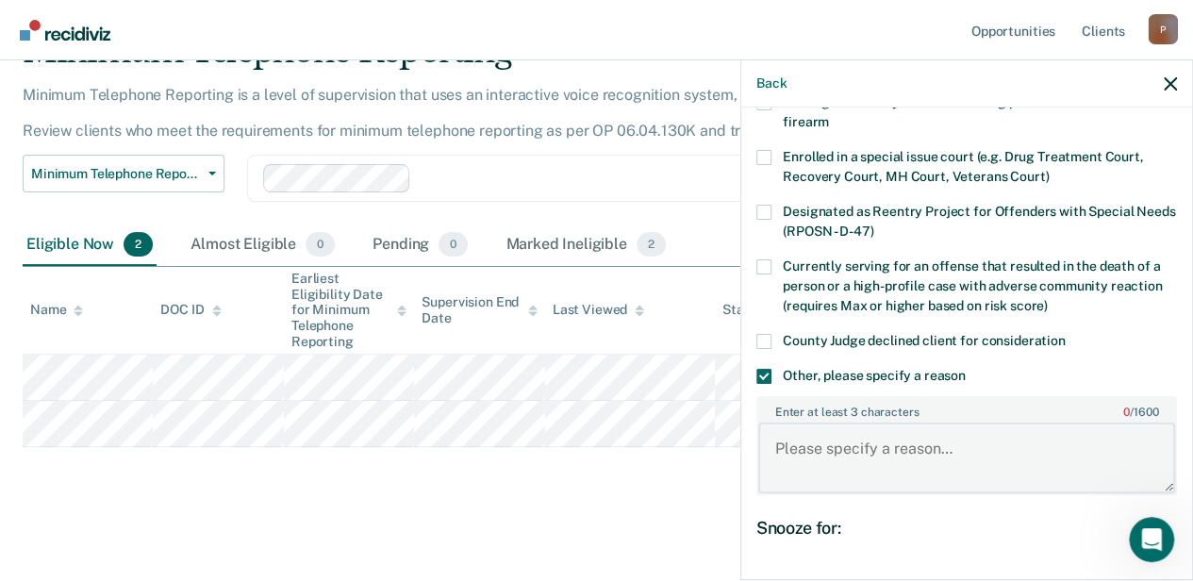
click at [891, 451] on textarea "Enter at least 3 characters 0 / 1600" at bounding box center [966, 457] width 417 height 70
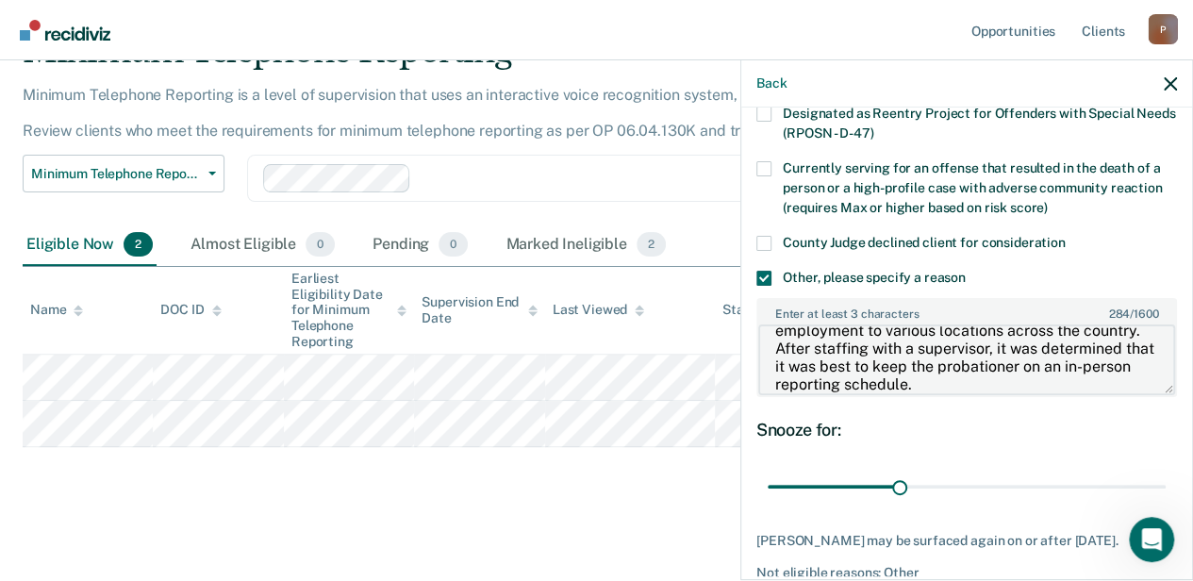
scroll to position [343, 0]
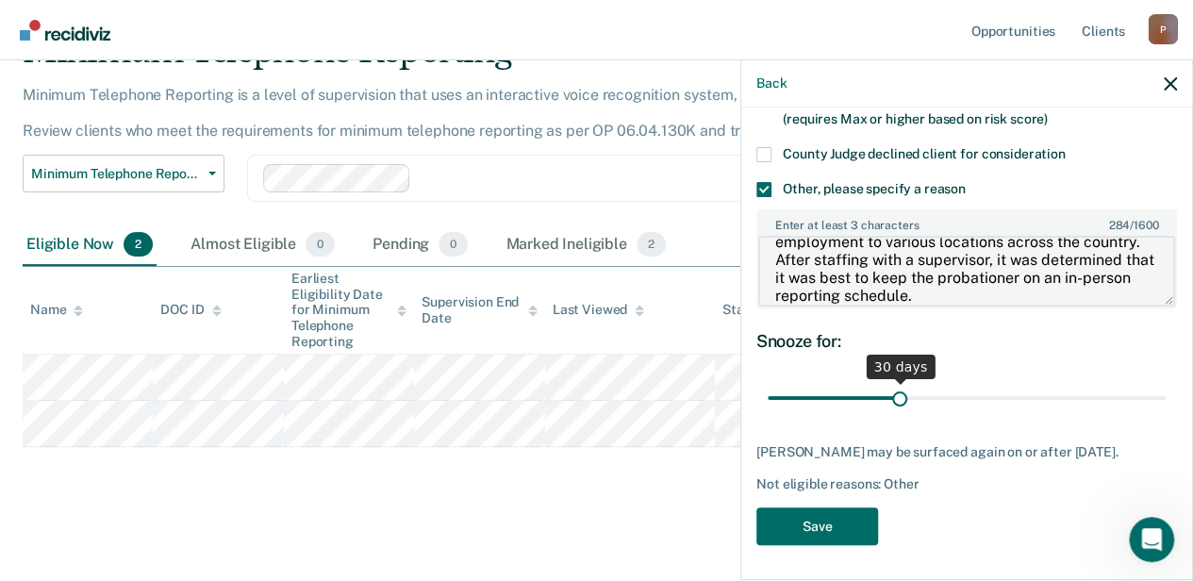
type textarea "While he may be eligible, he's not a good candidate due to his need for out of …"
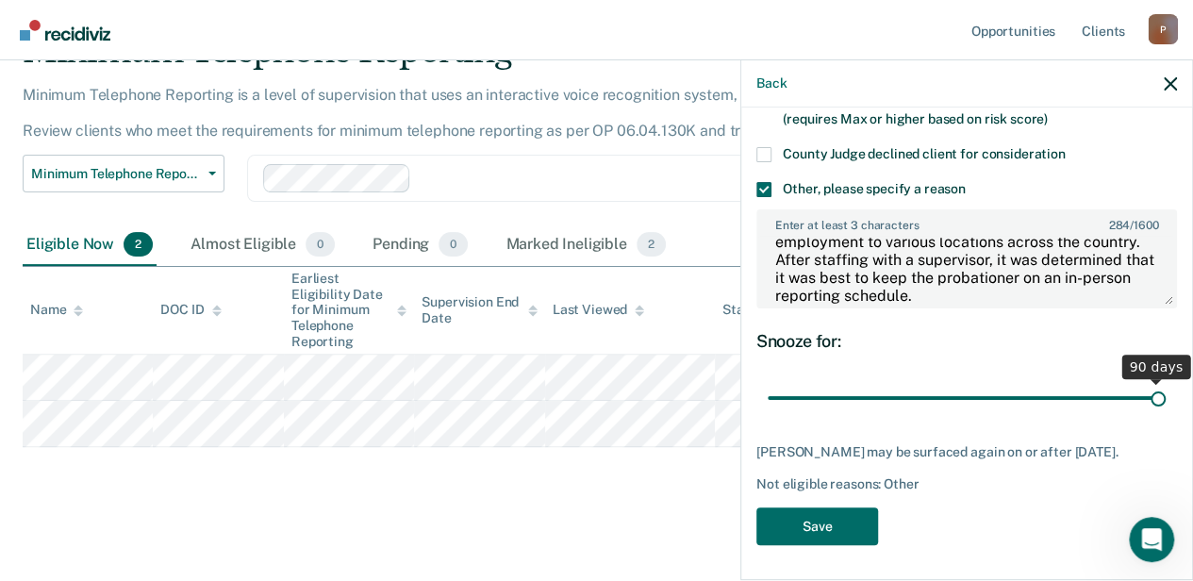
drag, startPoint x: 890, startPoint y: 405, endPoint x: 1144, endPoint y: 428, distance: 255.5
type input "90"
click at [1144, 414] on input "range" at bounding box center [966, 397] width 398 height 33
click at [852, 534] on button "Save" at bounding box center [817, 526] width 122 height 39
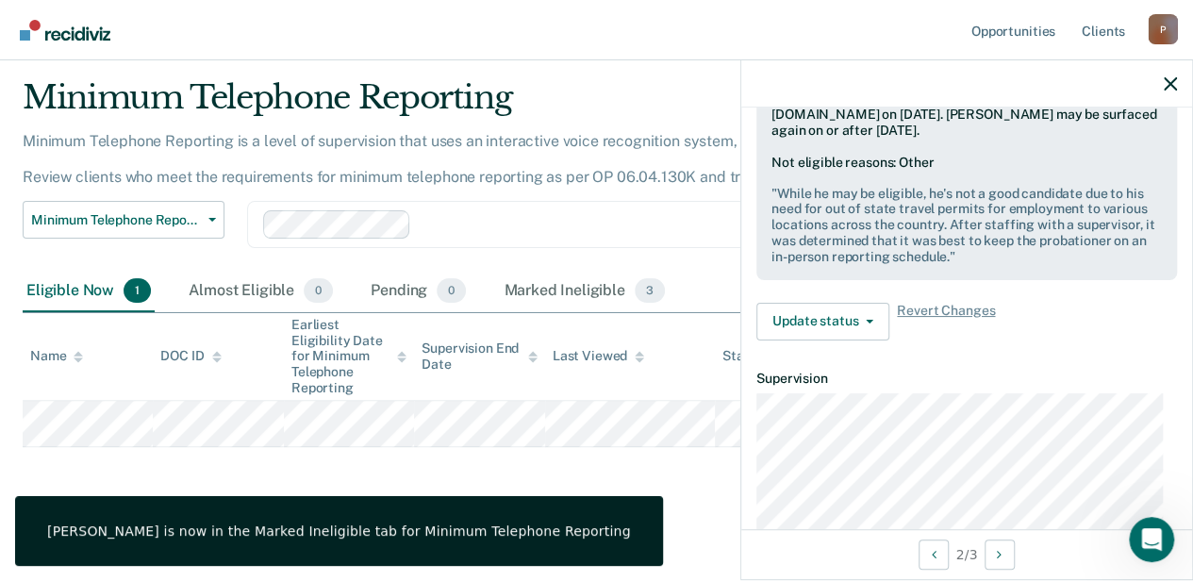
scroll to position [109, 0]
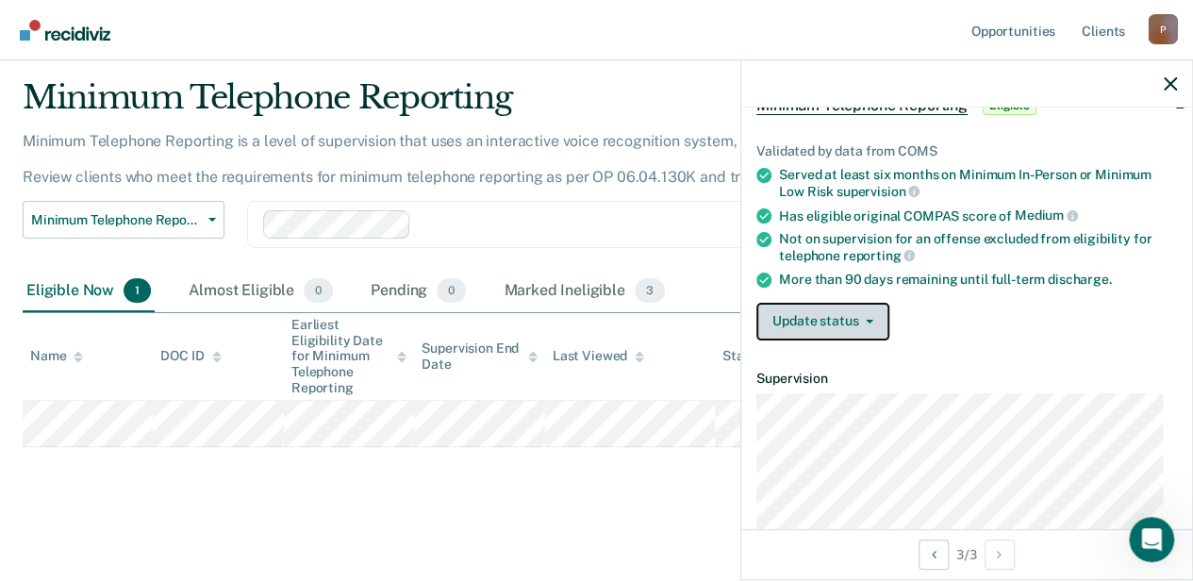
click at [821, 324] on button "Update status" at bounding box center [822, 322] width 133 height 38
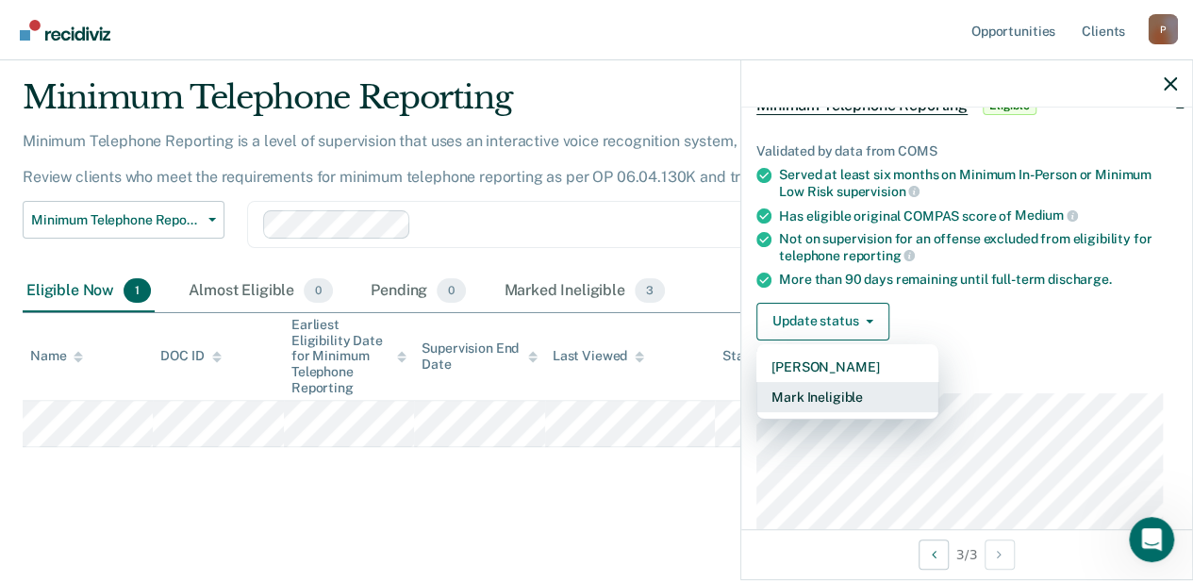
click at [845, 396] on button "Mark Ineligible" at bounding box center [847, 397] width 182 height 30
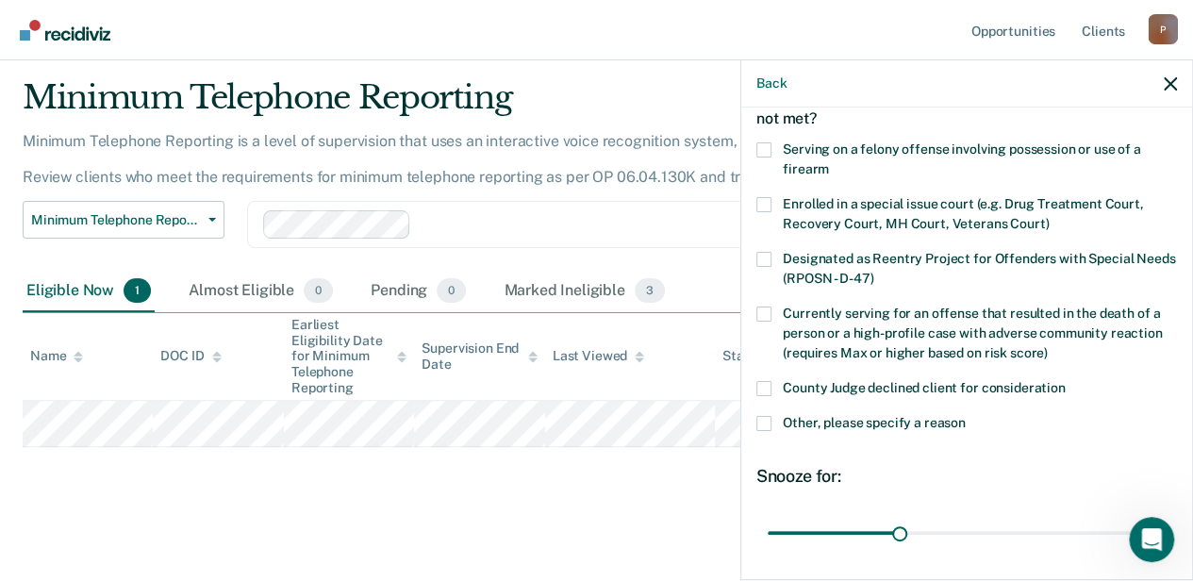
click at [769, 146] on span at bounding box center [763, 149] width 15 height 15
click at [829, 162] on input "Serving on a felony offense involving possession or use of a firearm" at bounding box center [829, 162] width 0 height 0
drag, startPoint x: 893, startPoint y: 530, endPoint x: 1206, endPoint y: 500, distance: 314.4
type input "90"
click at [1165, 516] on input "range" at bounding box center [966, 532] width 398 height 33
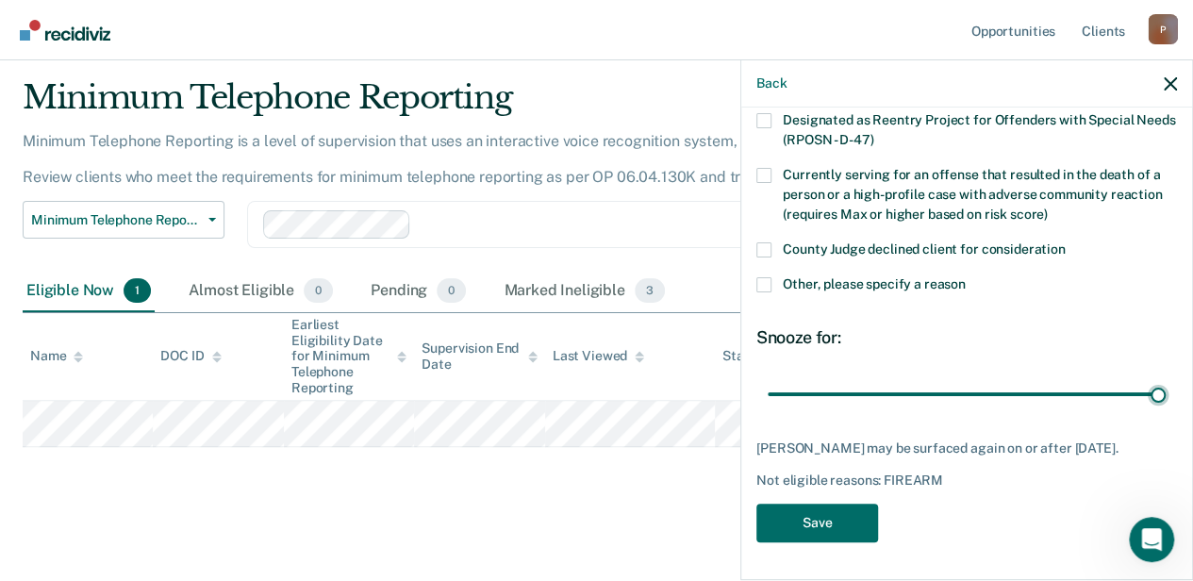
scroll to position [260, 0]
click at [830, 513] on button "Save" at bounding box center [817, 522] width 122 height 39
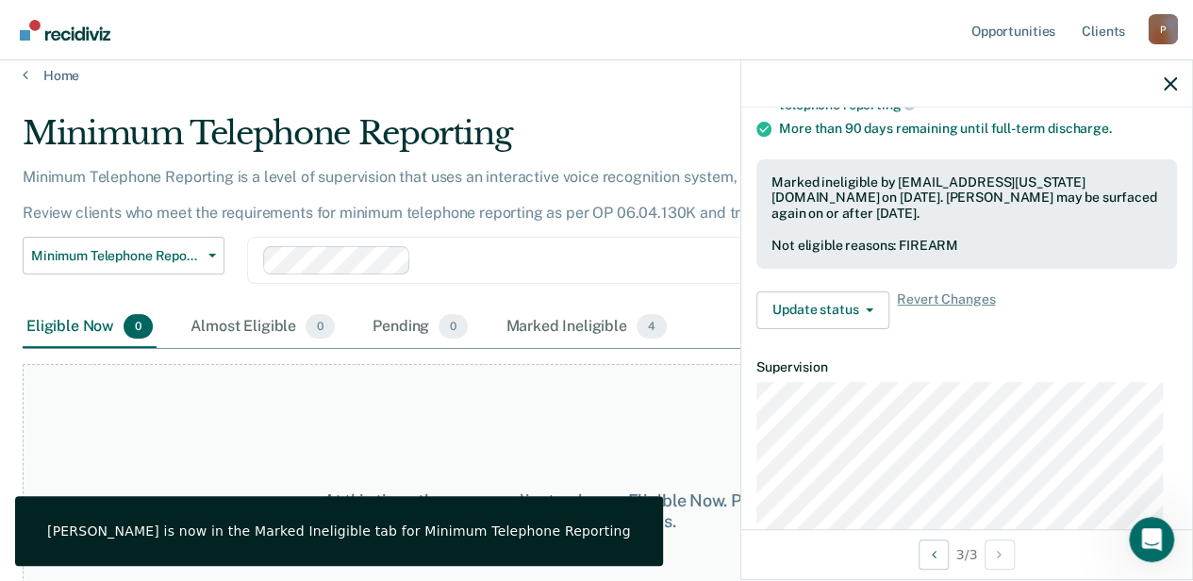
scroll to position [0, 0]
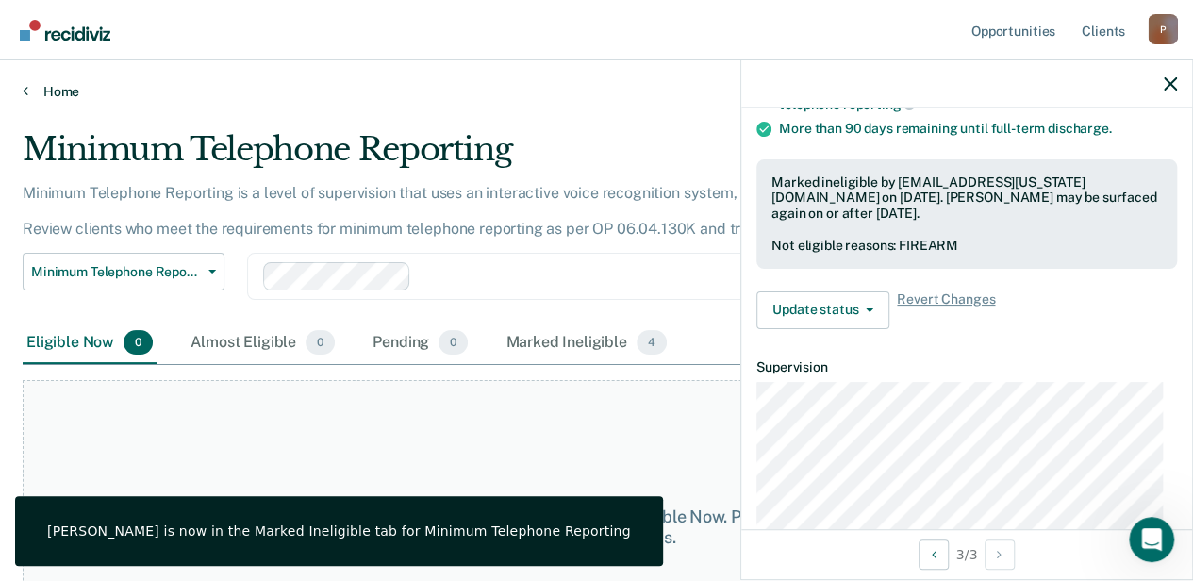
click at [68, 96] on link "Home" at bounding box center [596, 91] width 1147 height 17
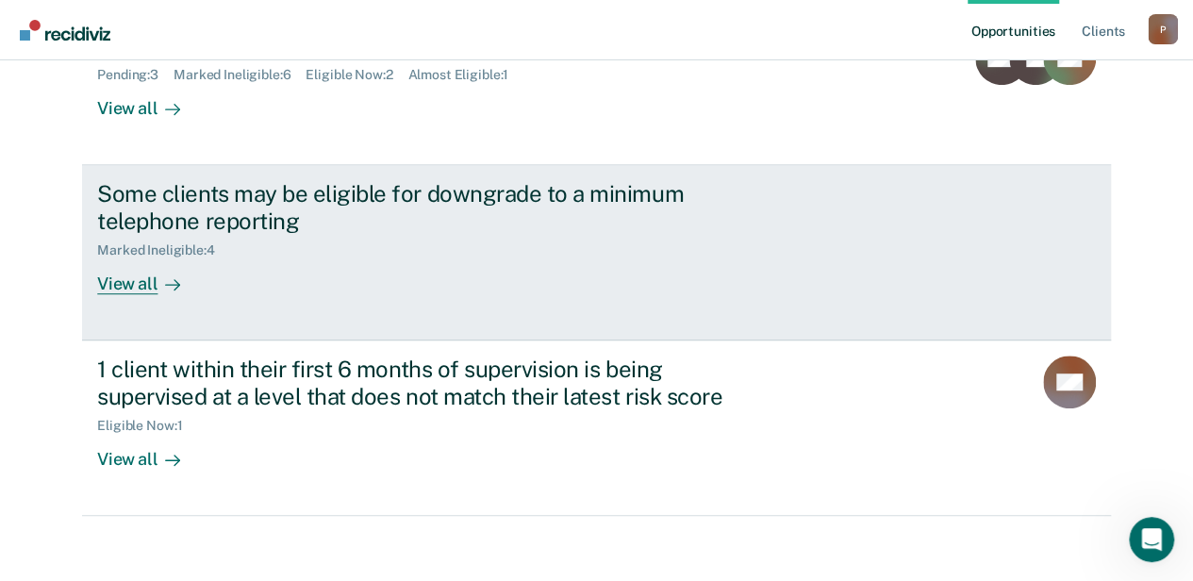
scroll to position [422, 0]
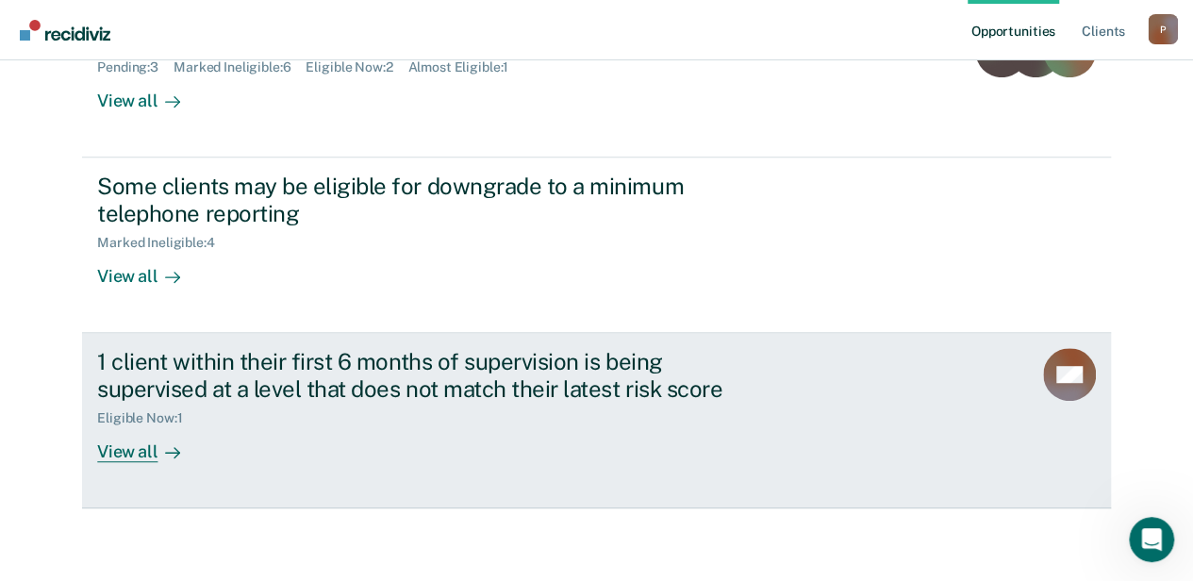
click at [254, 427] on div "1 client within their first 6 months of supervision is being supervised at a le…" at bounding box center [450, 405] width 707 height 114
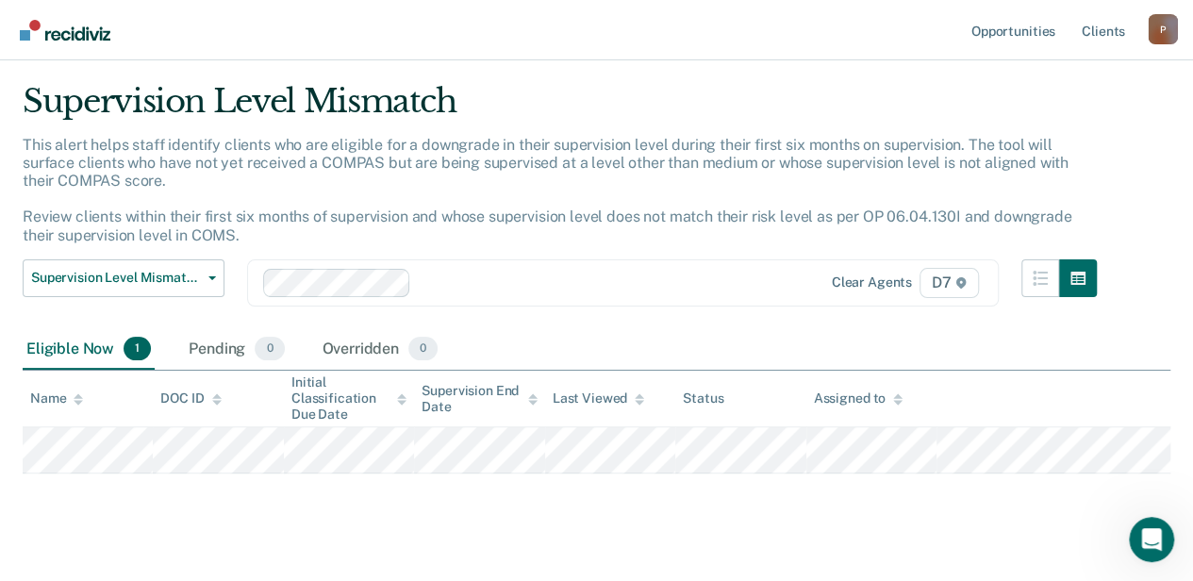
scroll to position [74, 0]
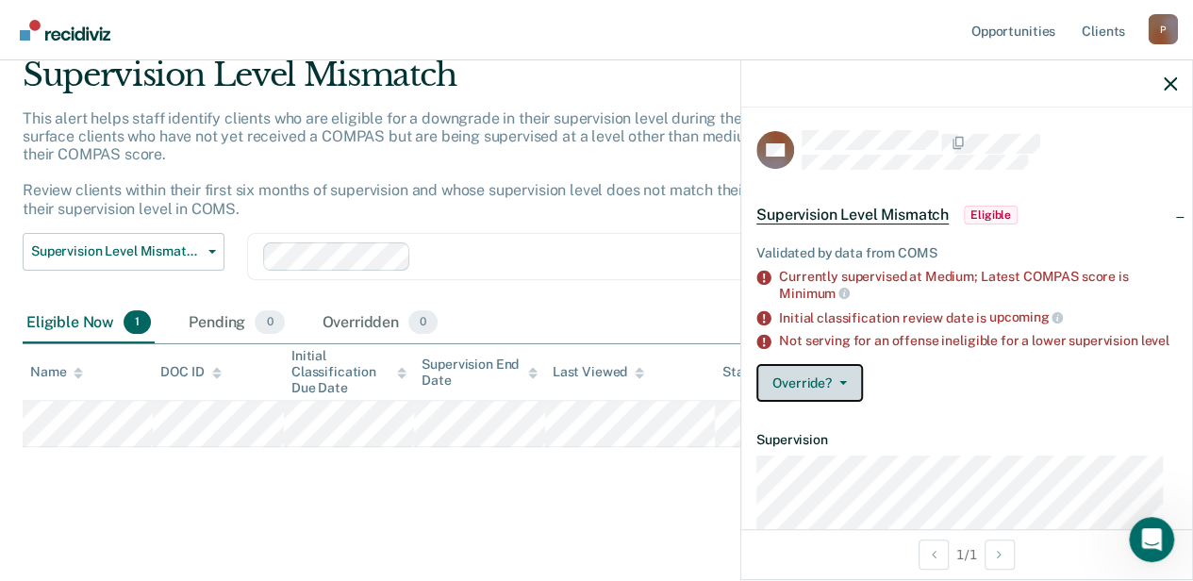
click at [842, 397] on button "Override?" at bounding box center [809, 383] width 107 height 38
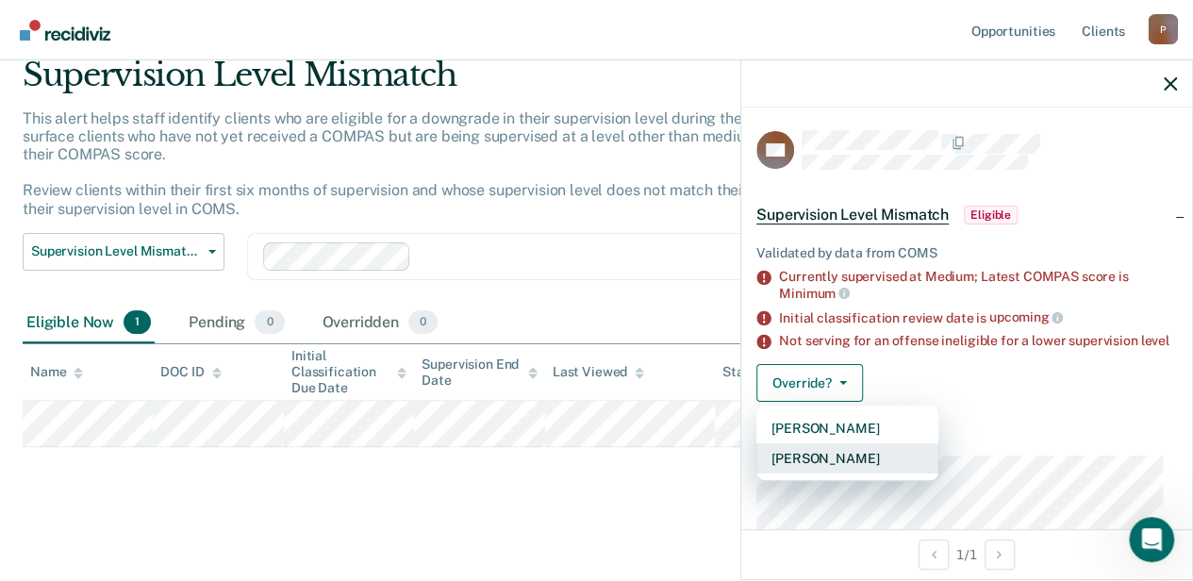
click at [841, 464] on button "[PERSON_NAME]" at bounding box center [847, 458] width 182 height 30
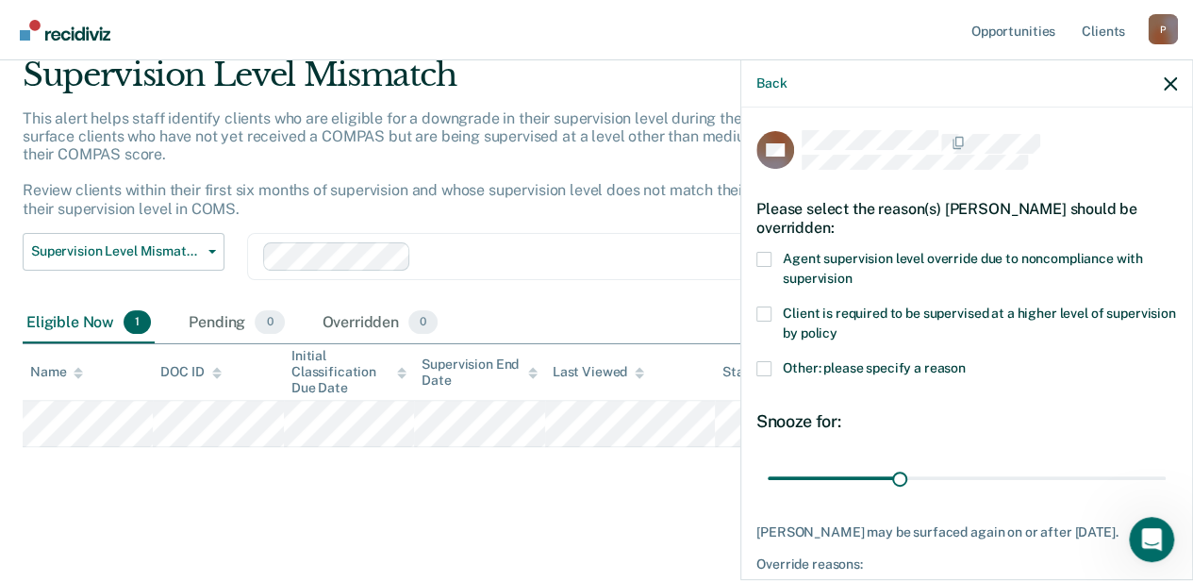
click at [773, 366] on label "Other: please specify a reason" at bounding box center [966, 371] width 420 height 20
click at [965, 361] on input "Other: please specify a reason" at bounding box center [965, 361] width 0 height 0
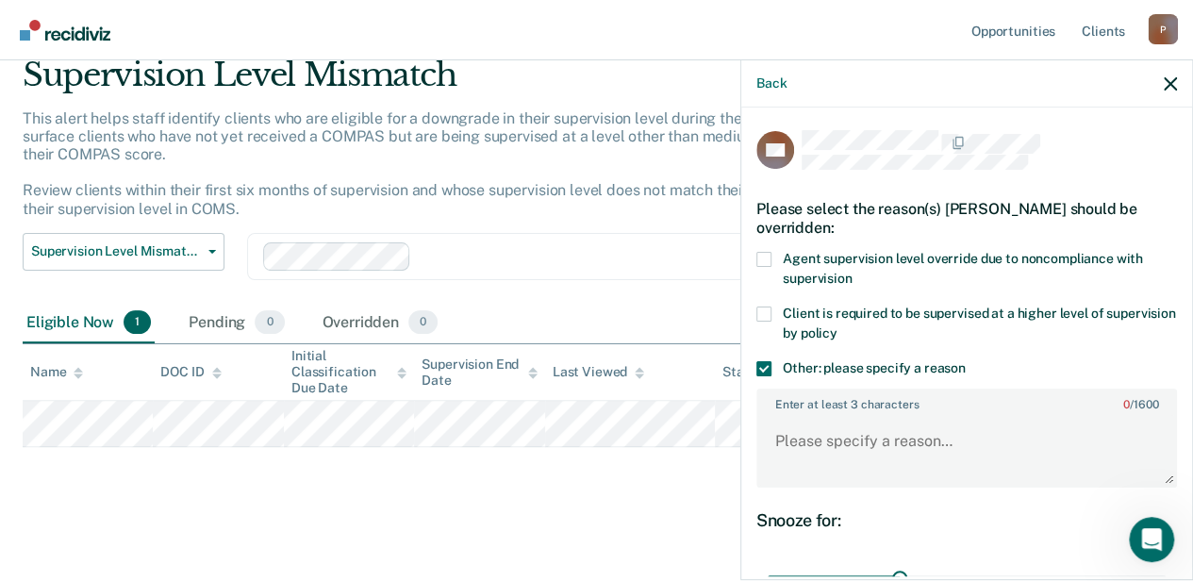
scroll to position [189, 0]
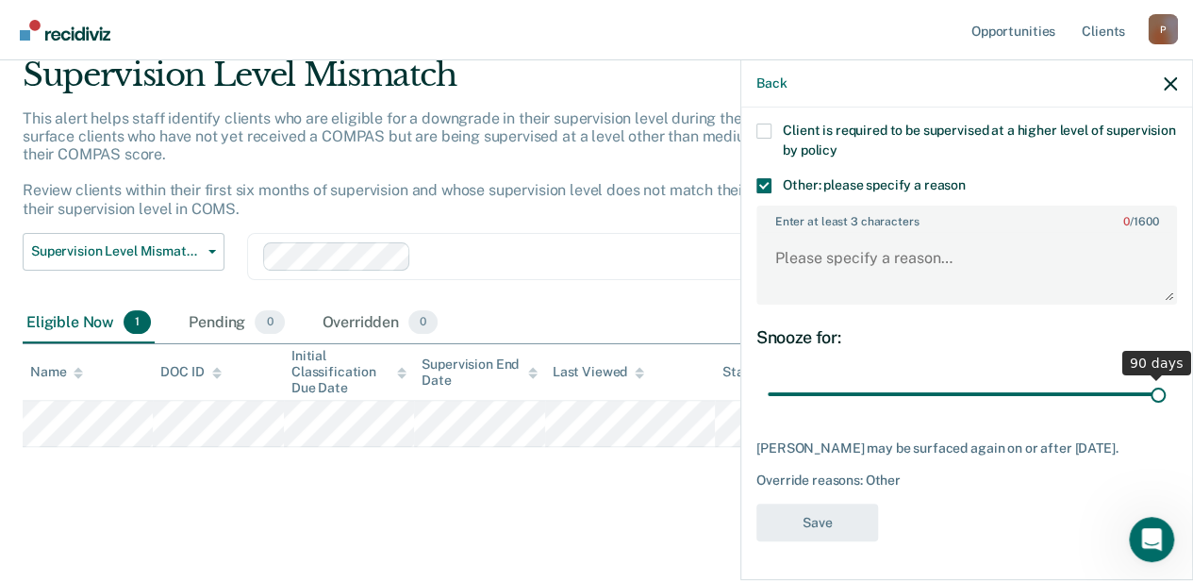
drag, startPoint x: 898, startPoint y: 388, endPoint x: 1206, endPoint y: 365, distance: 308.2
type input "90"
click at [1165, 377] on input "range" at bounding box center [966, 393] width 398 height 33
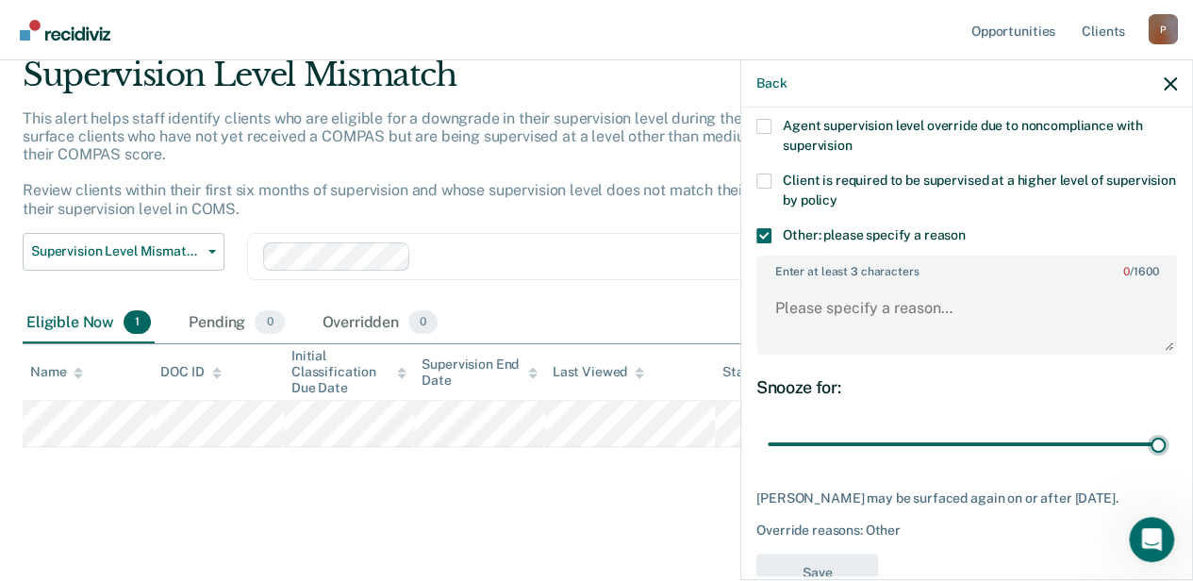
scroll to position [94, 0]
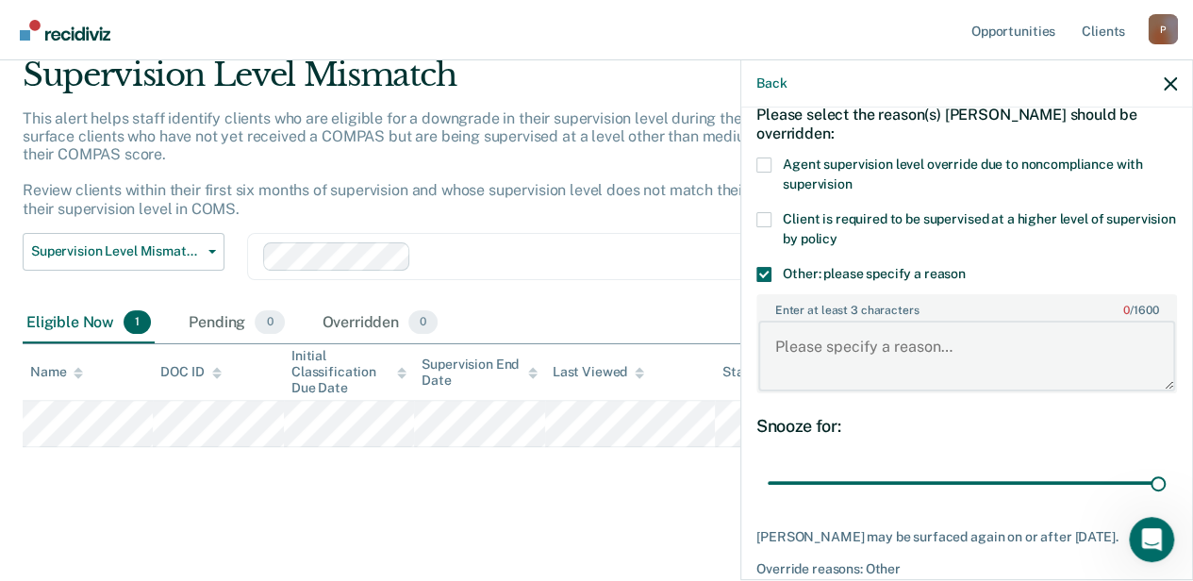
click at [903, 345] on textarea "Enter at least 3 characters 0 / 1600" at bounding box center [966, 356] width 417 height 70
type textarea "O"
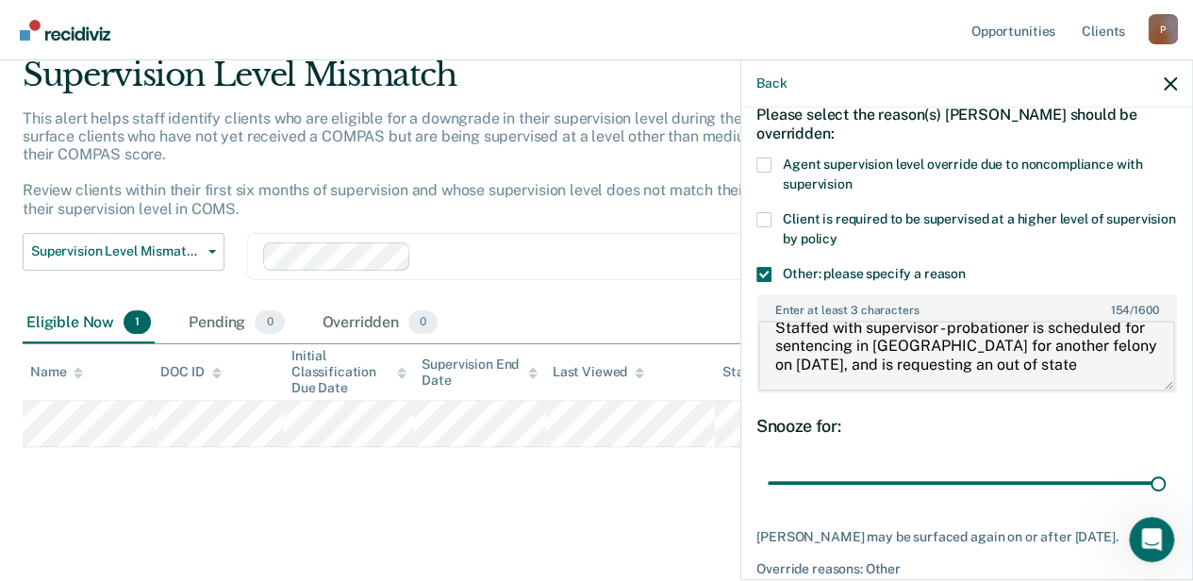
scroll to position [17, 0]
click at [877, 362] on textarea "Staffed with supervisor - probationer is scheduled for sentencing in [GEOGRAPHI…" at bounding box center [966, 356] width 417 height 70
click at [878, 363] on textarea "Staffed with supervisor - probationer is scheduled for sentencing in [GEOGRAPHI…" at bounding box center [966, 356] width 417 height 70
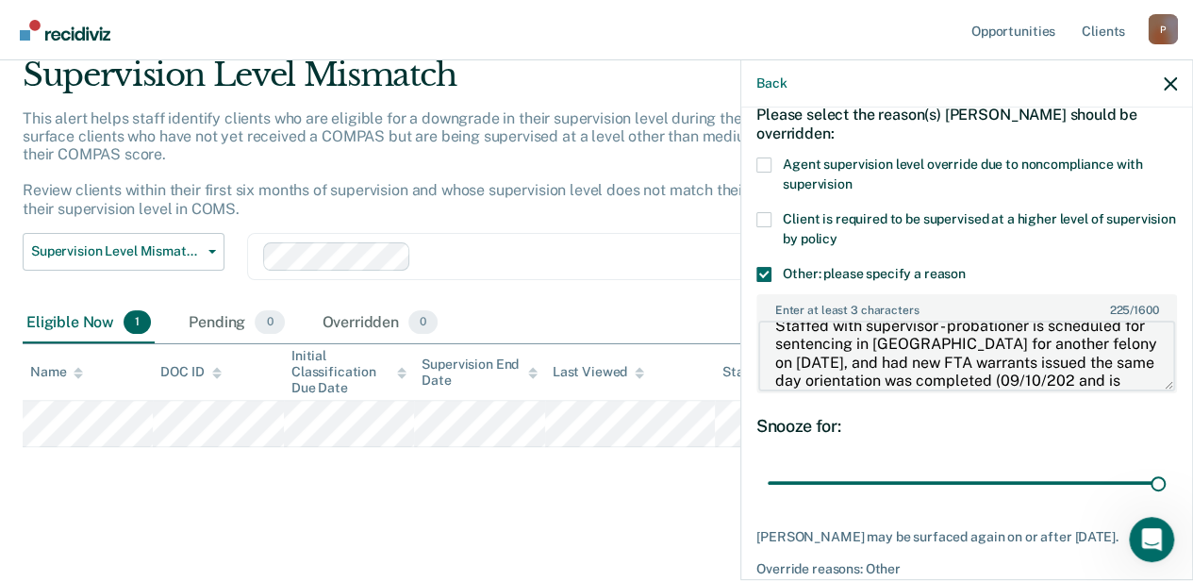
scroll to position [39, 0]
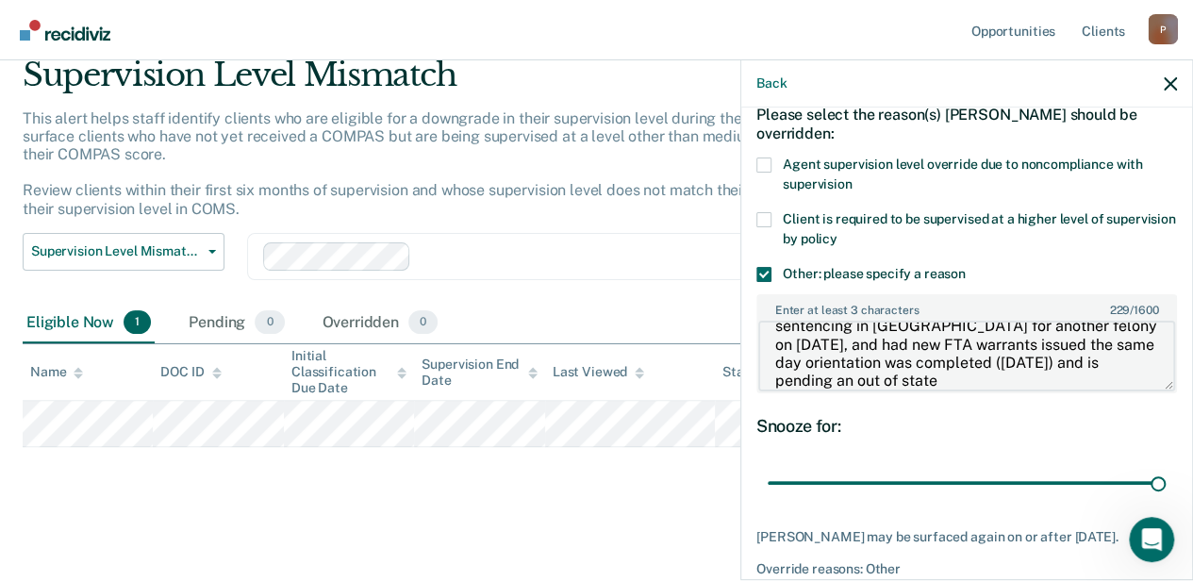
click at [911, 337] on textarea "Staffed with supervisor - probationer is scheduled for sentencing in [GEOGRAPHI…" at bounding box center [966, 356] width 417 height 70
click at [988, 379] on textarea "Staffed with supervisor - probationer is scheduled for sentencing in [GEOGRAPHI…" at bounding box center [966, 356] width 417 height 70
click at [1122, 354] on textarea "Staffed with supervisor - probationer is scheduled for sentencing in [GEOGRAPHI…" at bounding box center [966, 356] width 417 height 70
click at [996, 379] on textarea "Staffed with supervisor - probationer is scheduled for sentencing in [GEOGRAPHI…" at bounding box center [966, 356] width 417 height 70
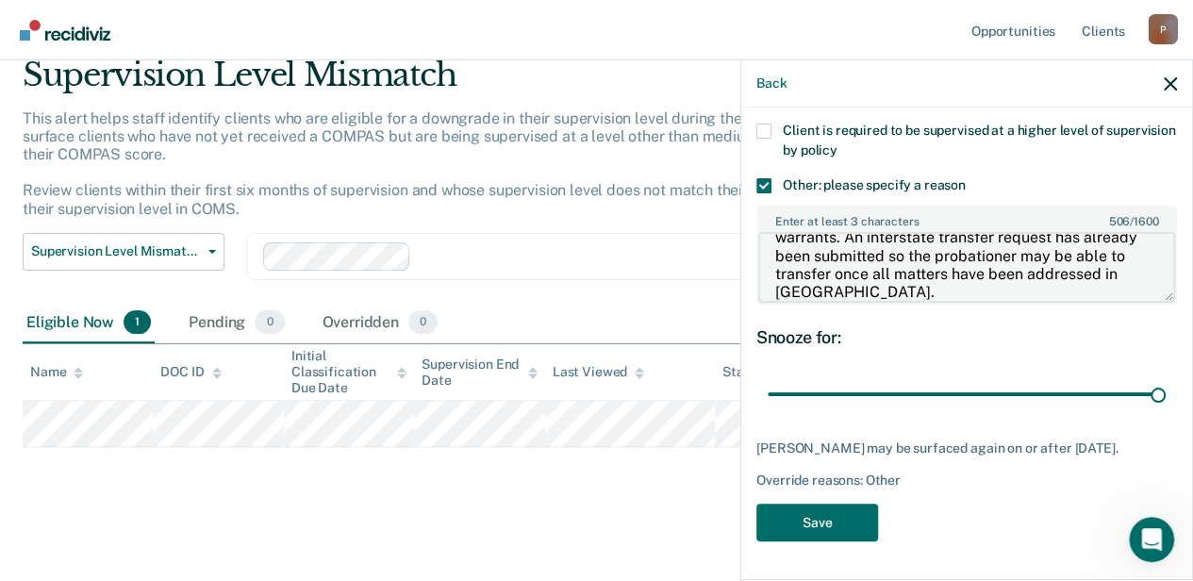
scroll to position [194, 0]
type textarea "Staffed with supervisor - probationer is scheduled for sentencing in [GEOGRAPHI…"
click at [864, 511] on button "Save" at bounding box center [817, 522] width 122 height 39
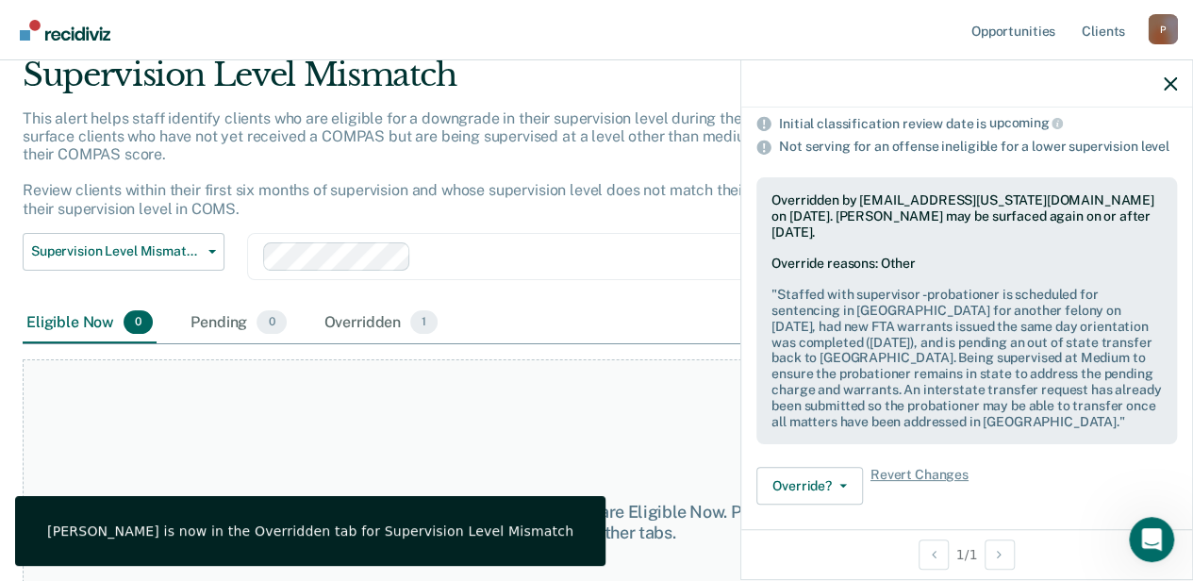
click at [83, 39] on img "Go to Recidiviz Home" at bounding box center [65, 30] width 90 height 21
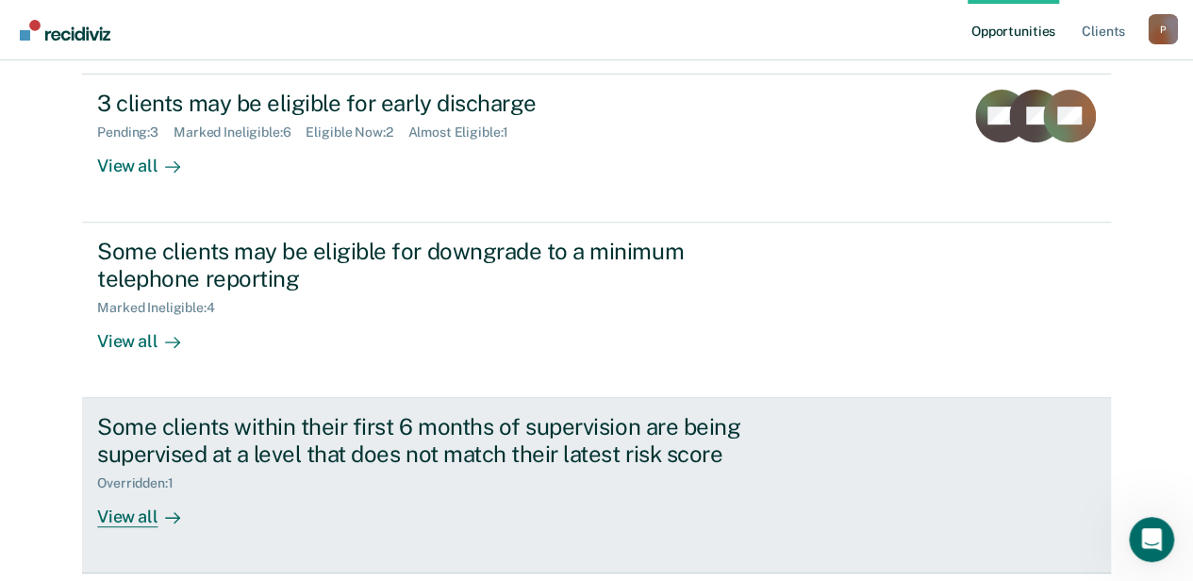
scroll to position [328, 0]
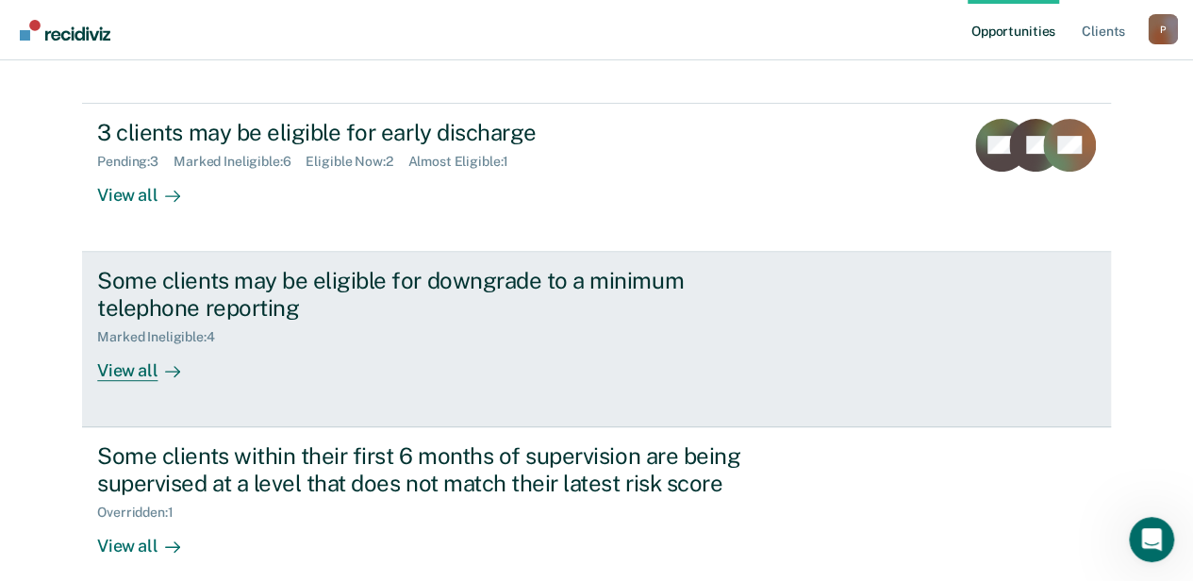
click at [356, 353] on div "Some clients may be eligible for downgrade to a minimum telephone reporting Mar…" at bounding box center [450, 324] width 707 height 114
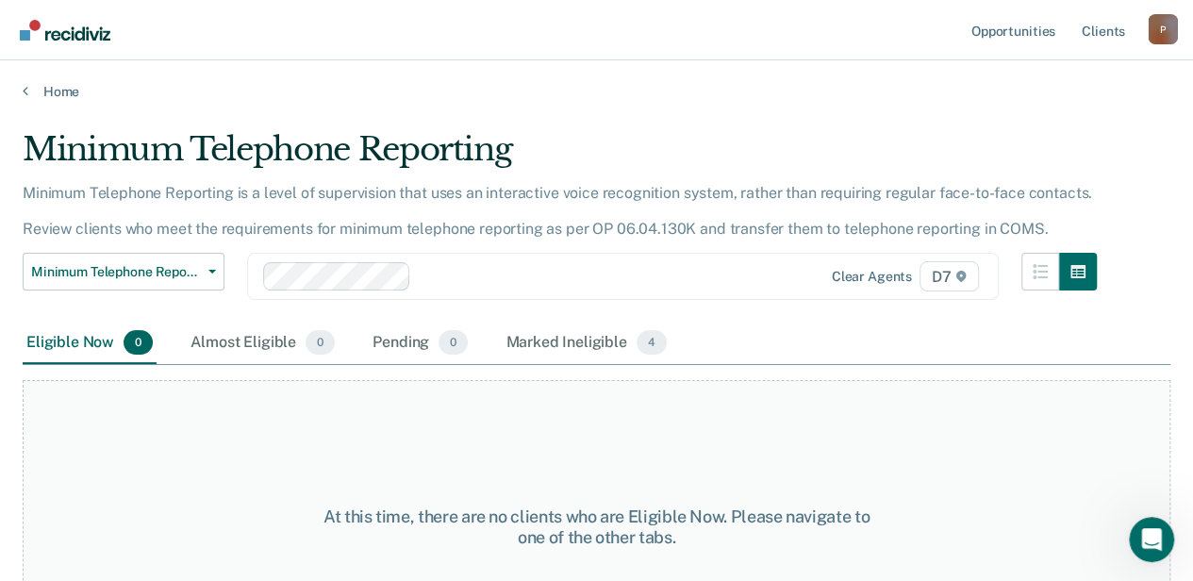
click at [74, 82] on div "Home" at bounding box center [596, 80] width 1193 height 40
click at [70, 87] on link "Home" at bounding box center [596, 91] width 1147 height 17
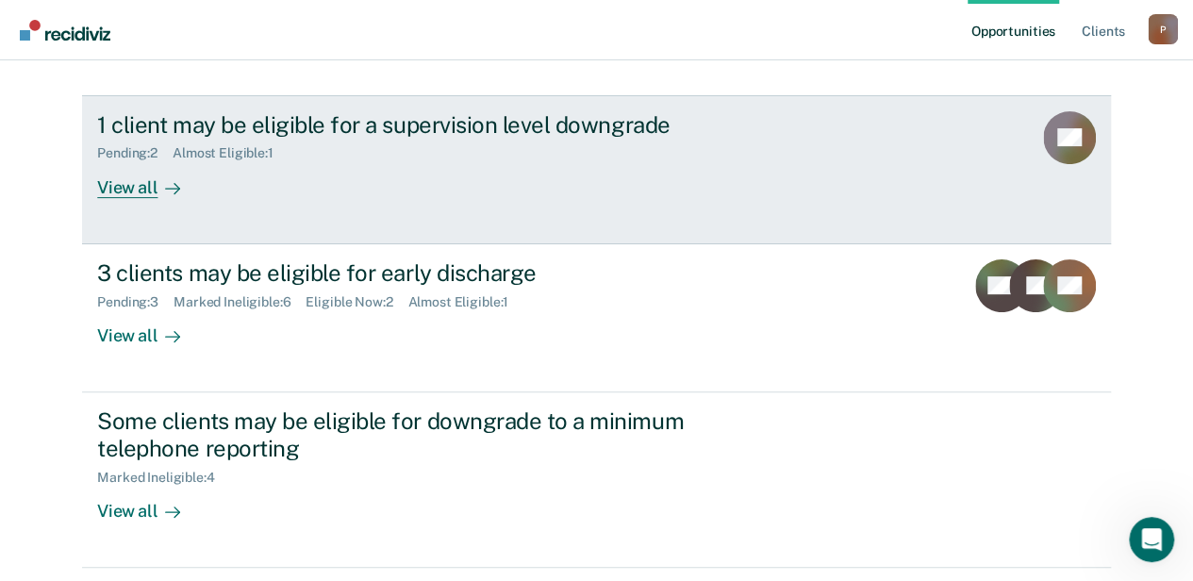
scroll to position [189, 0]
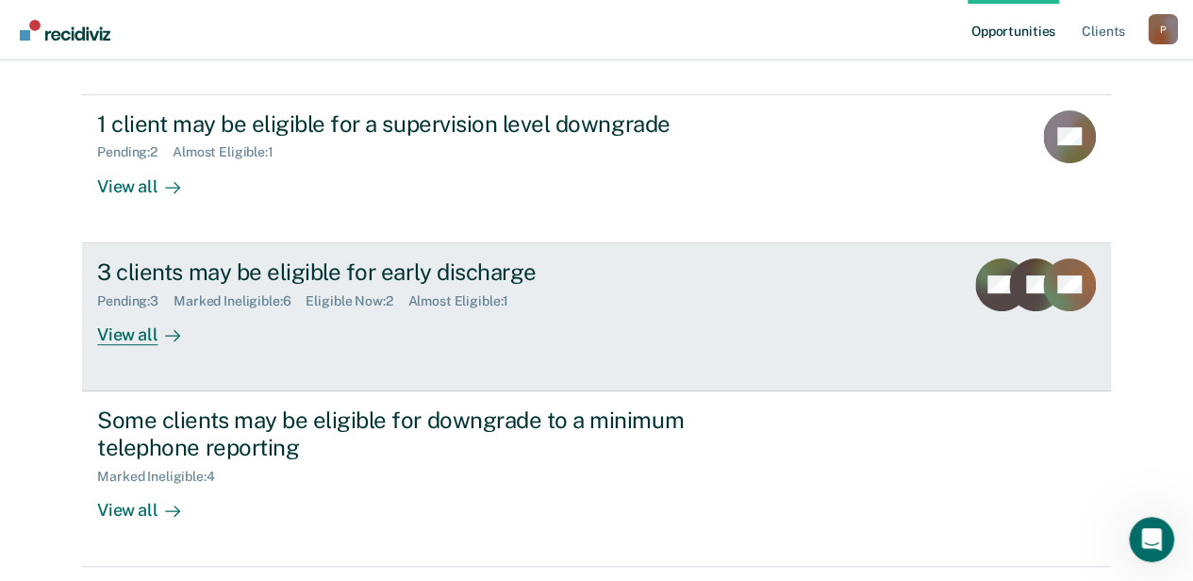
click at [354, 306] on div "Eligible Now : 2" at bounding box center [356, 301] width 102 height 16
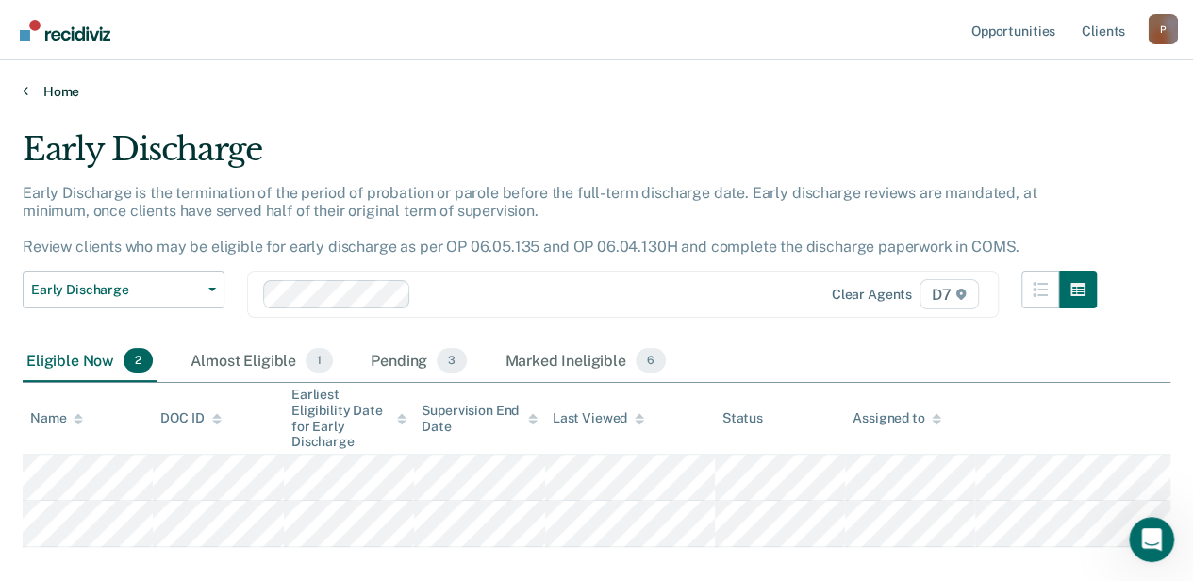
click at [93, 88] on link "Home" at bounding box center [596, 91] width 1147 height 17
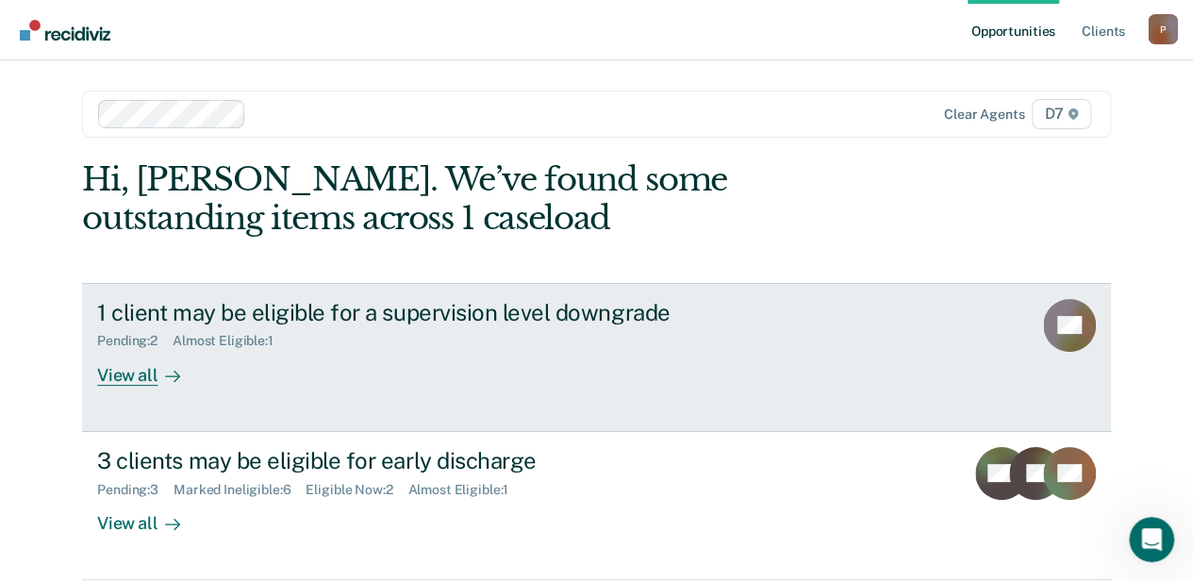
scroll to position [94, 0]
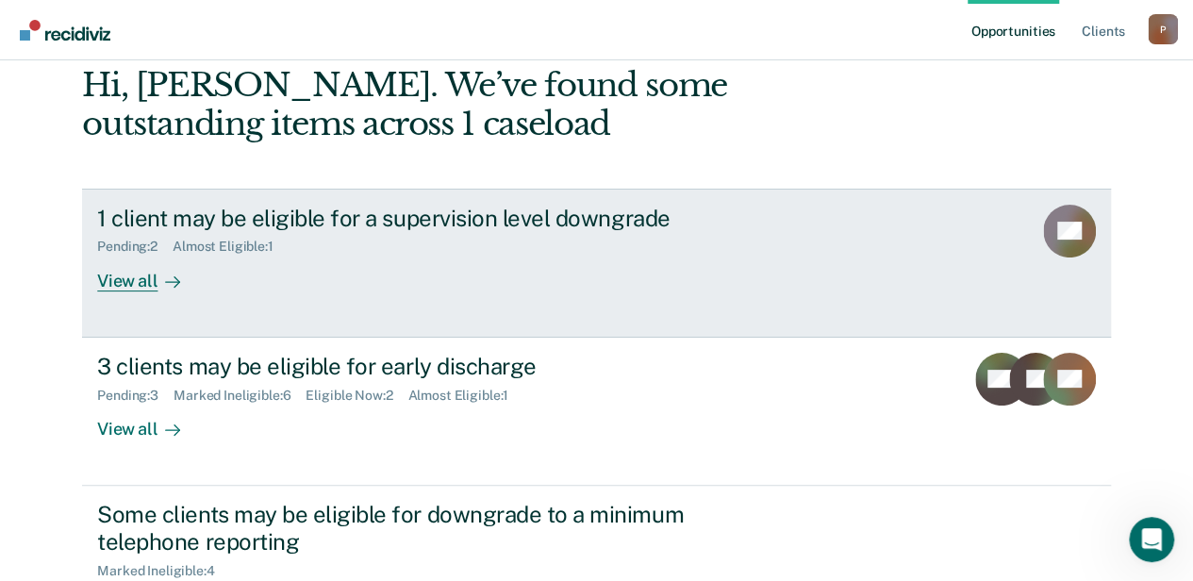
click at [258, 300] on link "1 client may be eligible for a supervision level downgrade Pending : 2 Almost E…" at bounding box center [596, 263] width 1028 height 149
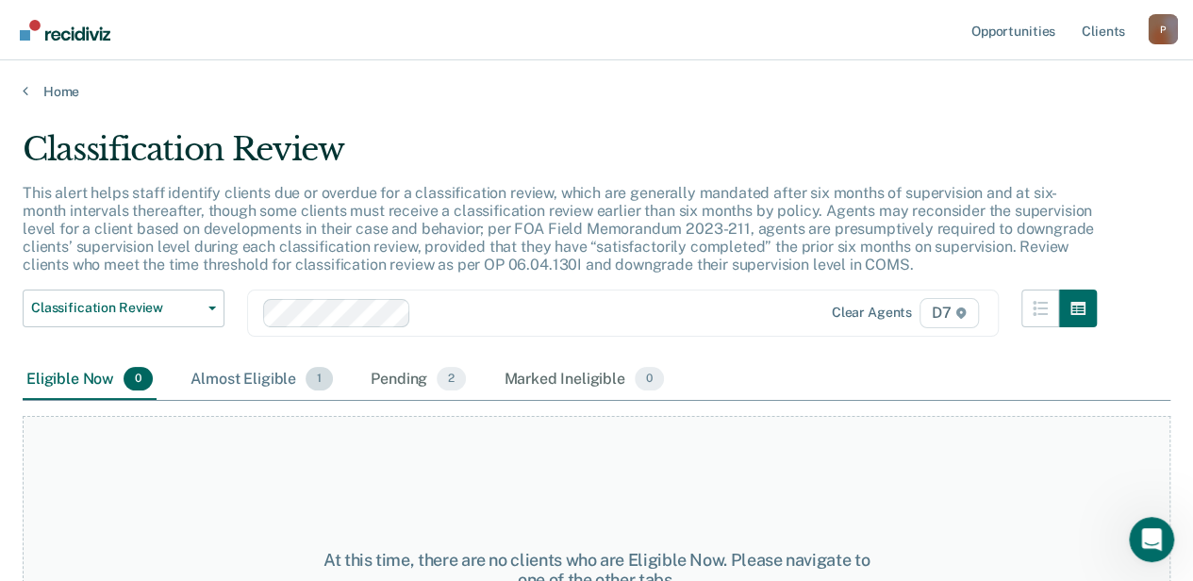
click at [216, 373] on div "Almost Eligible 1" at bounding box center [262, 379] width 150 height 41
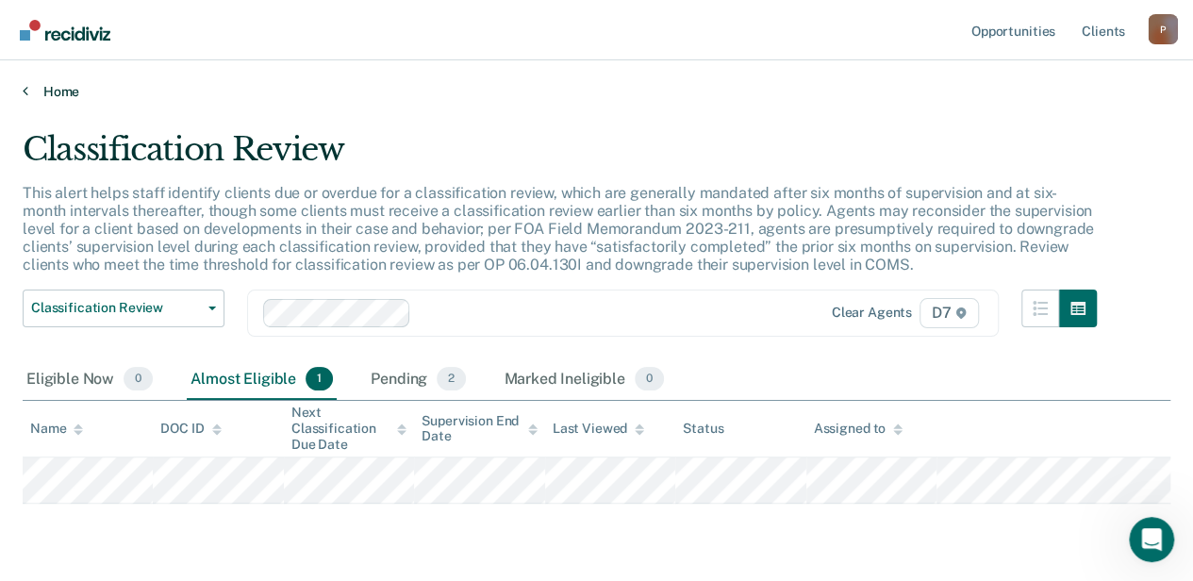
click at [69, 85] on link "Home" at bounding box center [596, 91] width 1147 height 17
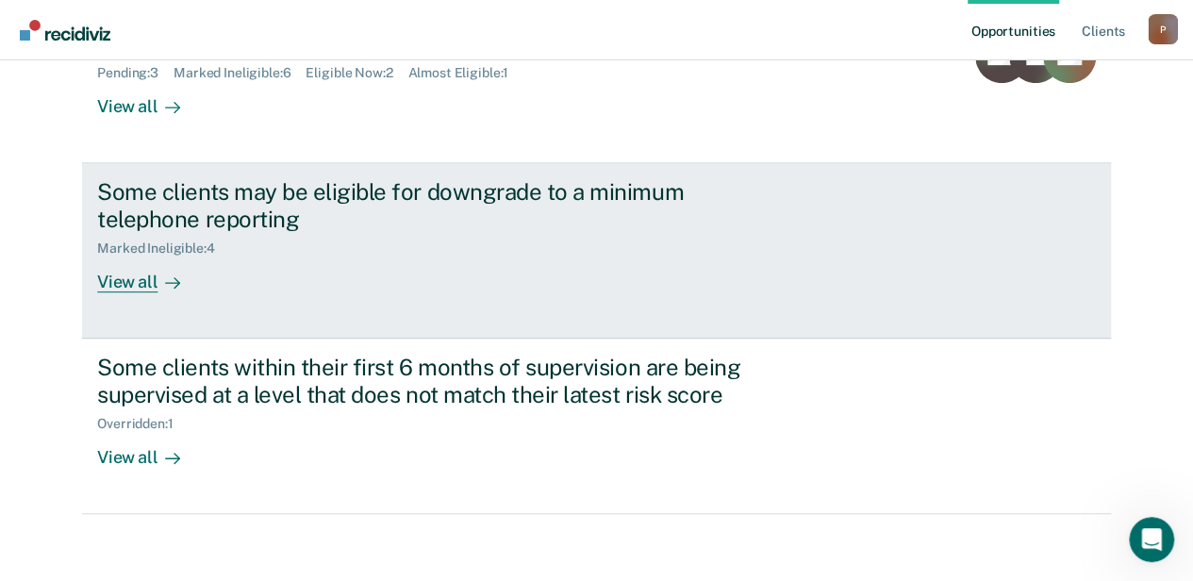
scroll to position [422, 0]
